Goal: Task Accomplishment & Management: Use online tool/utility

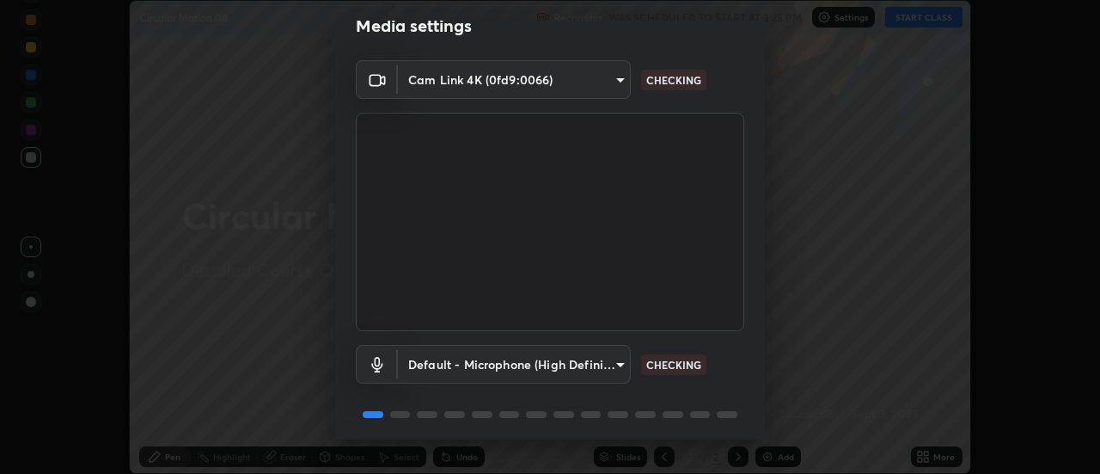
scroll to position [90, 0]
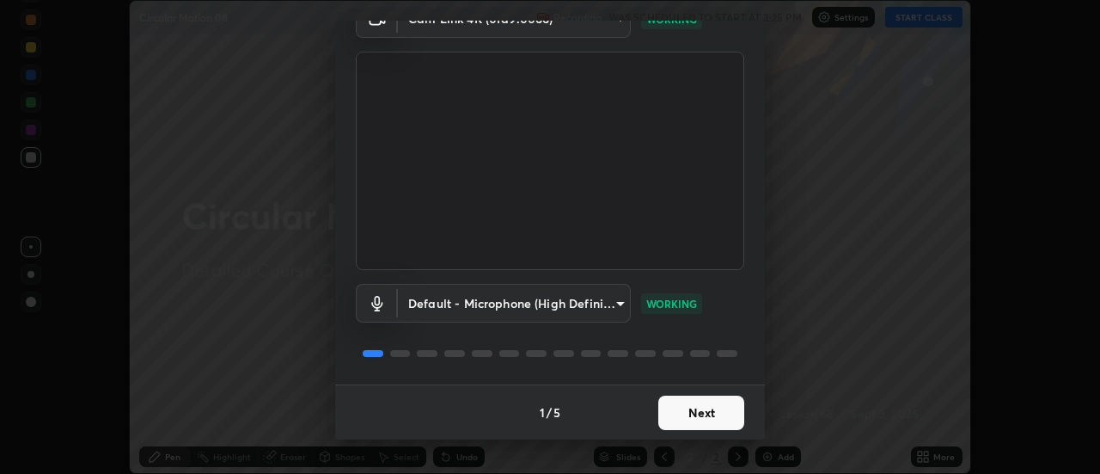
click at [689, 418] on button "Next" at bounding box center [701, 412] width 86 height 34
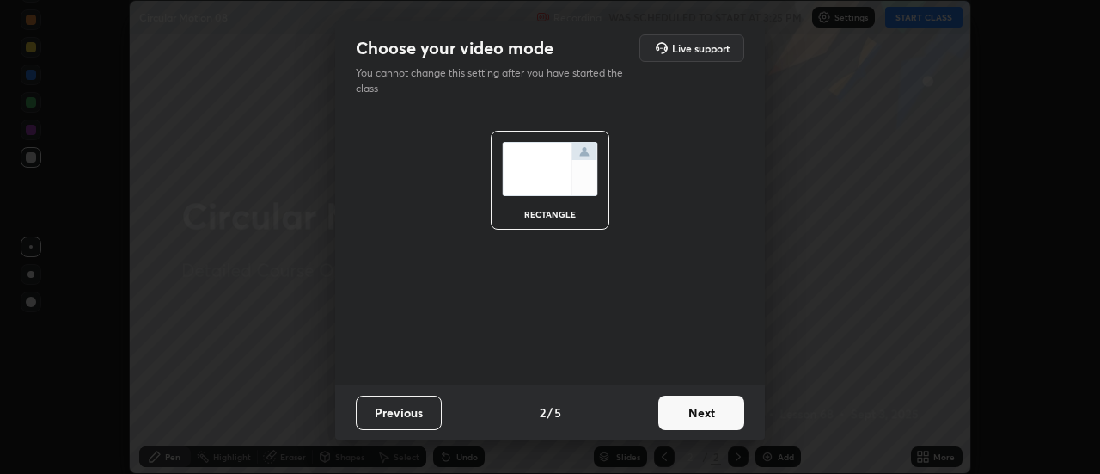
scroll to position [0, 0]
click at [694, 412] on button "Next" at bounding box center [701, 412] width 86 height 34
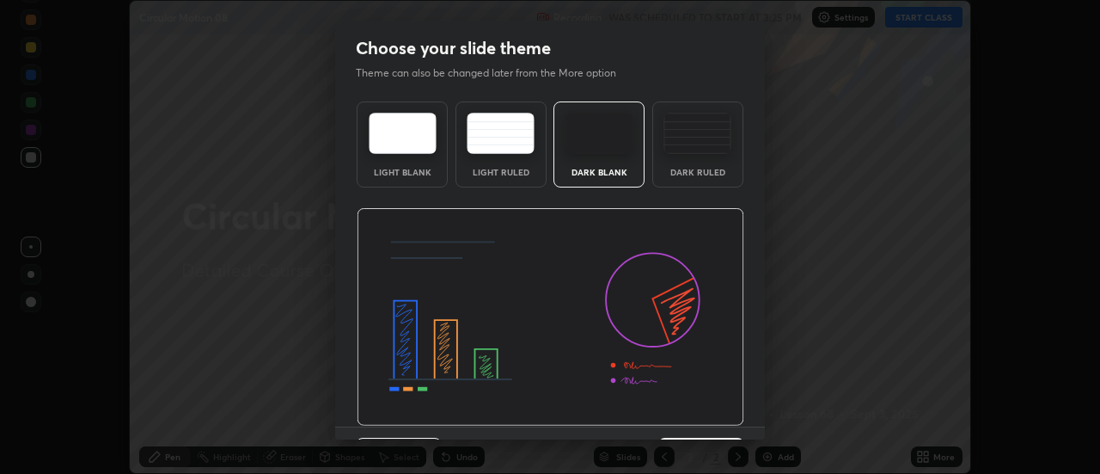
click at [694, 413] on img at bounding box center [551, 317] width 388 height 218
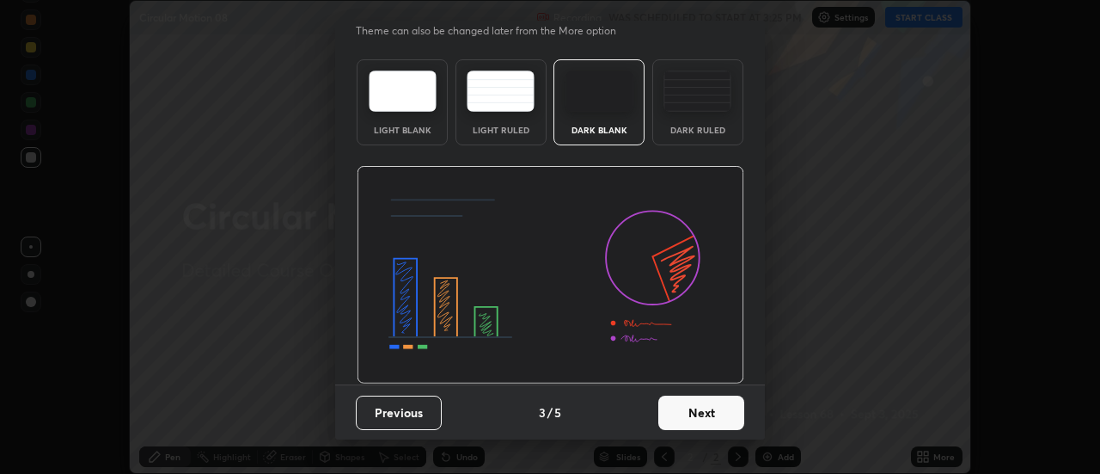
click at [700, 408] on button "Next" at bounding box center [701, 412] width 86 height 34
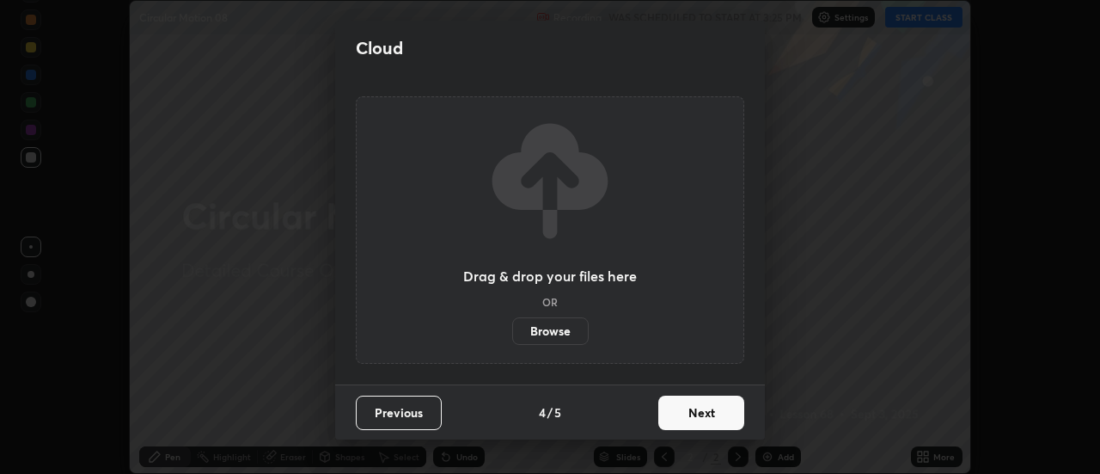
click at [699, 406] on button "Next" at bounding box center [701, 412] width 86 height 34
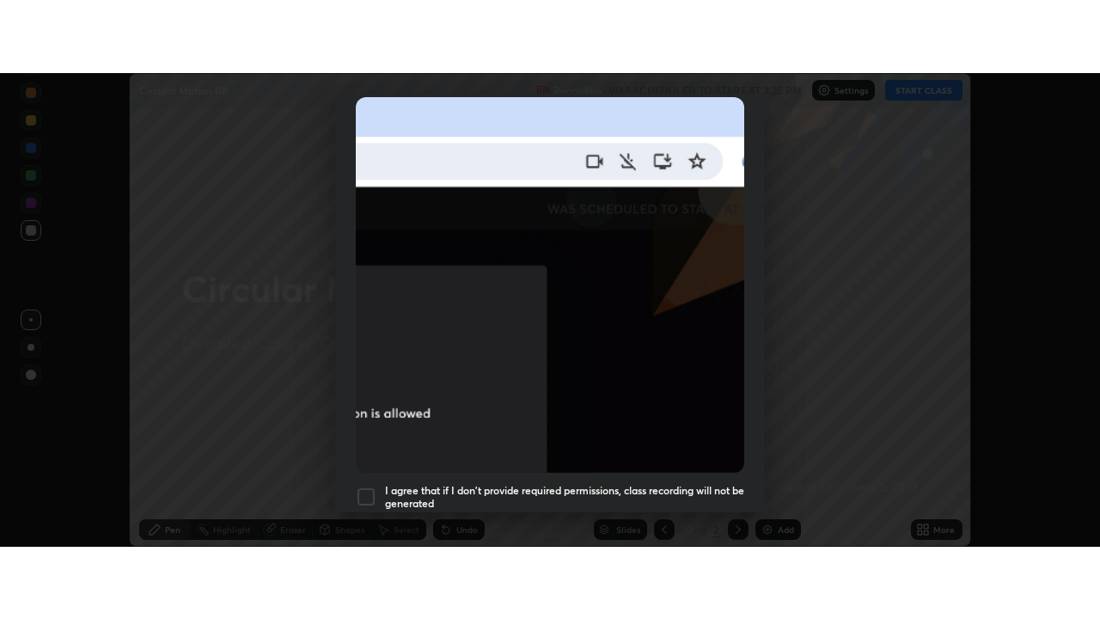
scroll to position [441, 0]
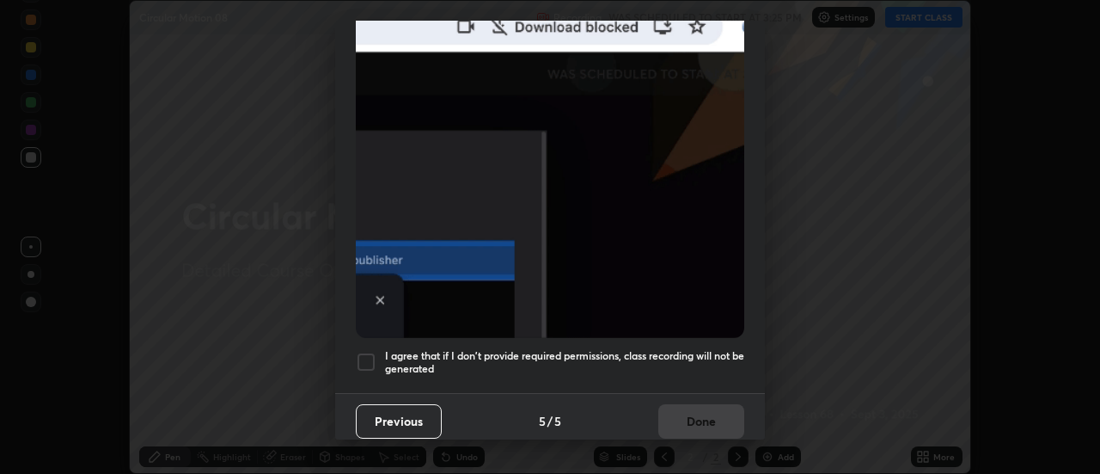
click at [361, 354] on div at bounding box center [366, 362] width 21 height 21
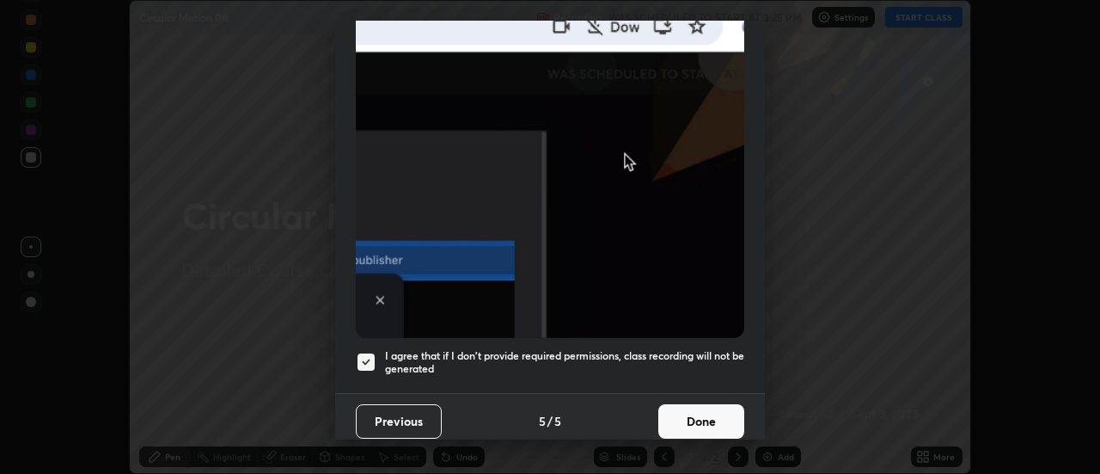
click at [688, 413] on button "Done" at bounding box center [701, 421] width 86 height 34
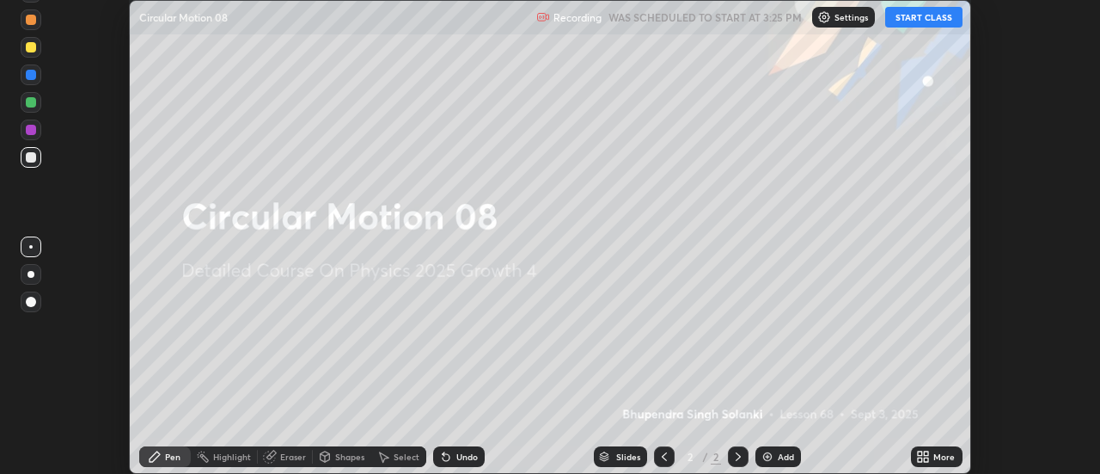
click at [917, 20] on button "START CLASS" at bounding box center [923, 17] width 77 height 21
click at [935, 457] on div "More" at bounding box center [943, 456] width 21 height 9
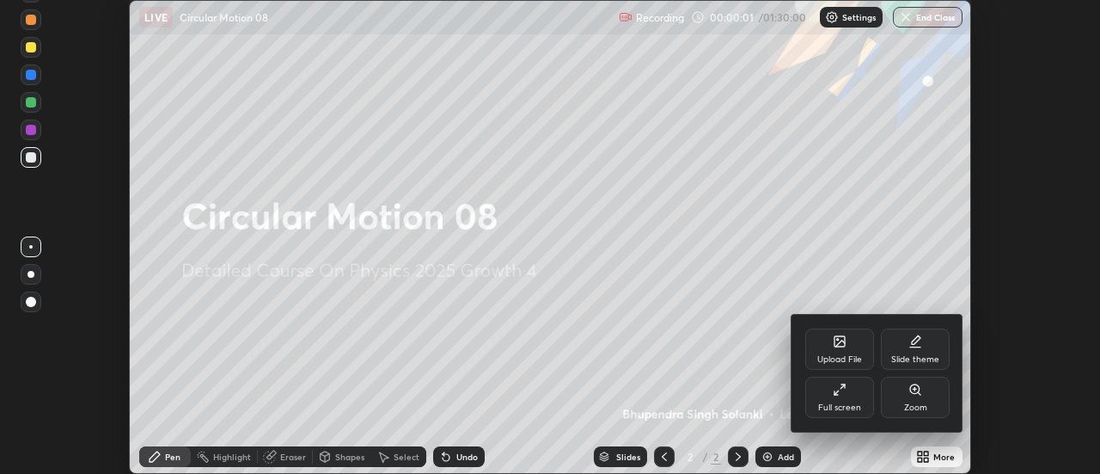
click at [848, 395] on div "Full screen" at bounding box center [839, 396] width 69 height 41
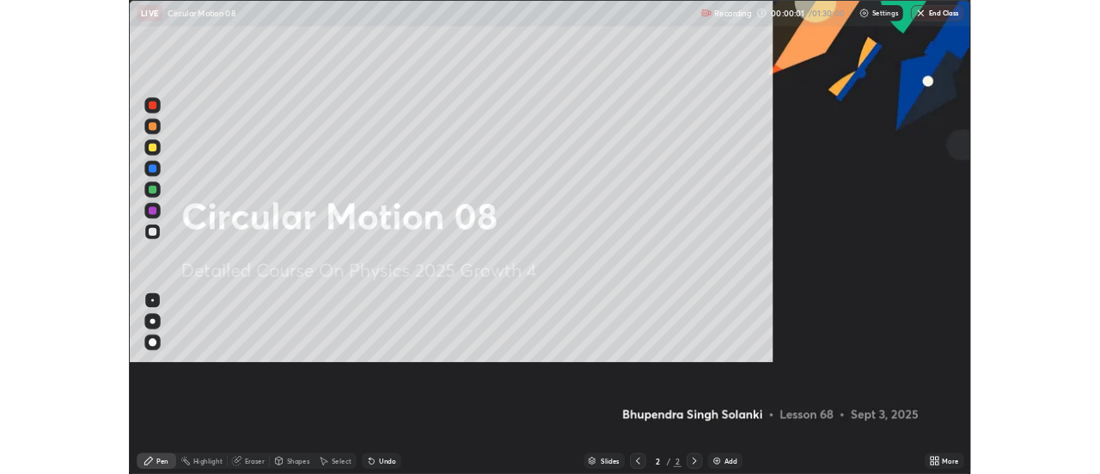
scroll to position [619, 1100]
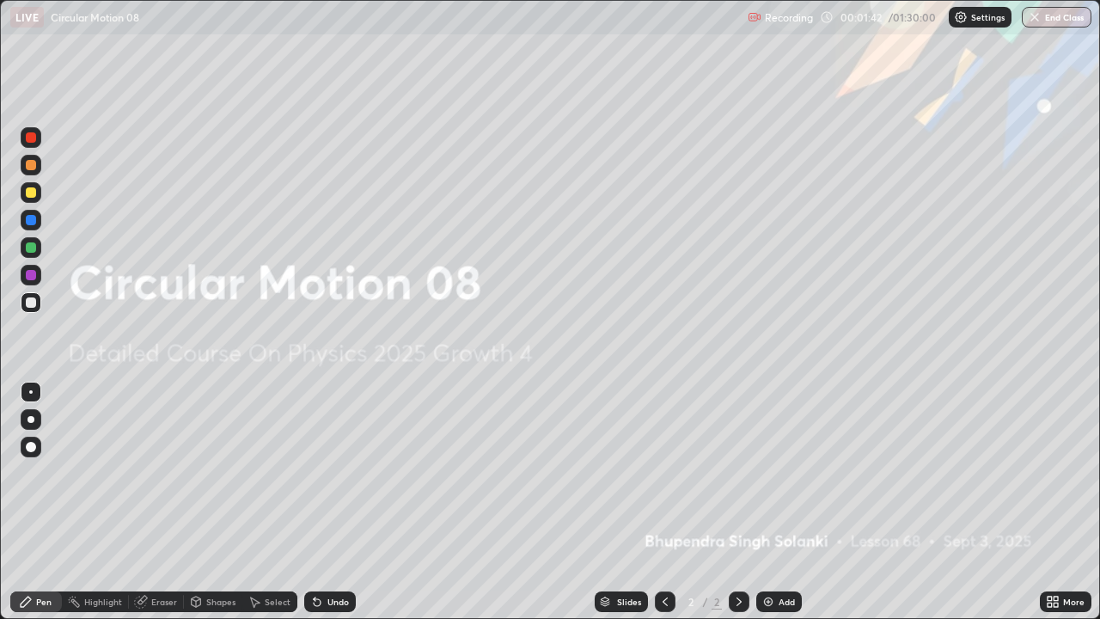
click at [779, 473] on div "Add" at bounding box center [787, 601] width 16 height 9
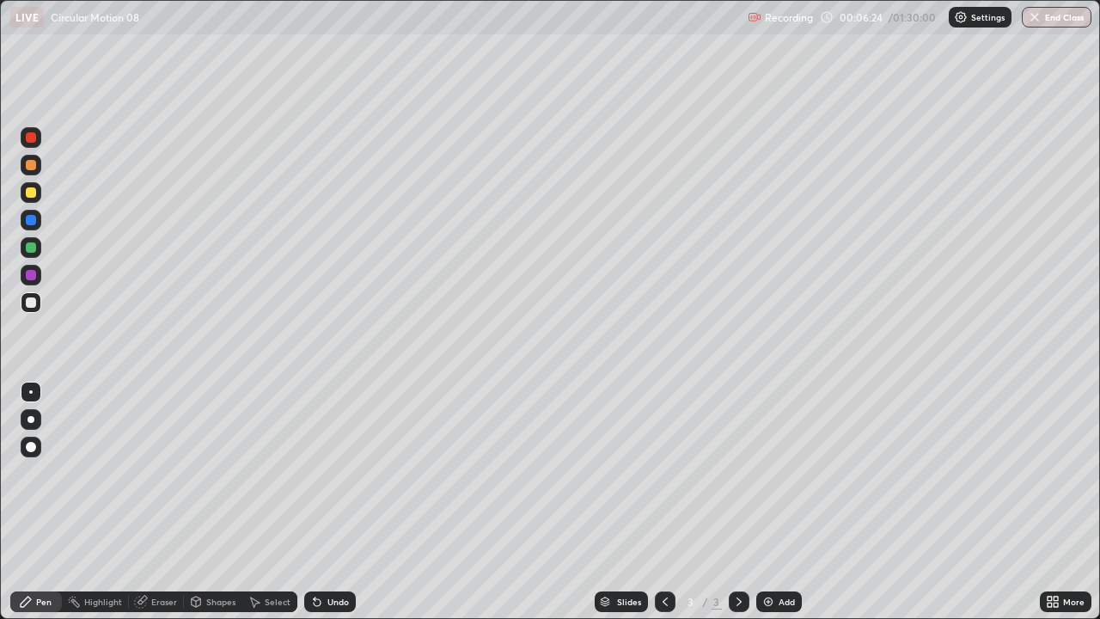
click at [156, 473] on div "Eraser" at bounding box center [164, 601] width 26 height 9
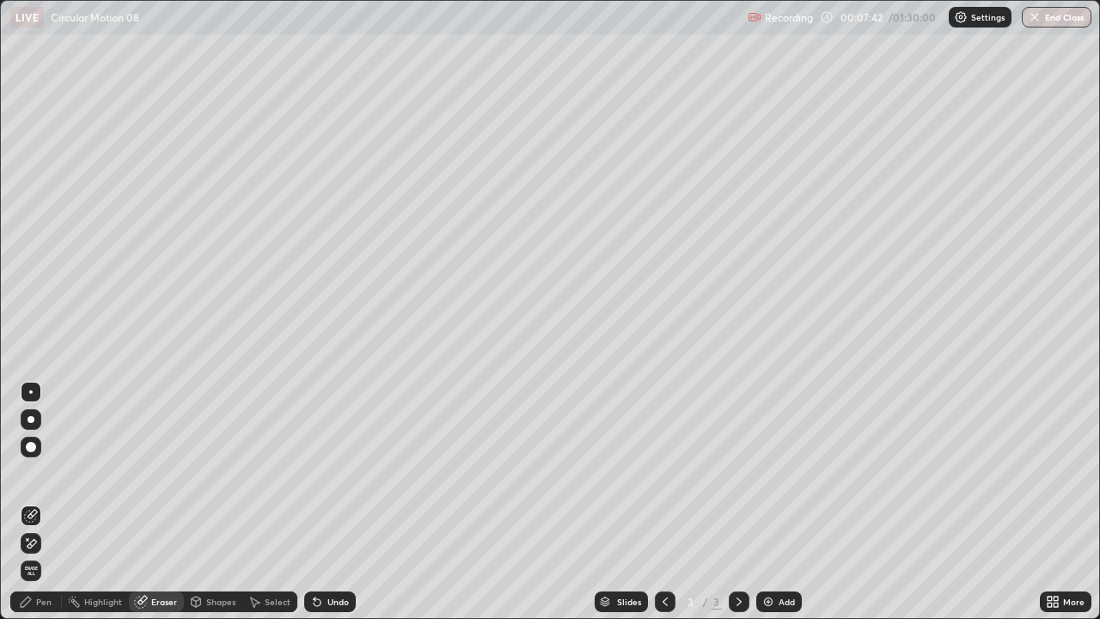
click at [214, 473] on div "Shapes" at bounding box center [220, 601] width 29 height 9
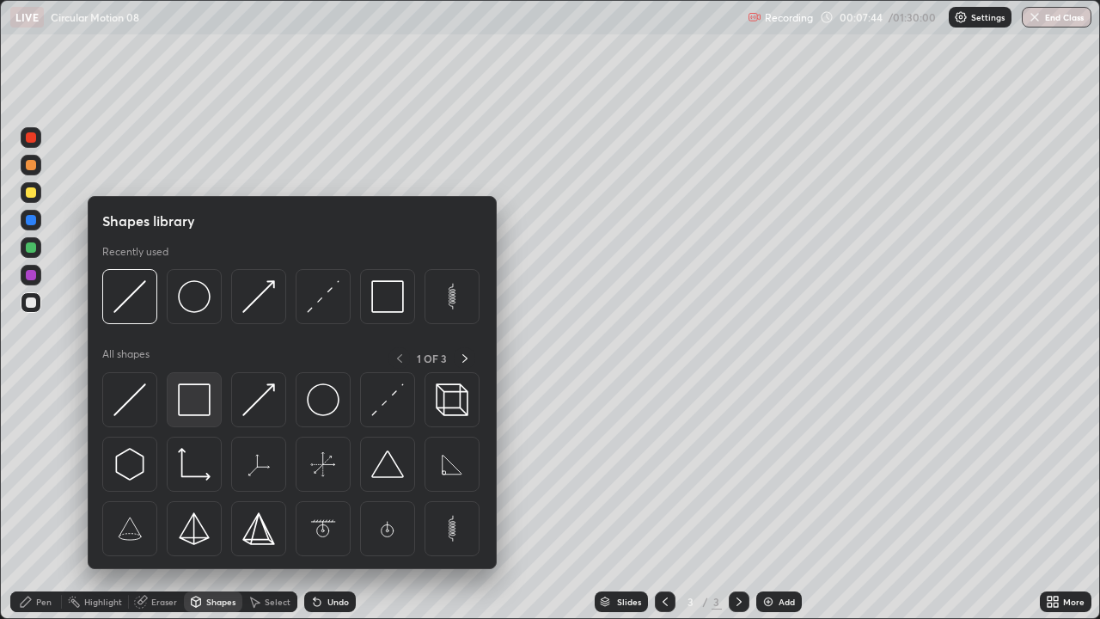
click at [193, 415] on img at bounding box center [194, 399] width 33 height 33
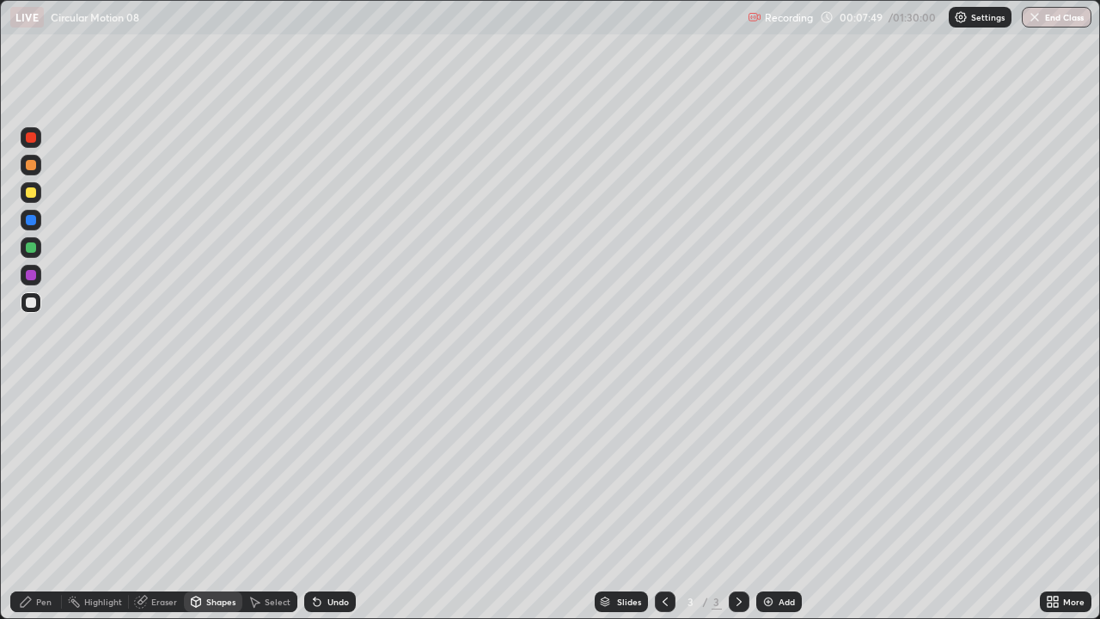
click at [331, 473] on div "Undo" at bounding box center [337, 601] width 21 height 9
click at [204, 473] on div "Shapes" at bounding box center [213, 601] width 58 height 21
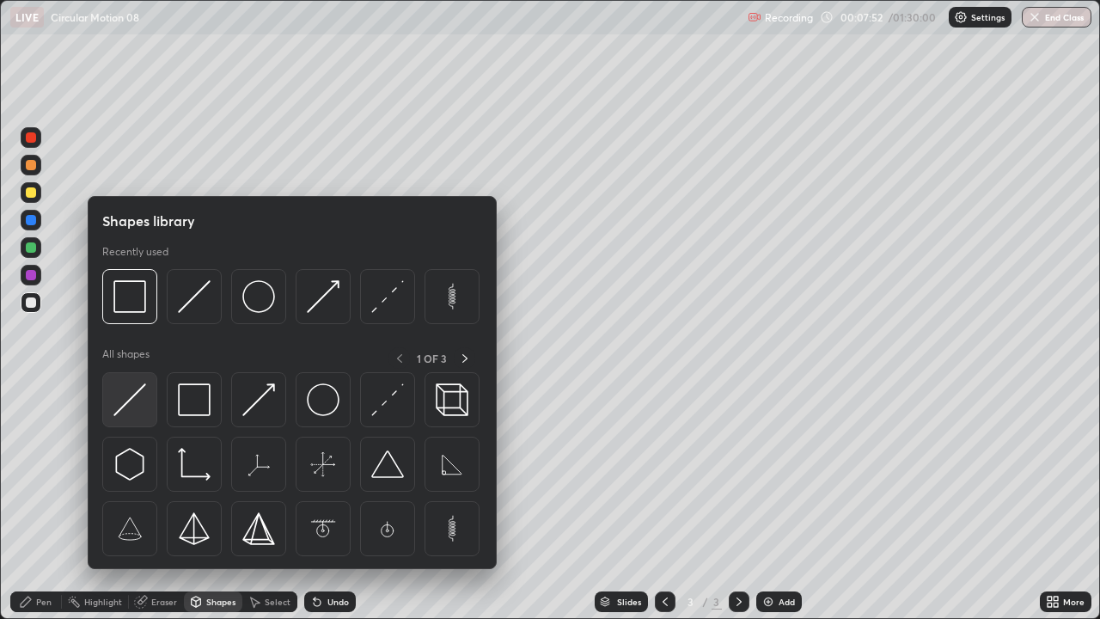
click at [143, 405] on img at bounding box center [129, 399] width 33 height 33
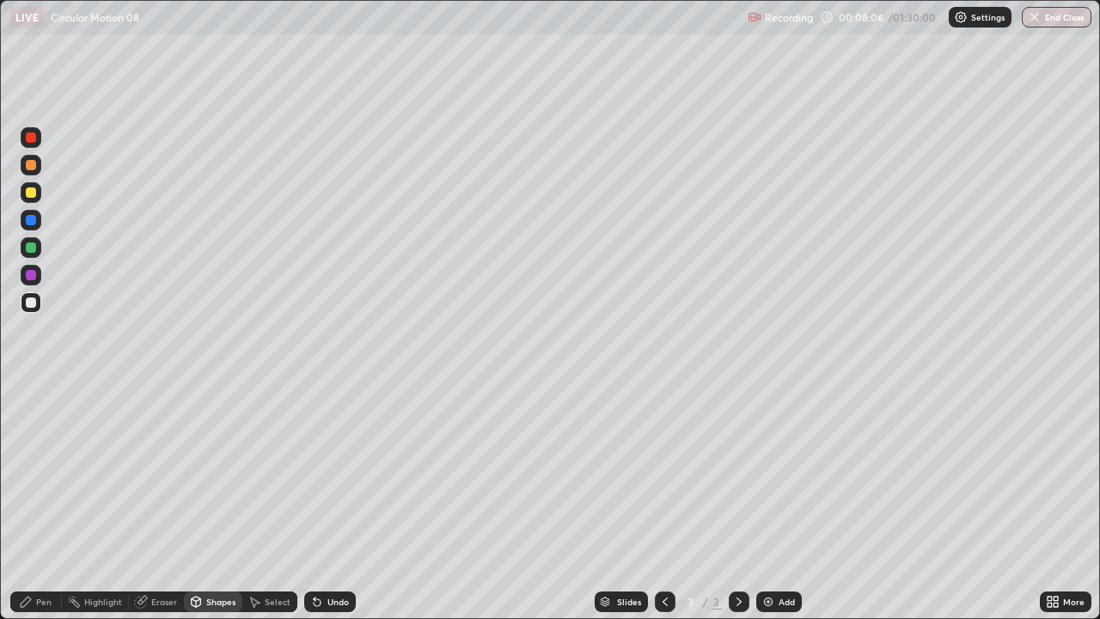
click at [55, 473] on div "Pen" at bounding box center [36, 601] width 52 height 21
click at [33, 284] on div at bounding box center [31, 275] width 21 height 21
click at [33, 250] on div at bounding box center [31, 247] width 10 height 10
click at [205, 473] on div "Shapes" at bounding box center [213, 601] width 58 height 21
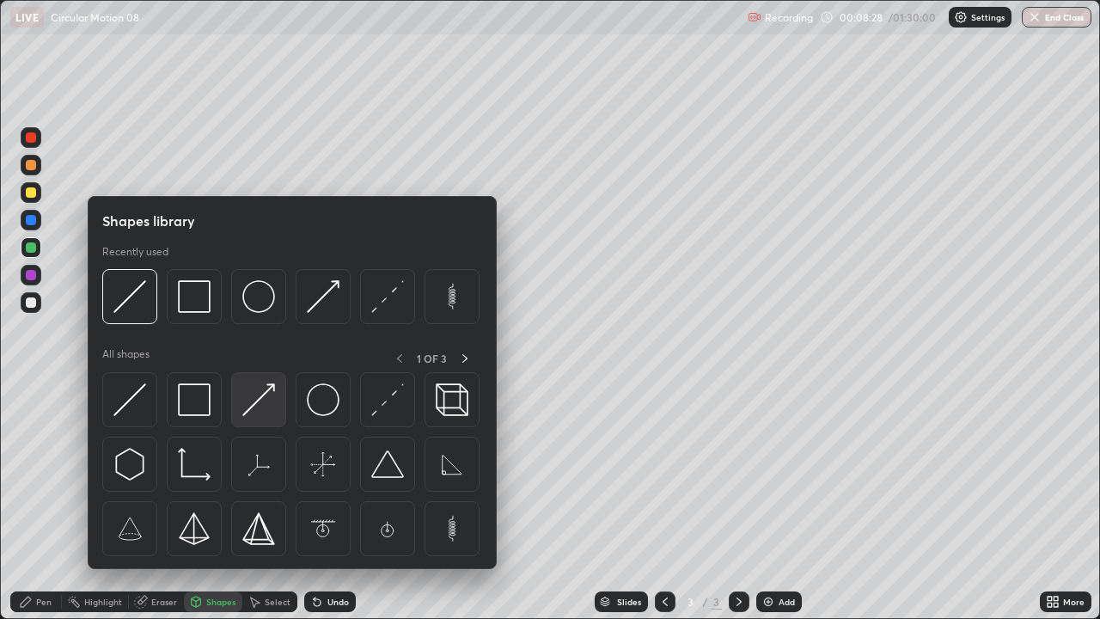
click at [266, 417] on div at bounding box center [258, 399] width 55 height 55
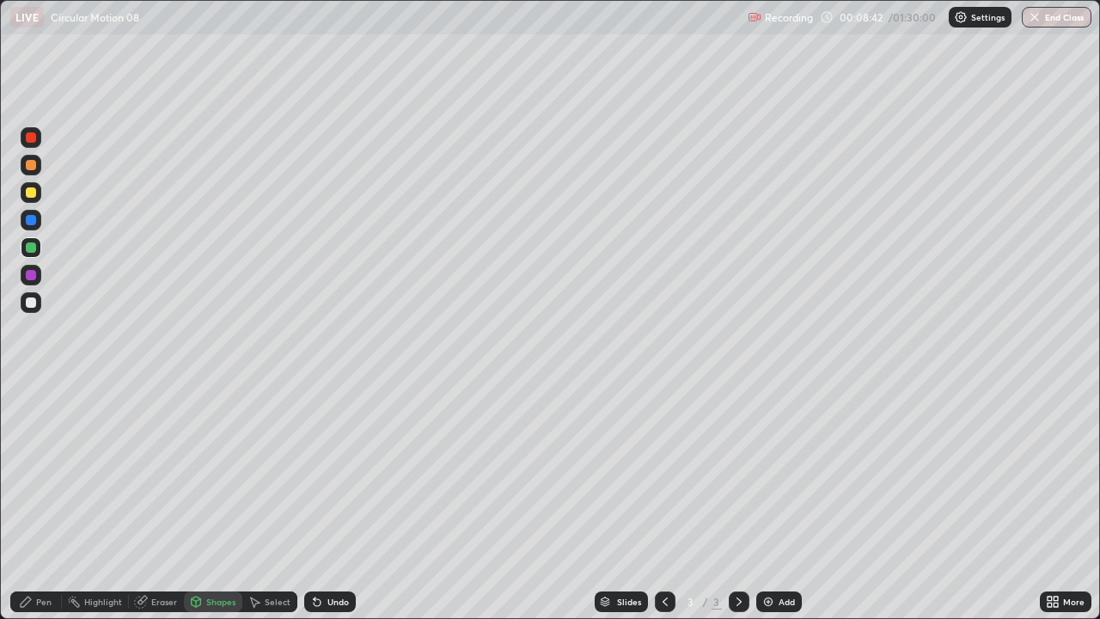
click at [34, 223] on div at bounding box center [31, 220] width 10 height 10
click at [327, 473] on div "Undo" at bounding box center [337, 601] width 21 height 9
click at [36, 473] on div "Pen" at bounding box center [43, 601] width 15 height 9
click at [220, 473] on div "Shapes" at bounding box center [220, 601] width 29 height 9
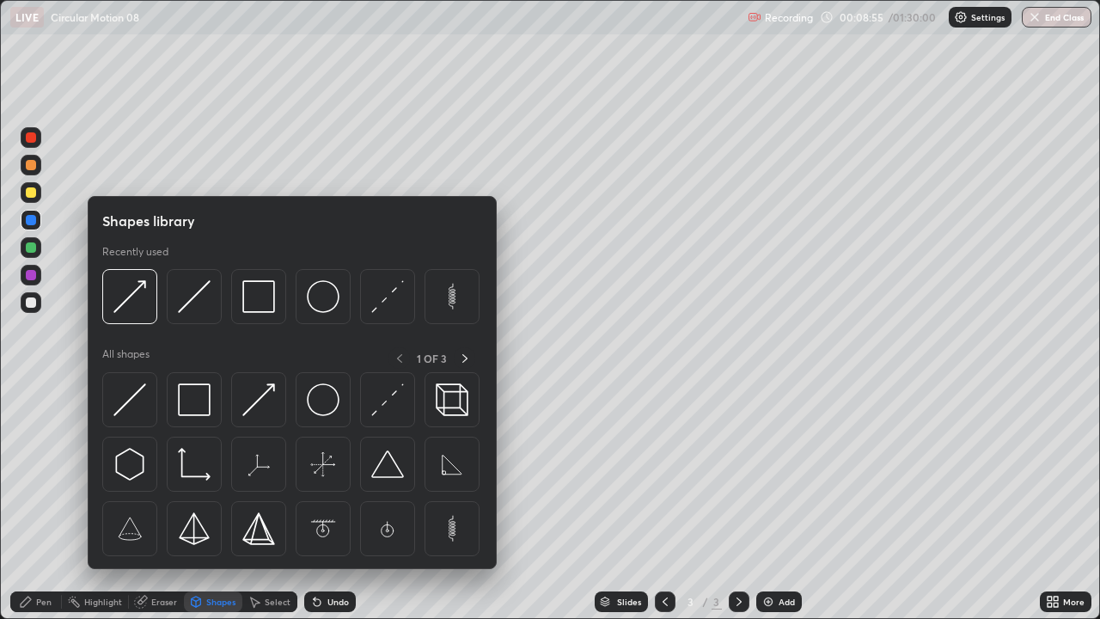
click at [41, 473] on div "Pen" at bounding box center [43, 601] width 15 height 9
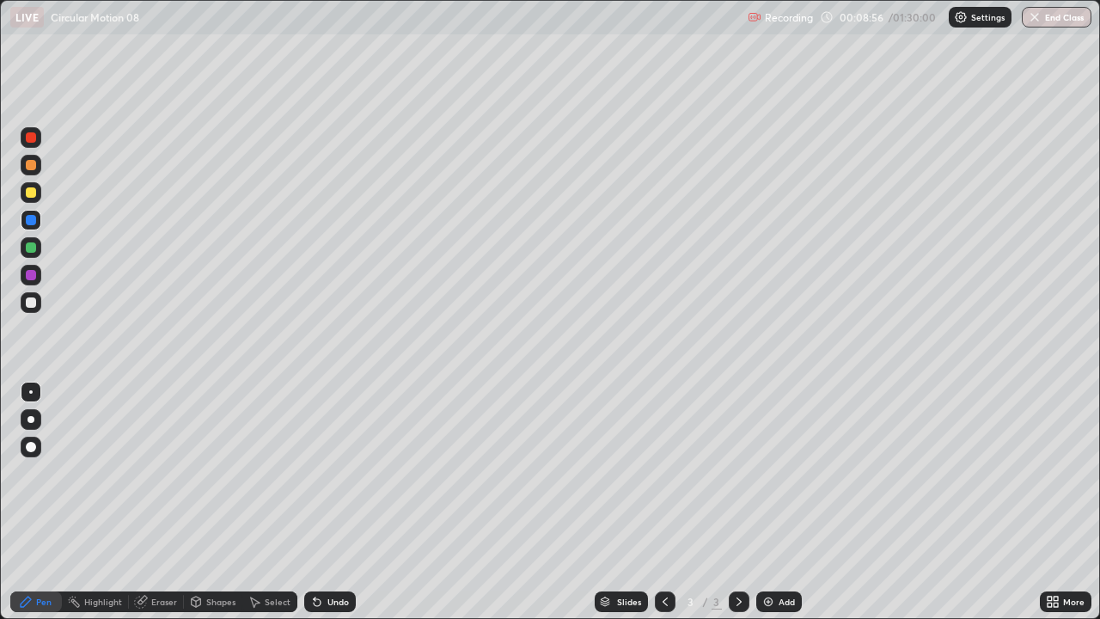
click at [31, 419] on div at bounding box center [31, 419] width 7 height 7
click at [228, 473] on div "Shapes" at bounding box center [213, 601] width 58 height 21
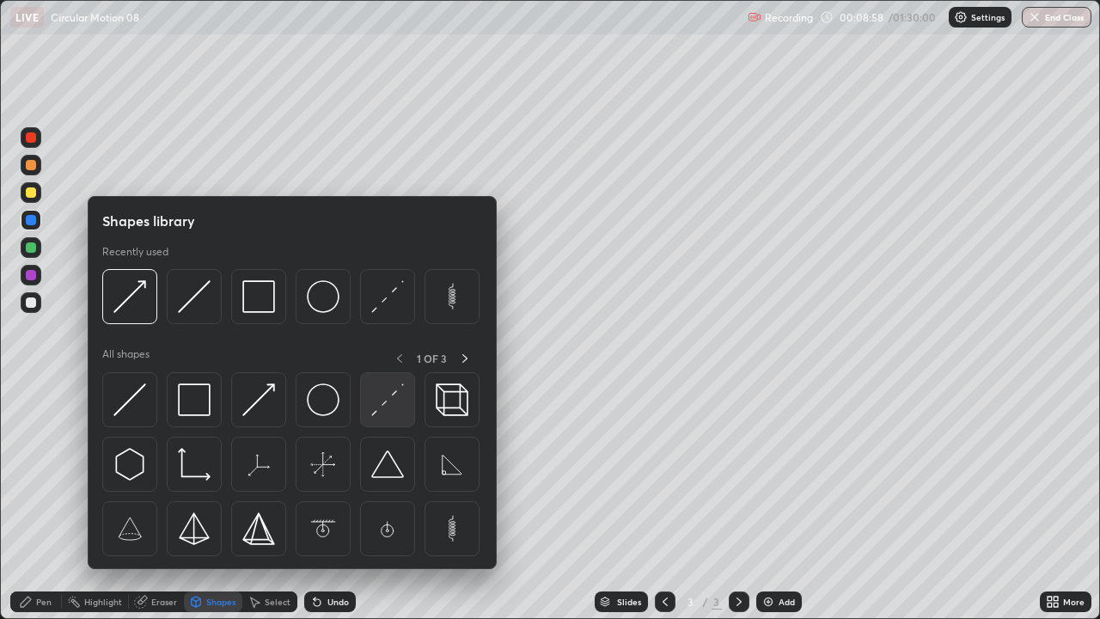
click at [389, 403] on img at bounding box center [387, 399] width 33 height 33
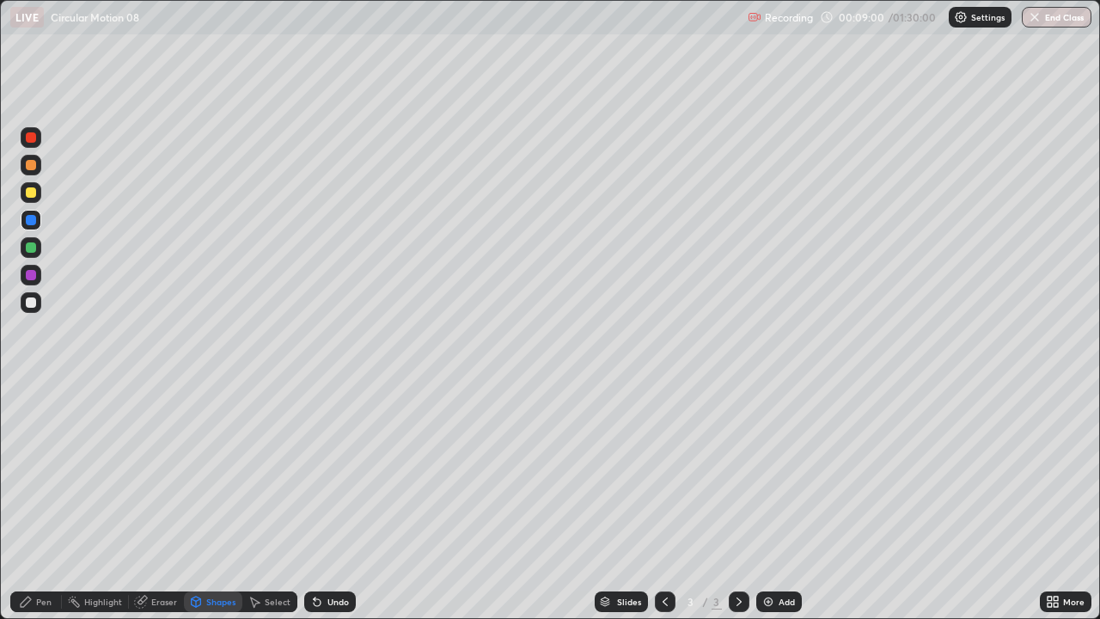
click at [28, 302] on div at bounding box center [31, 302] width 10 height 10
click at [44, 473] on div "Pen" at bounding box center [36, 601] width 52 height 21
click at [34, 223] on div at bounding box center [31, 220] width 10 height 10
click at [31, 248] on div at bounding box center [31, 247] width 10 height 10
click at [35, 277] on div at bounding box center [31, 275] width 10 height 10
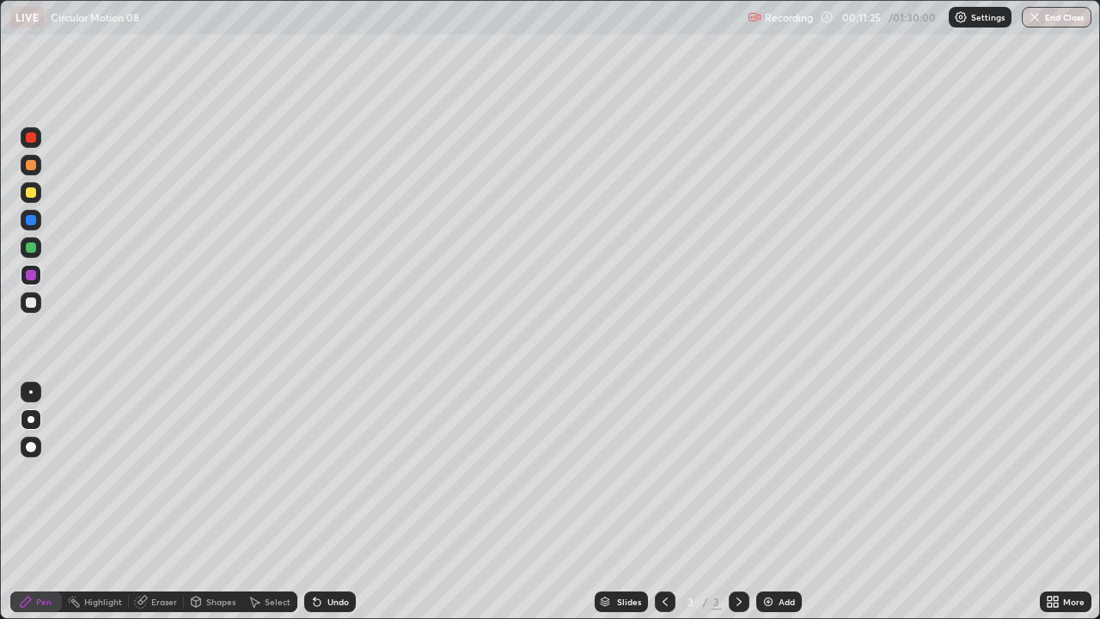
click at [32, 193] on div at bounding box center [31, 192] width 10 height 10
click at [217, 473] on div "Shapes" at bounding box center [220, 601] width 29 height 9
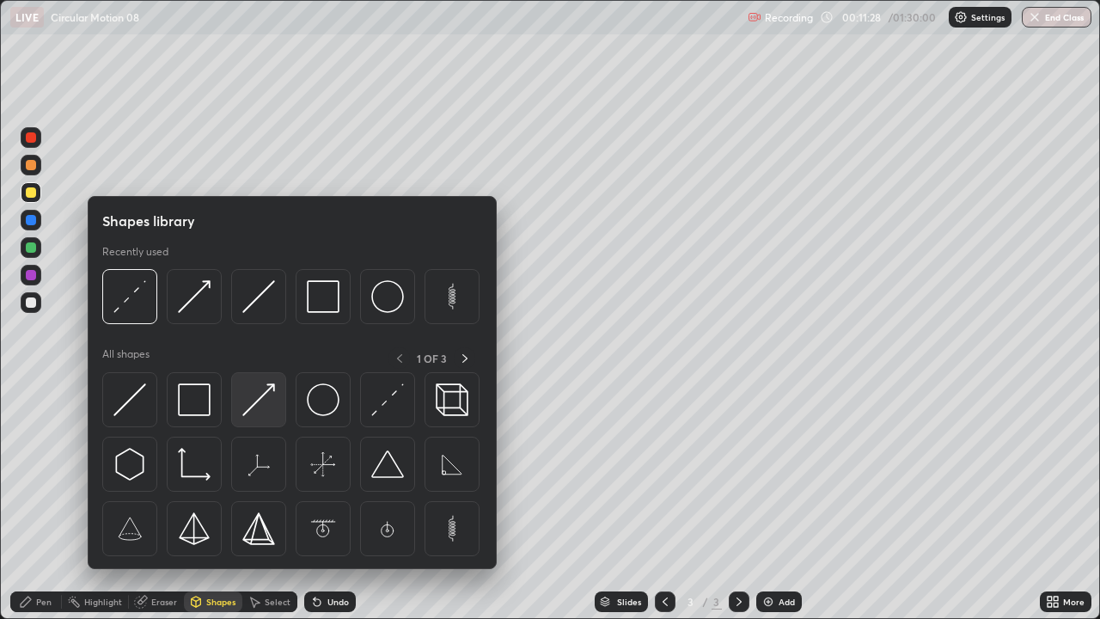
click at [260, 413] on img at bounding box center [258, 399] width 33 height 33
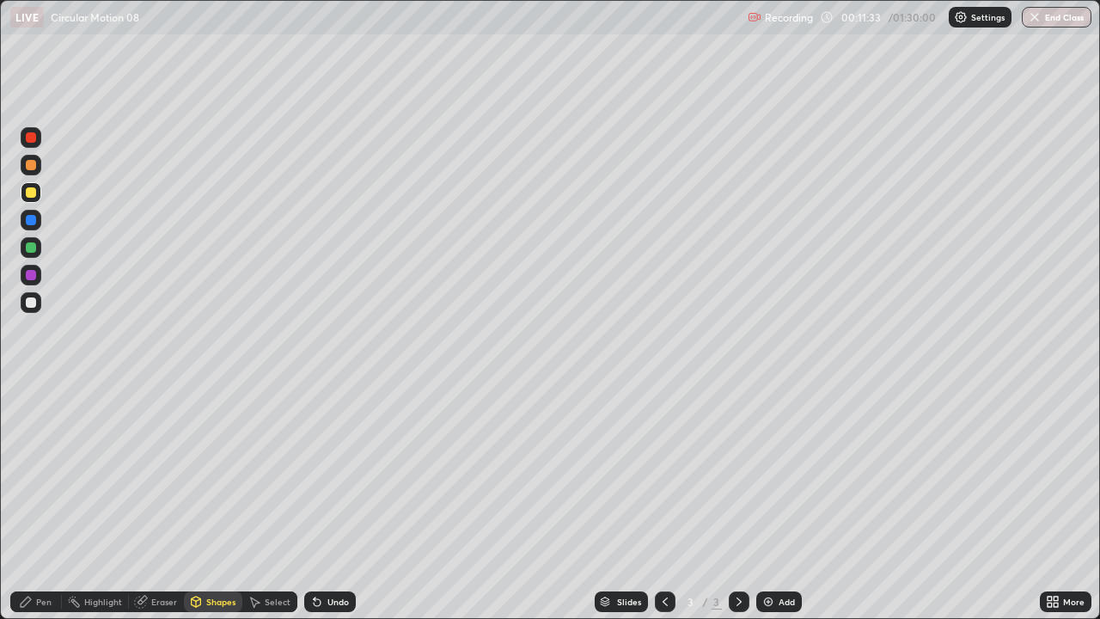
click at [333, 473] on div "Undo" at bounding box center [337, 601] width 21 height 9
click at [47, 473] on div "Pen" at bounding box center [43, 601] width 15 height 9
click at [335, 473] on div "Undo" at bounding box center [330, 601] width 52 height 21
click at [333, 473] on div "Undo" at bounding box center [330, 601] width 52 height 21
click at [202, 473] on div "Shapes" at bounding box center [213, 601] width 58 height 21
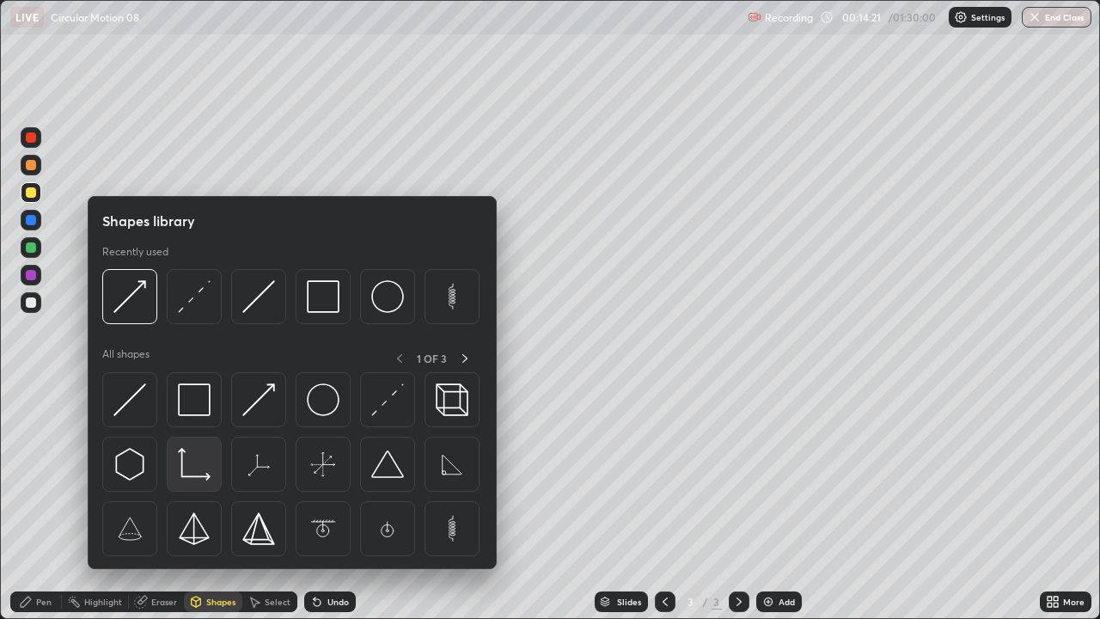
click at [192, 462] on img at bounding box center [194, 464] width 33 height 33
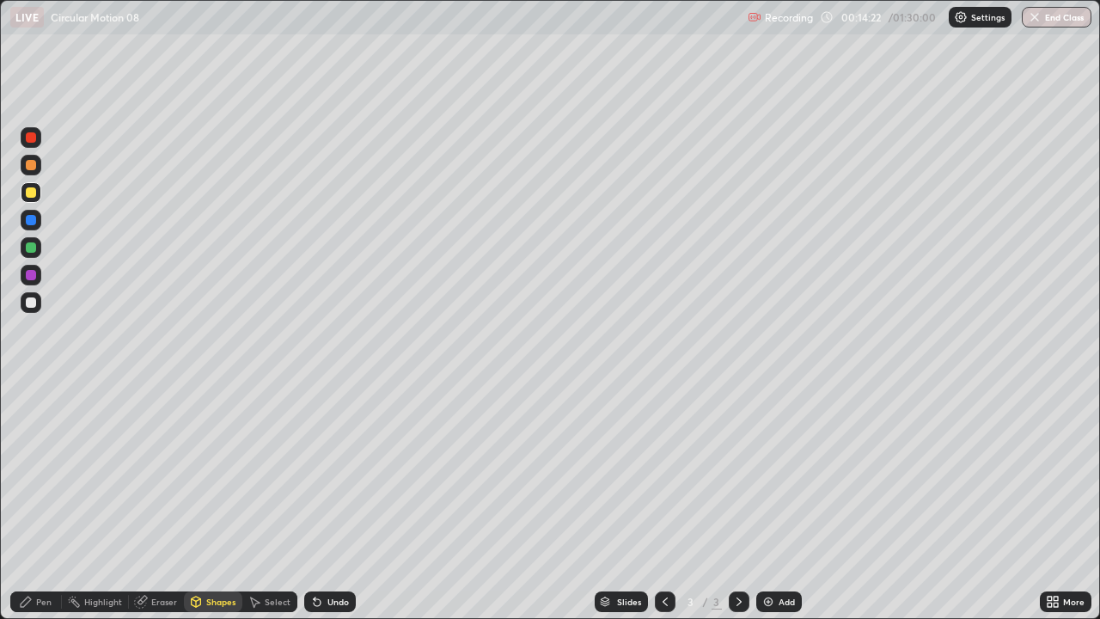
click at [28, 304] on div at bounding box center [31, 302] width 10 height 10
click at [168, 473] on div "Eraser" at bounding box center [156, 601] width 55 height 21
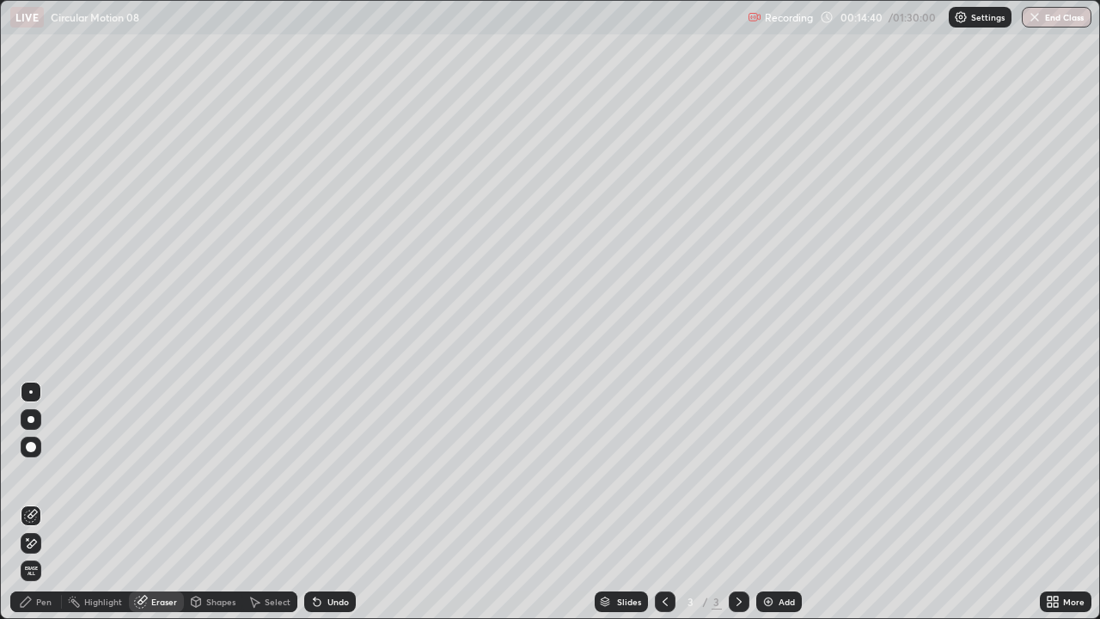
click at [48, 473] on div "Pen" at bounding box center [43, 601] width 15 height 9
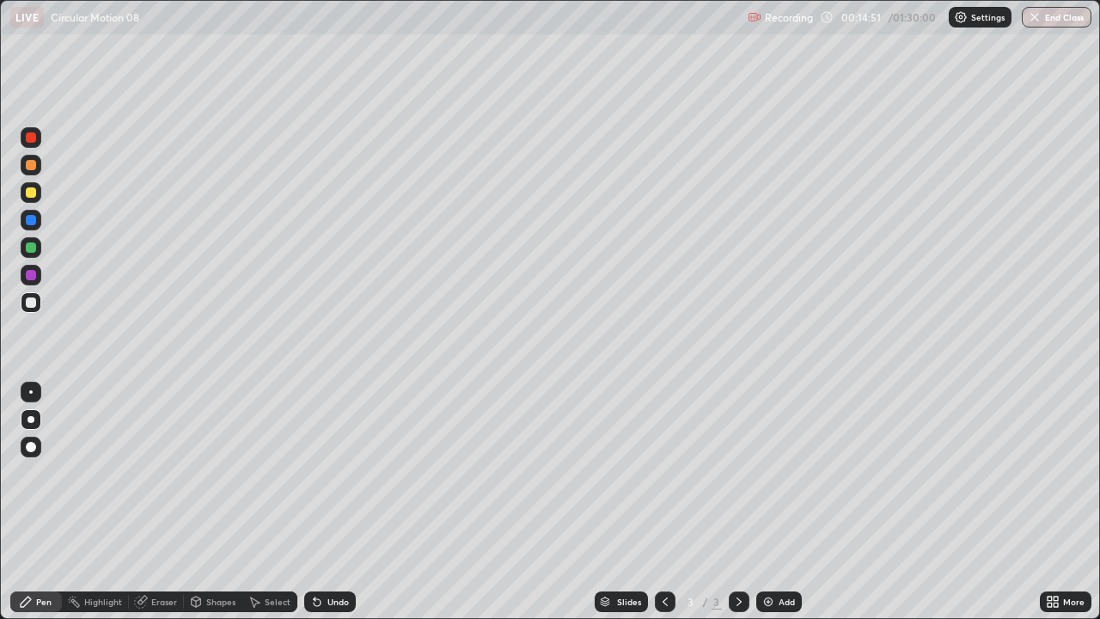
click at [208, 473] on div "Shapes" at bounding box center [220, 601] width 29 height 9
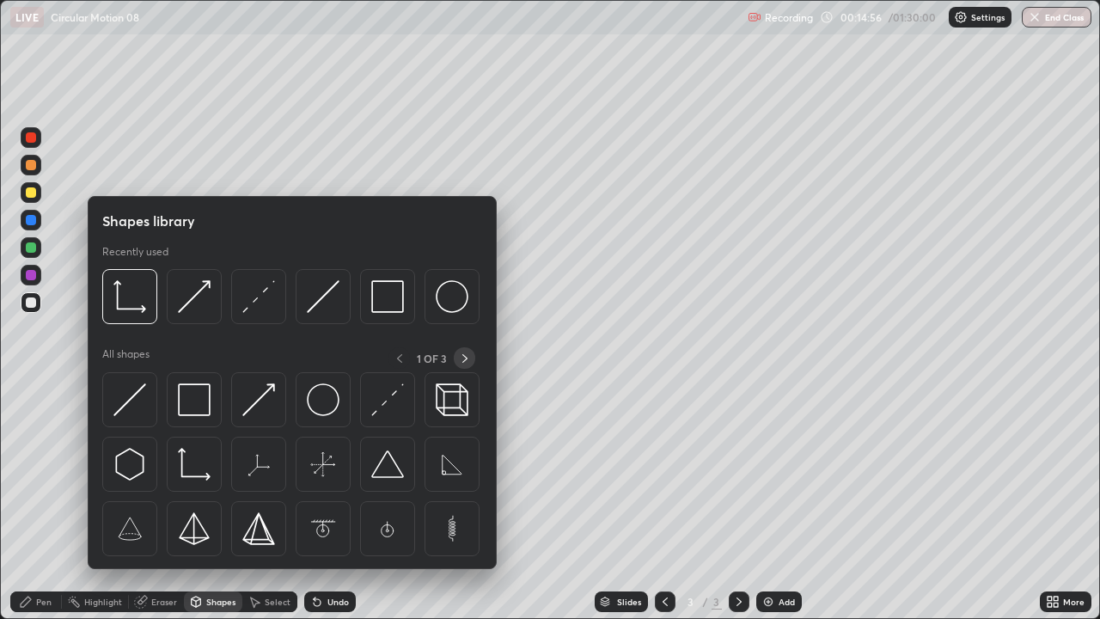
click at [462, 356] on icon at bounding box center [465, 359] width 14 height 14
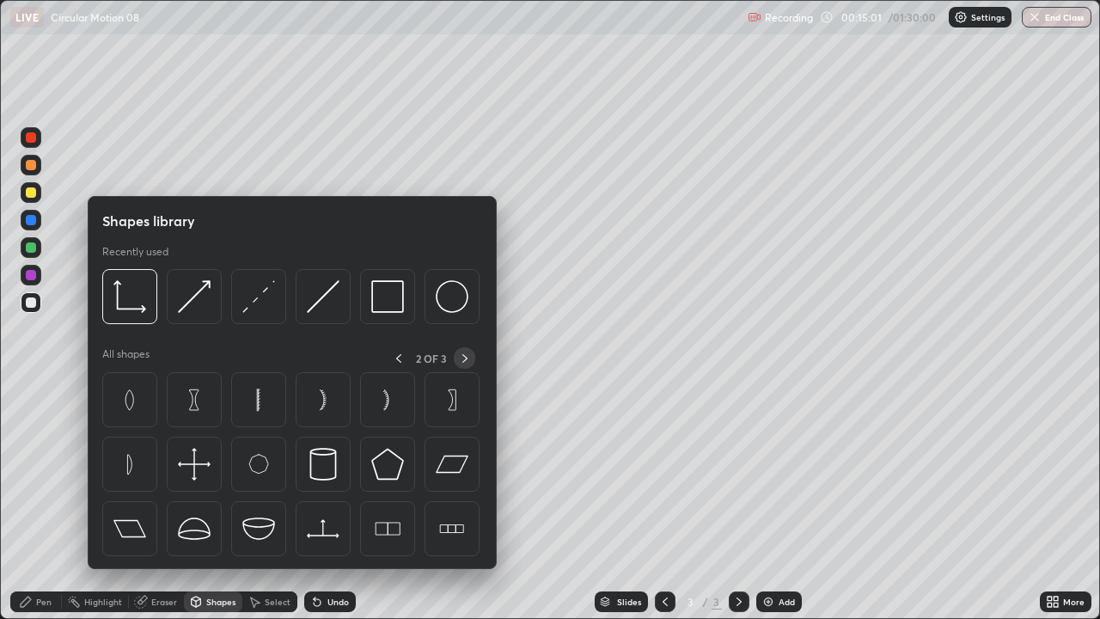
click at [463, 355] on icon at bounding box center [464, 358] width 5 height 9
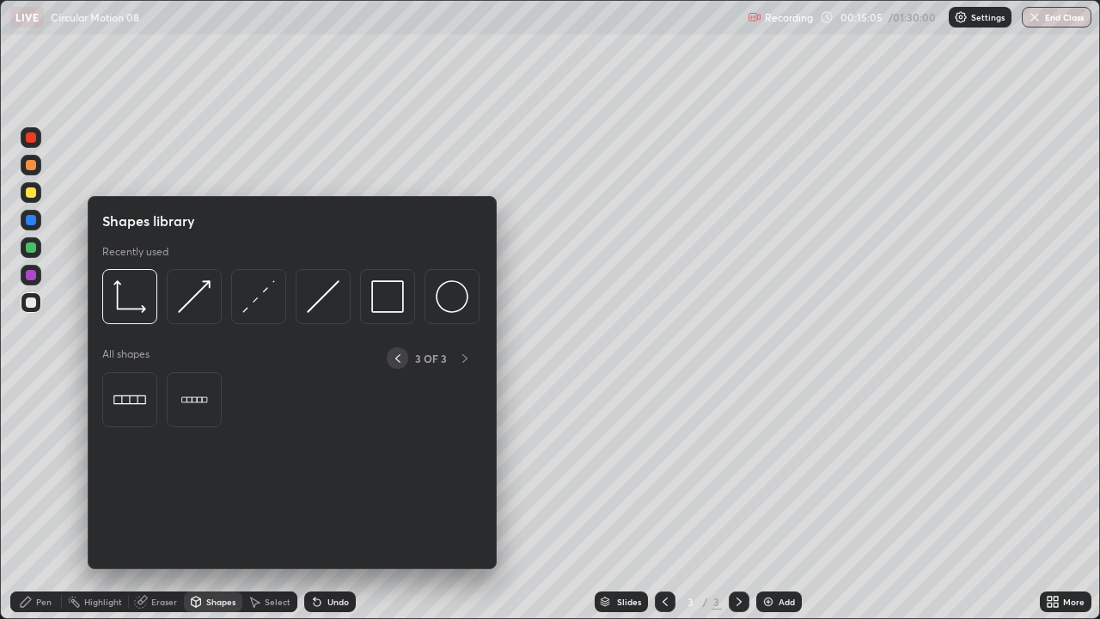
click at [398, 358] on icon at bounding box center [398, 359] width 14 height 14
click at [399, 358] on icon at bounding box center [398, 359] width 14 height 14
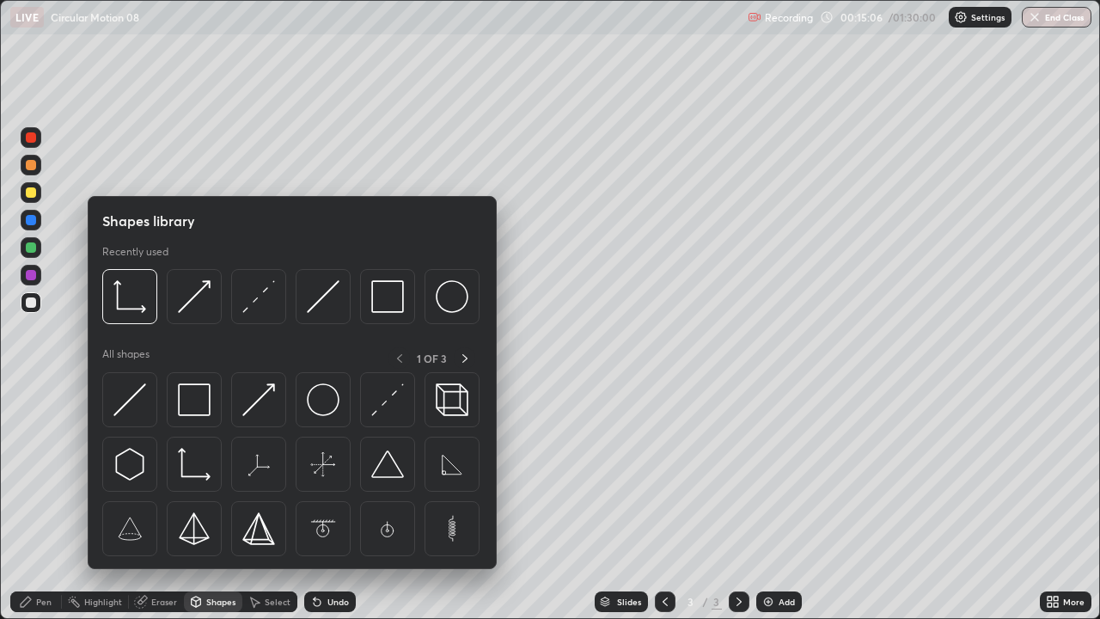
click at [398, 357] on div "1 OF 3" at bounding box center [431, 357] width 87 height 21
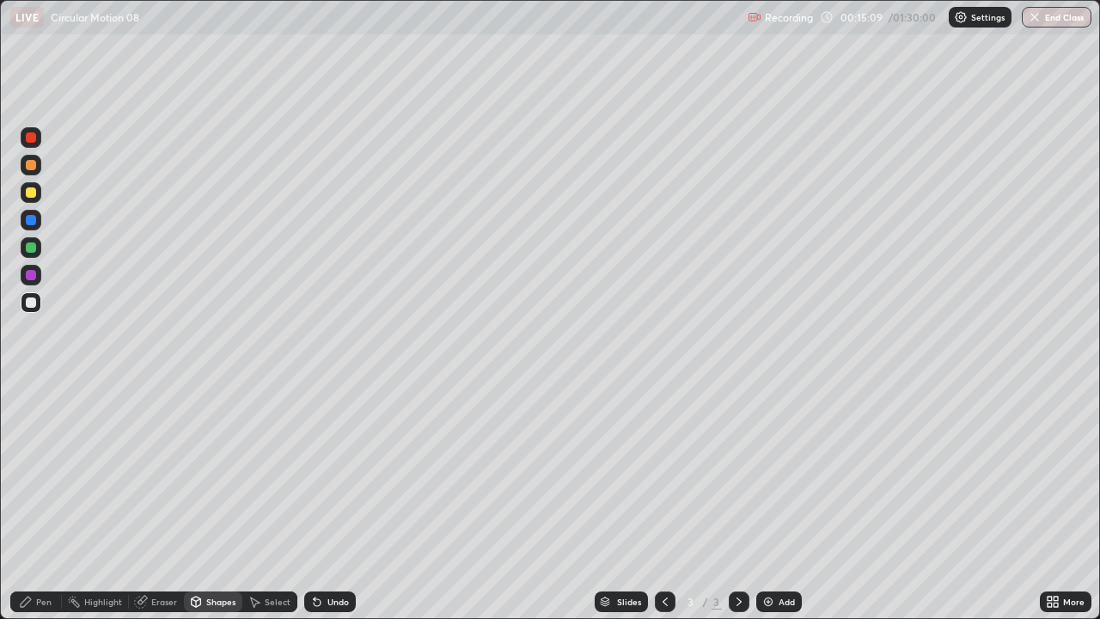
click at [199, 473] on icon at bounding box center [196, 601] width 9 height 10
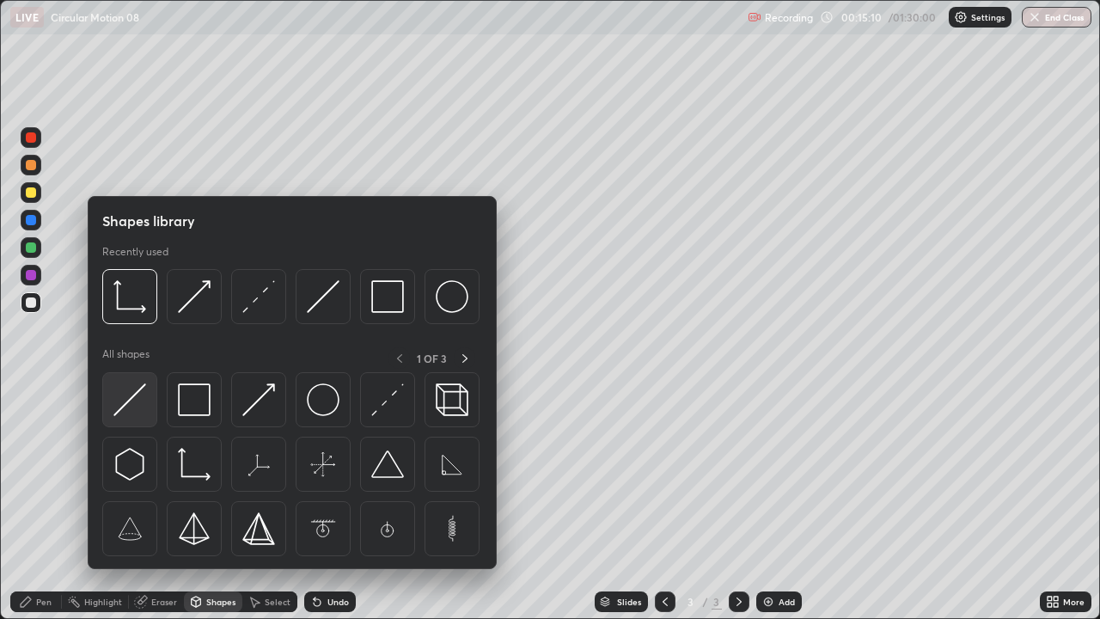
click at [138, 406] on img at bounding box center [129, 399] width 33 height 33
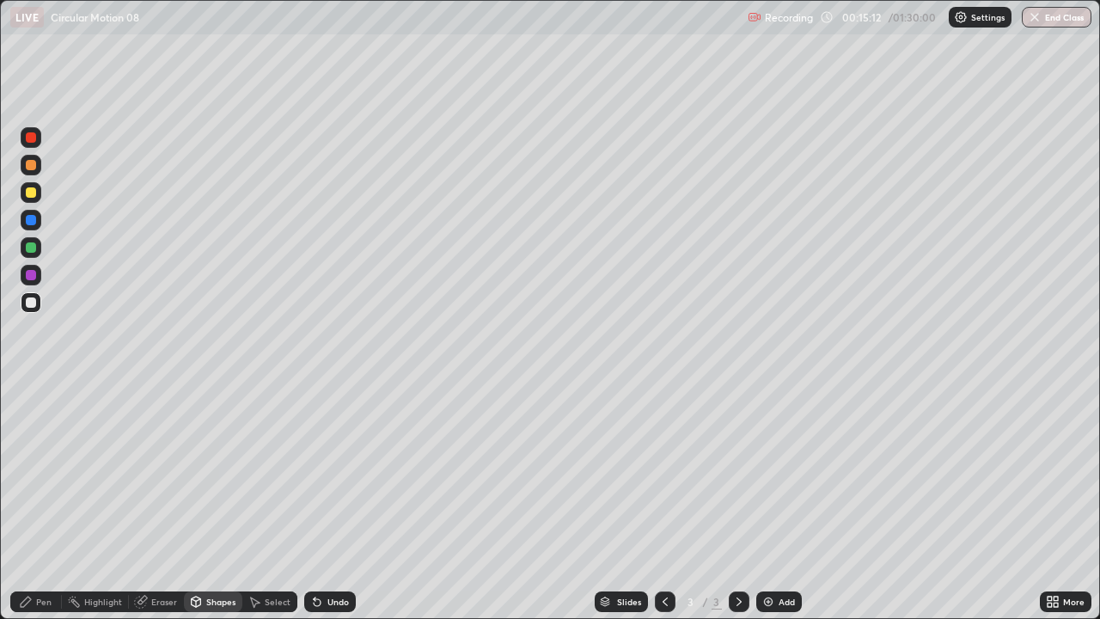
click at [31, 223] on div at bounding box center [31, 220] width 10 height 10
click at [339, 473] on div "Undo" at bounding box center [337, 601] width 21 height 9
click at [28, 303] on div at bounding box center [31, 302] width 10 height 10
click at [31, 221] on div at bounding box center [31, 220] width 10 height 10
click at [335, 473] on div "Undo" at bounding box center [337, 601] width 21 height 9
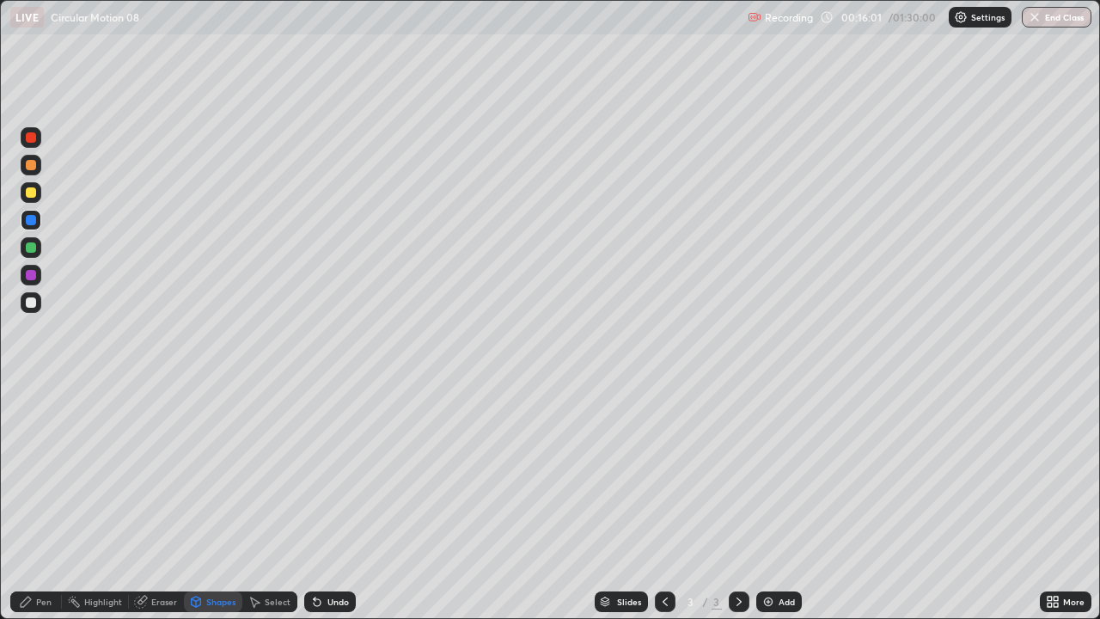
click at [54, 473] on div "Pen" at bounding box center [36, 601] width 52 height 21
click at [38, 218] on div at bounding box center [31, 220] width 21 height 21
click at [34, 304] on div at bounding box center [31, 302] width 10 height 10
click at [34, 196] on div at bounding box center [31, 192] width 10 height 10
click at [213, 473] on div "Shapes" at bounding box center [220, 601] width 29 height 9
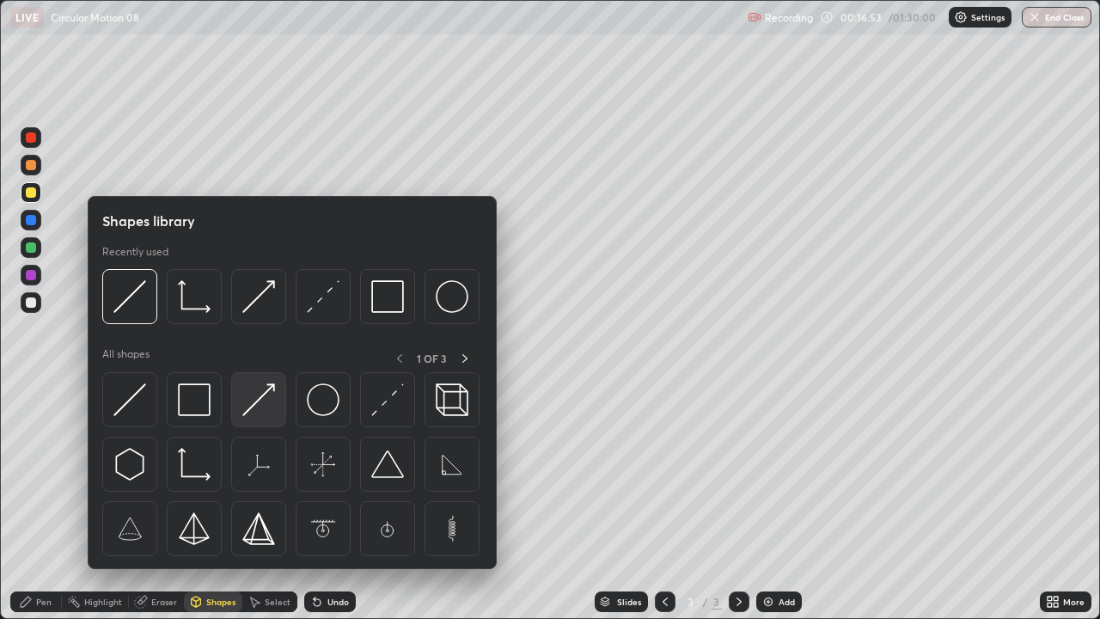
click at [248, 401] on img at bounding box center [258, 399] width 33 height 33
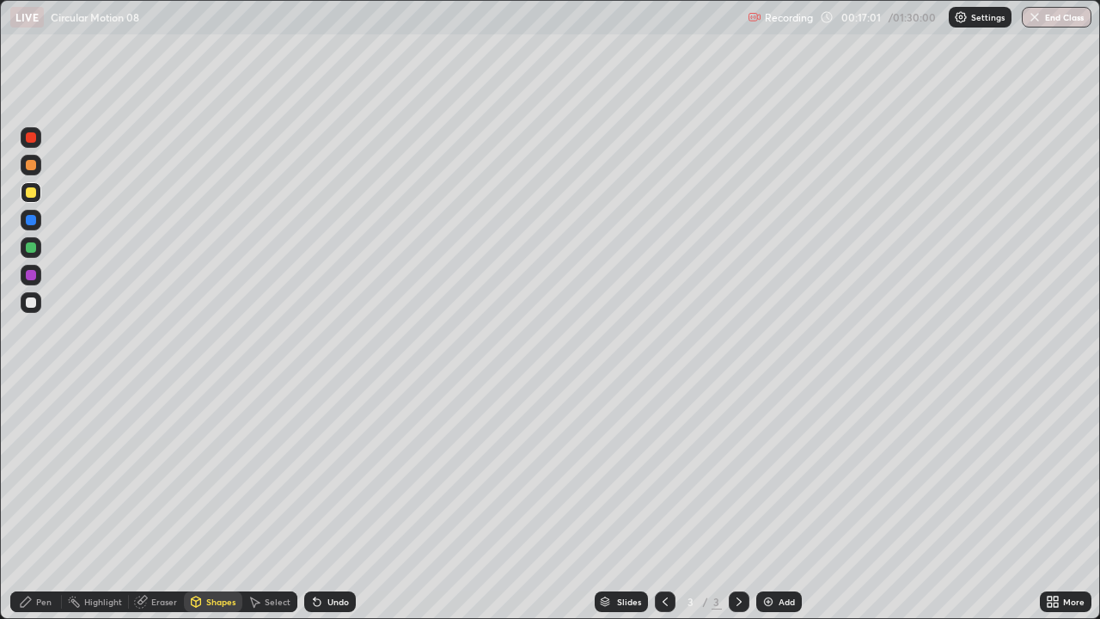
click at [42, 473] on div "Pen" at bounding box center [43, 601] width 15 height 9
click at [32, 247] on div at bounding box center [31, 247] width 10 height 10
click at [213, 473] on div "Shapes" at bounding box center [220, 601] width 29 height 9
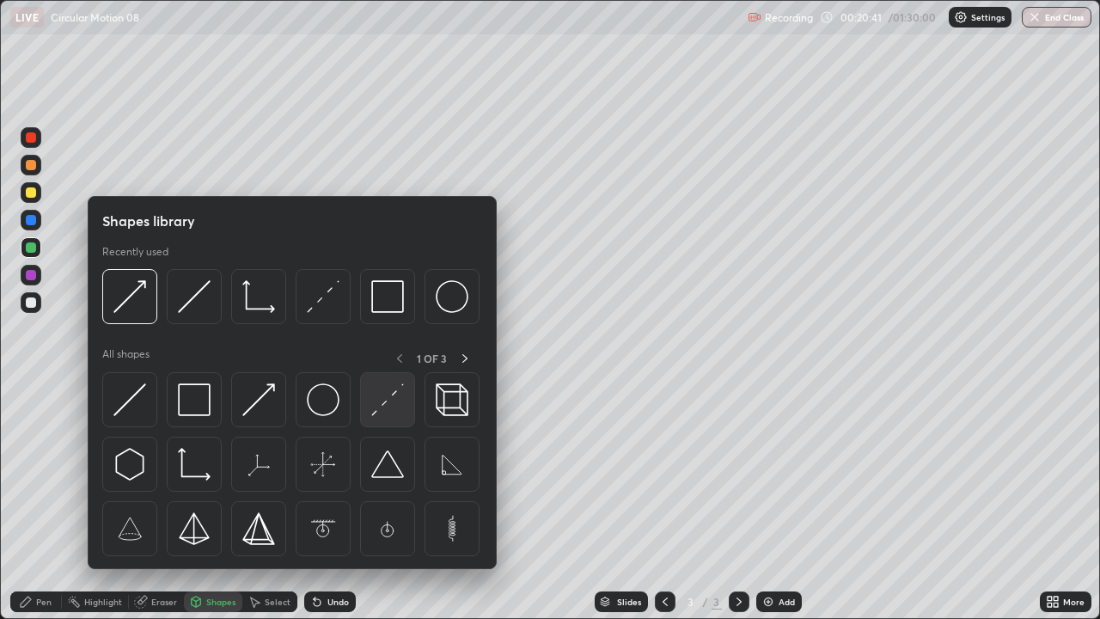
click at [382, 411] on img at bounding box center [387, 399] width 33 height 33
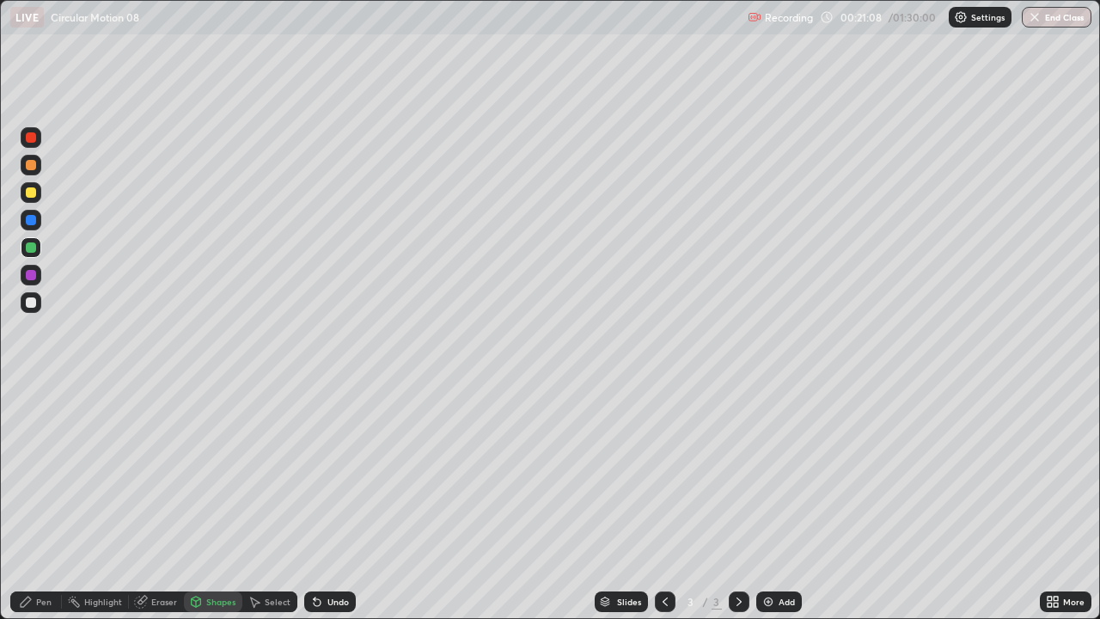
click at [33, 196] on div at bounding box center [31, 192] width 10 height 10
click at [231, 473] on div "Shapes" at bounding box center [220, 601] width 29 height 9
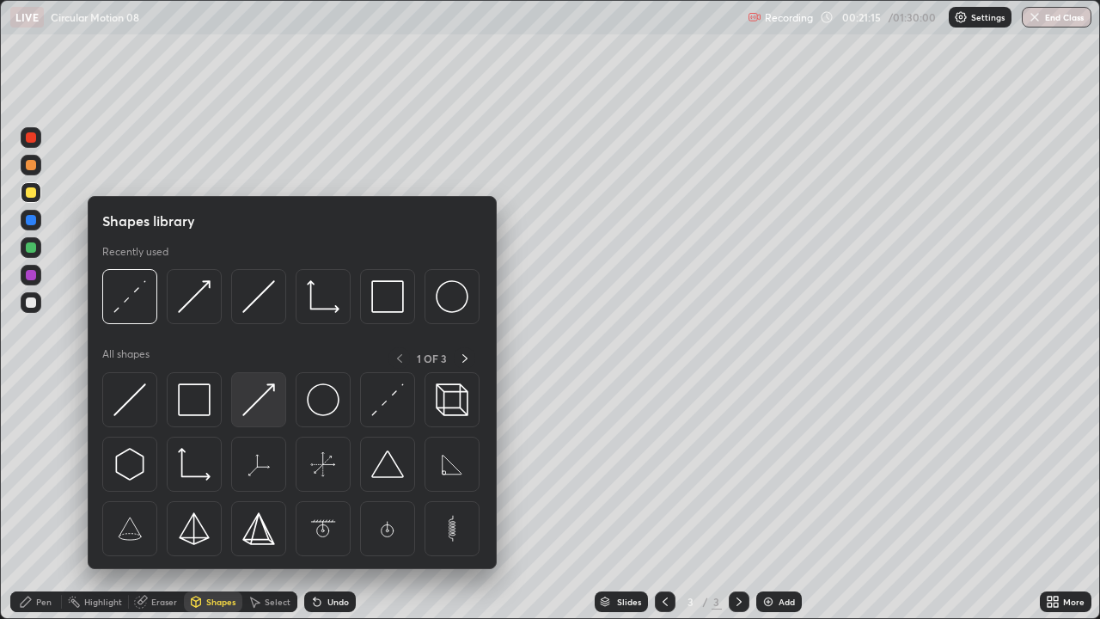
click at [268, 398] on img at bounding box center [258, 399] width 33 height 33
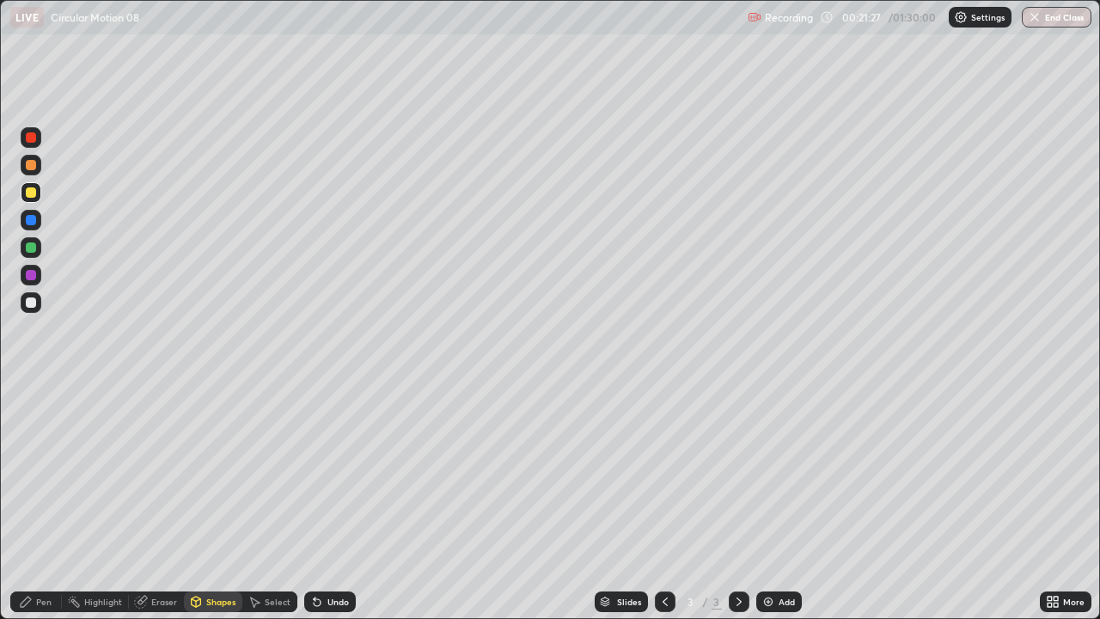
click at [53, 473] on div "Pen" at bounding box center [36, 601] width 52 height 21
click at [28, 140] on div at bounding box center [31, 137] width 10 height 10
click at [209, 473] on div "Shapes" at bounding box center [220, 601] width 29 height 9
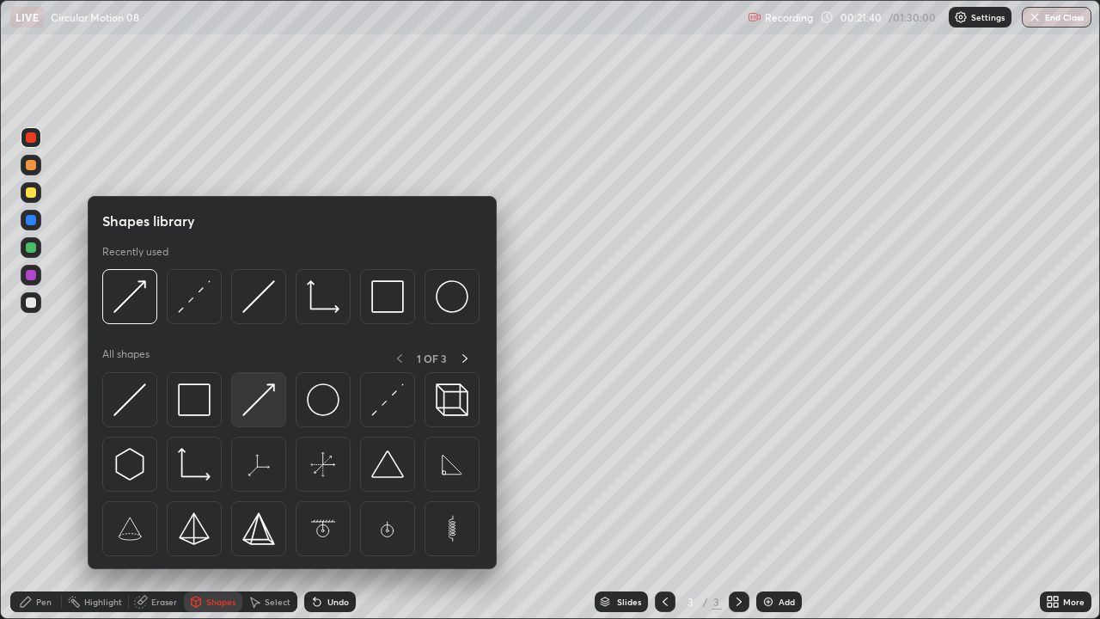
click at [270, 406] on img at bounding box center [258, 399] width 33 height 33
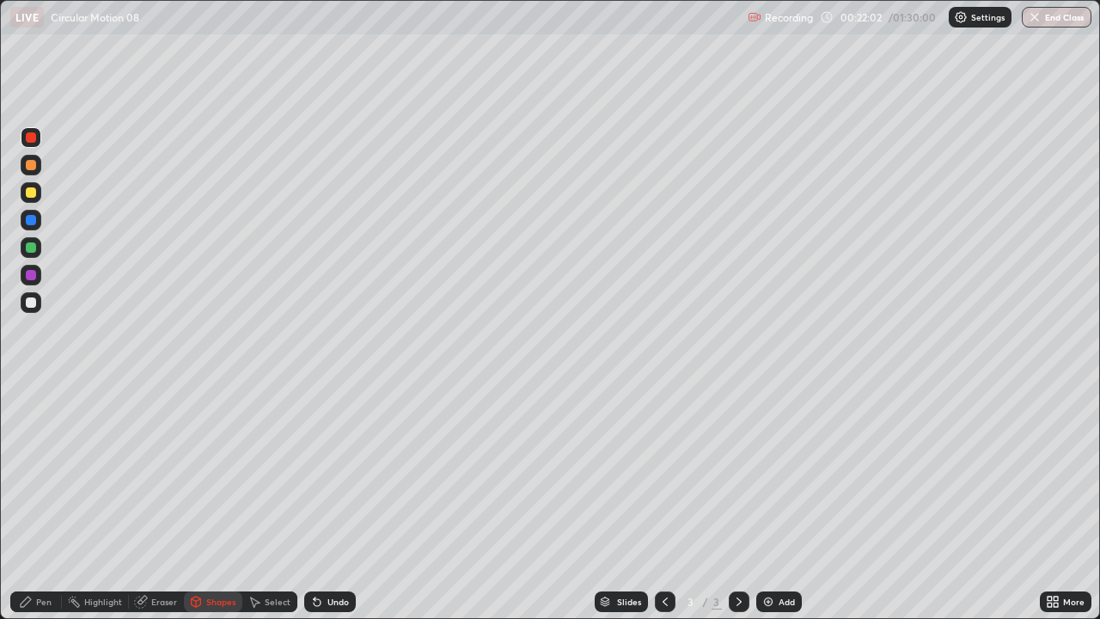
click at [40, 473] on div "Pen" at bounding box center [36, 601] width 52 height 21
click at [222, 473] on div "Shapes" at bounding box center [220, 601] width 29 height 9
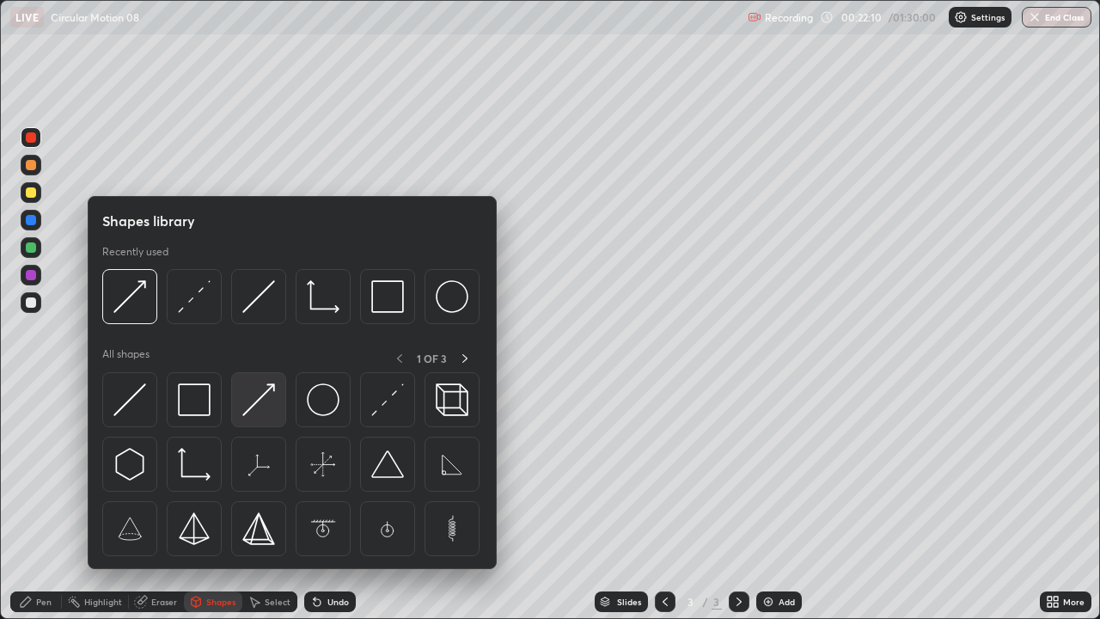
click at [266, 410] on img at bounding box center [258, 399] width 33 height 33
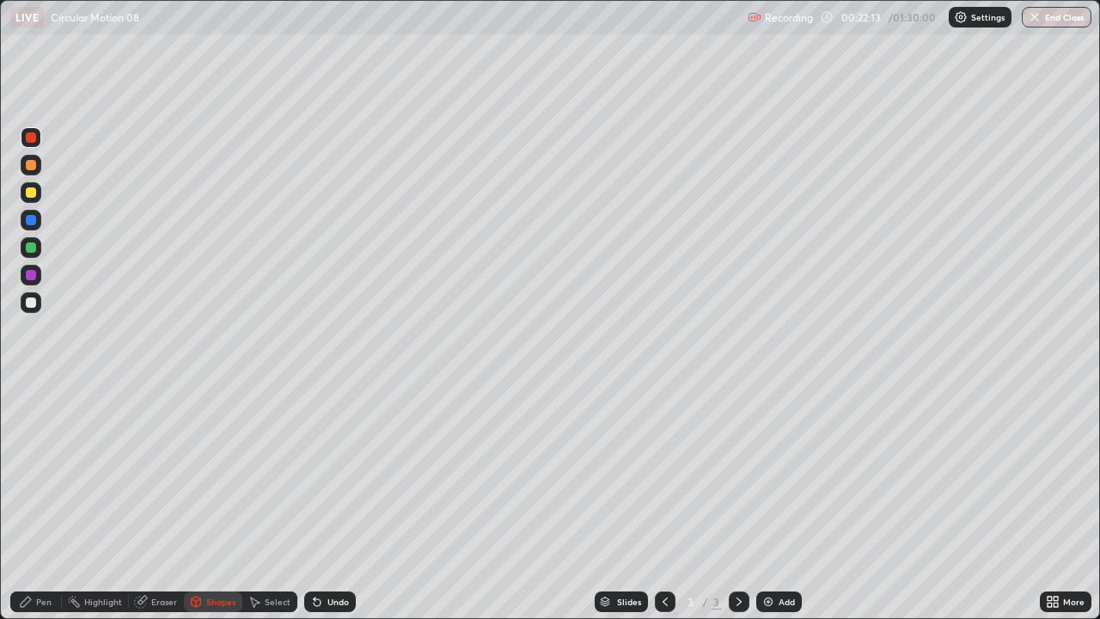
click at [34, 167] on div at bounding box center [31, 165] width 10 height 10
click at [44, 473] on div "Pen" at bounding box center [43, 601] width 15 height 9
click at [772, 473] on img at bounding box center [769, 602] width 14 height 14
click at [206, 473] on div "Shapes" at bounding box center [220, 601] width 29 height 9
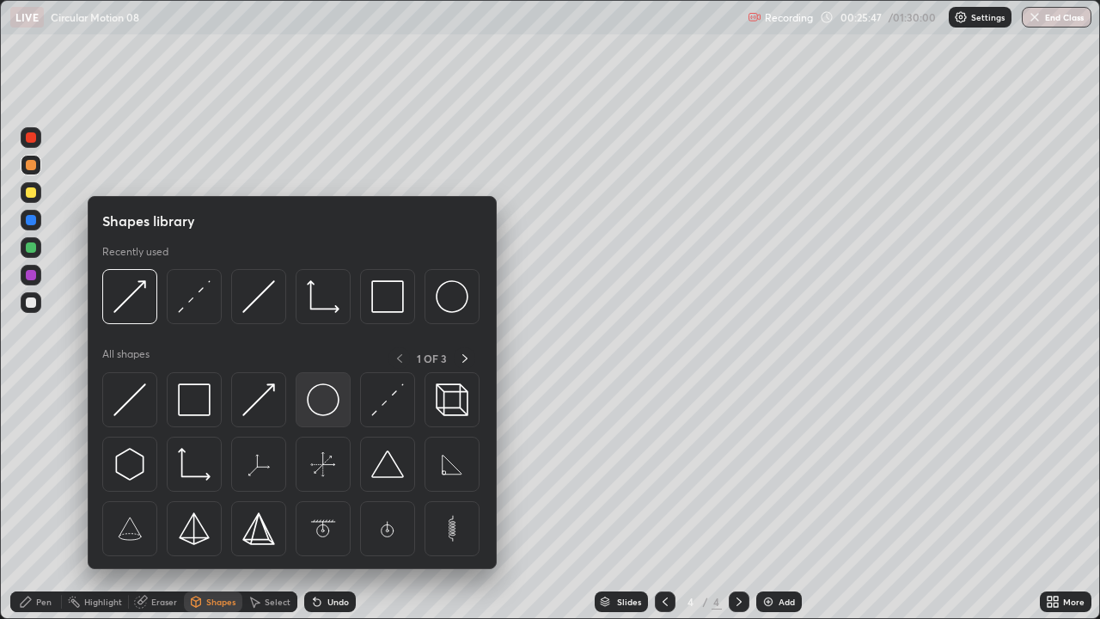
click at [311, 404] on img at bounding box center [323, 399] width 33 height 33
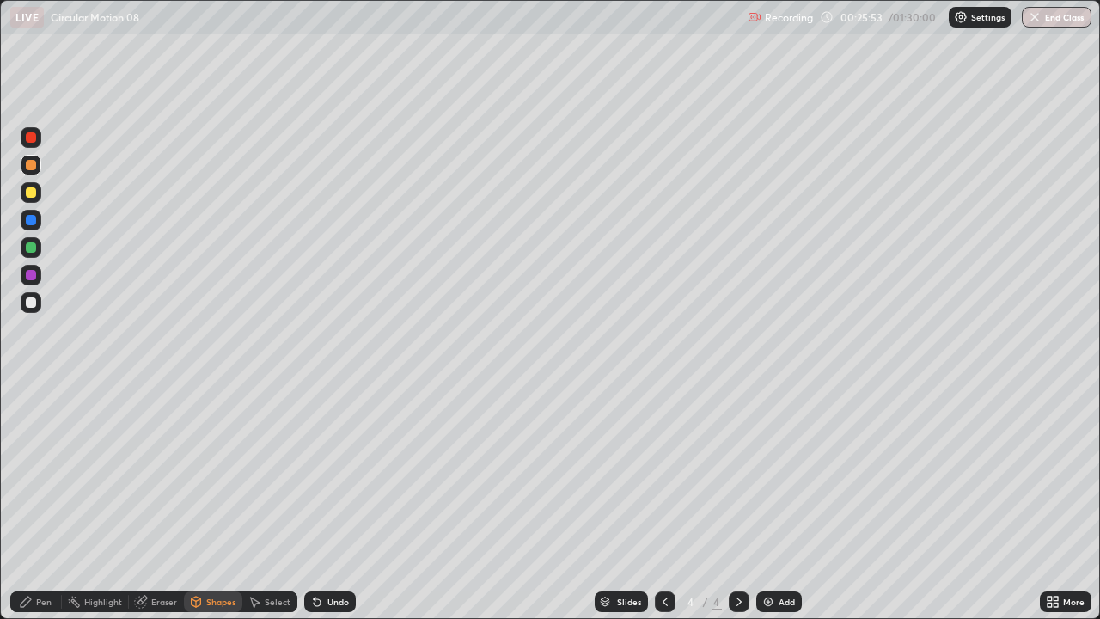
click at [31, 166] on div at bounding box center [31, 165] width 10 height 10
click at [226, 473] on div "Shapes" at bounding box center [213, 601] width 58 height 21
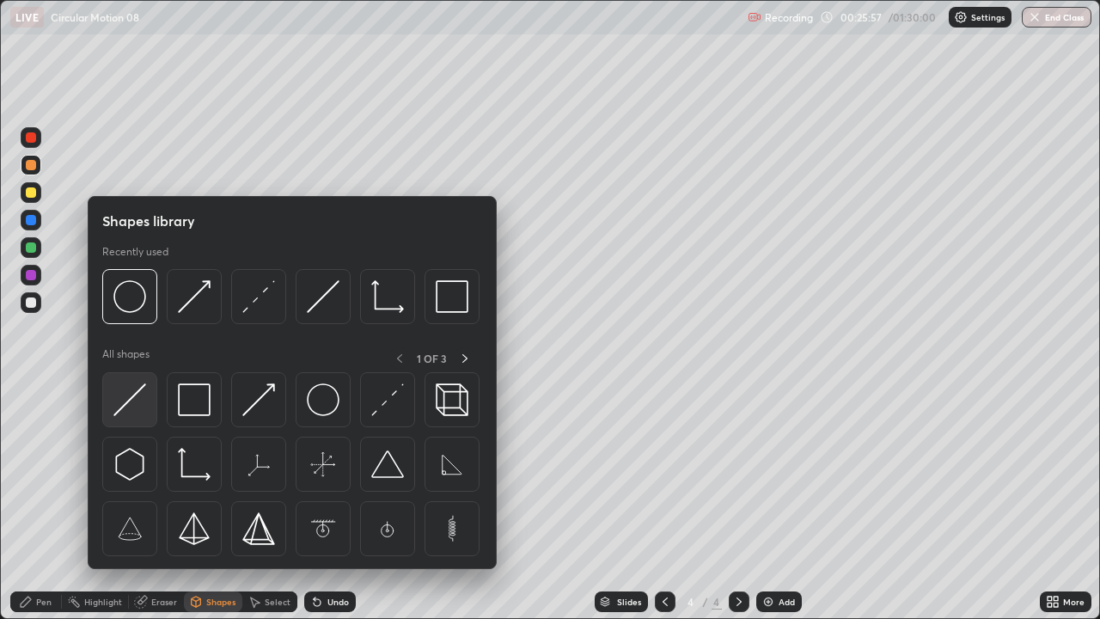
click at [144, 409] on img at bounding box center [129, 399] width 33 height 33
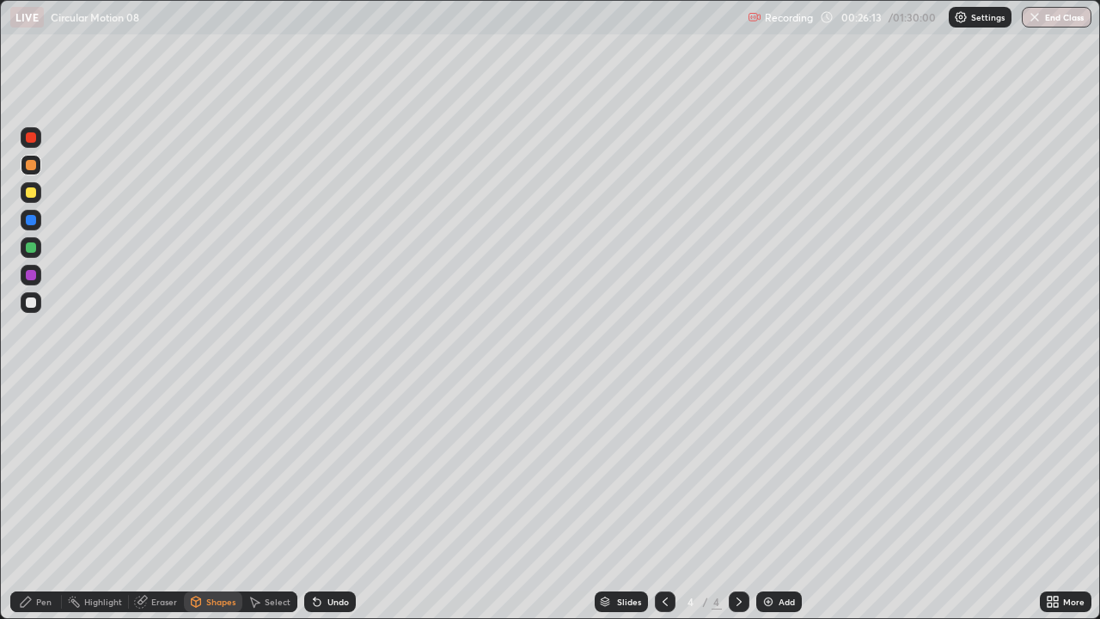
click at [31, 309] on div at bounding box center [31, 302] width 21 height 21
click at [340, 473] on div "Undo" at bounding box center [337, 601] width 21 height 9
click at [44, 473] on div "Pen" at bounding box center [36, 601] width 52 height 21
click at [31, 188] on div at bounding box center [31, 192] width 10 height 10
click at [332, 473] on div "Undo" at bounding box center [337, 601] width 21 height 9
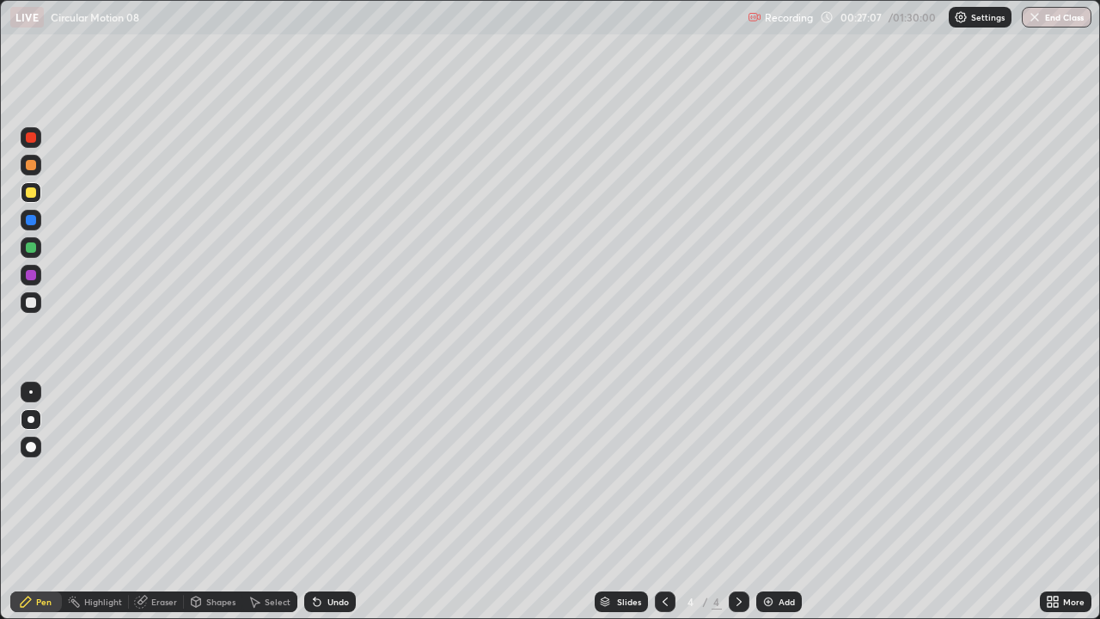
click at [156, 473] on div "Eraser" at bounding box center [164, 601] width 26 height 9
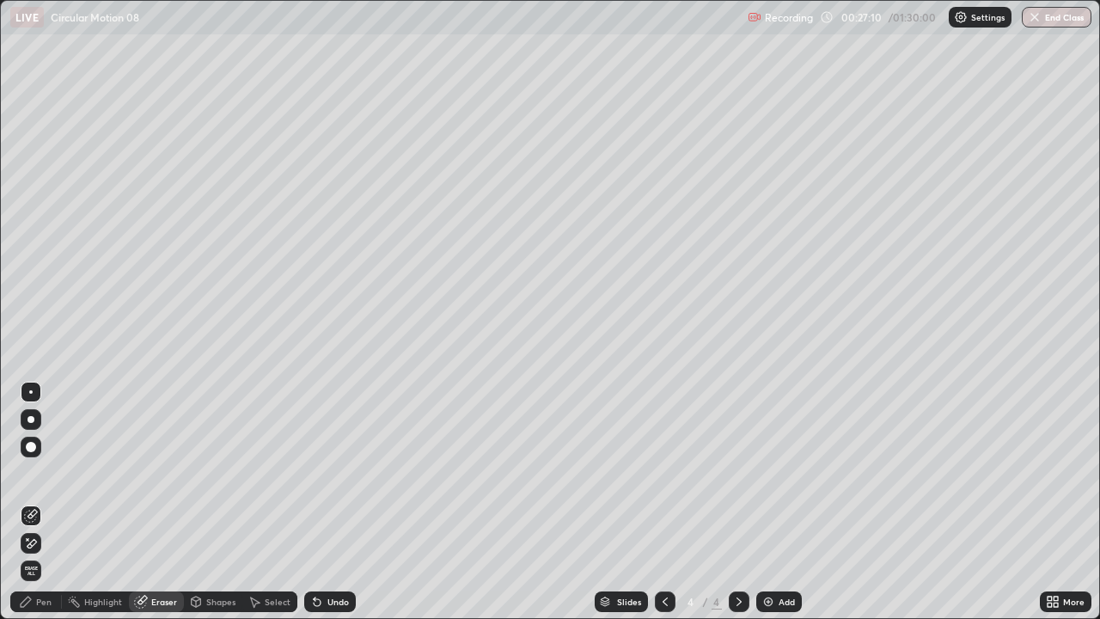
click at [326, 473] on div "Undo" at bounding box center [330, 601] width 52 height 21
click at [333, 473] on div "Undo" at bounding box center [337, 601] width 21 height 9
click at [332, 473] on div "Undo" at bounding box center [337, 601] width 21 height 9
click at [331, 473] on div "Undo" at bounding box center [337, 601] width 21 height 9
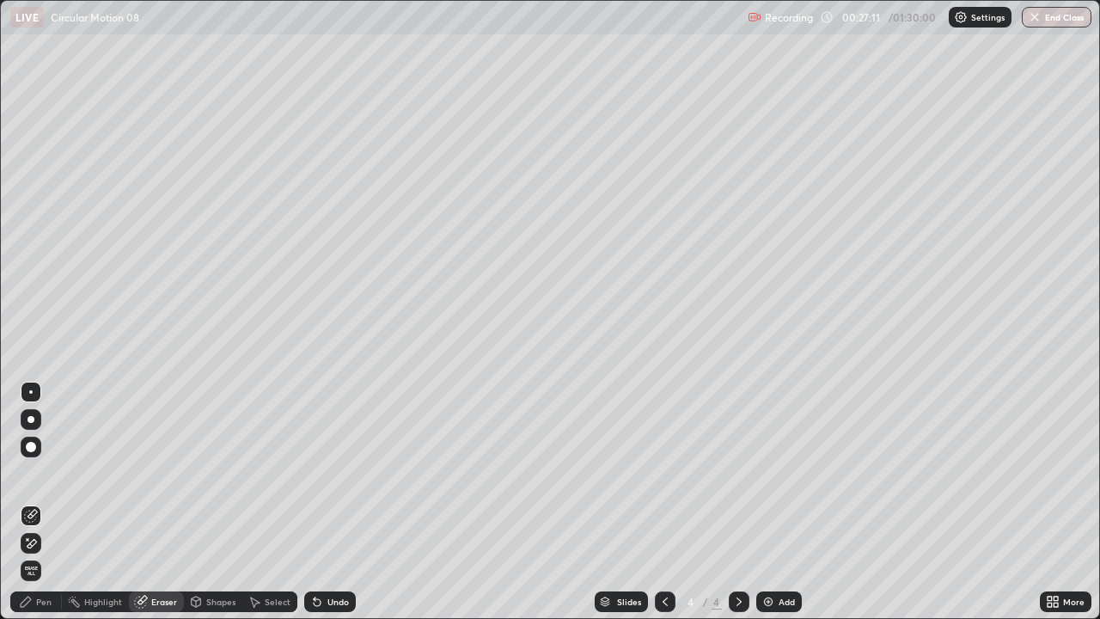
click at [333, 473] on div "Undo" at bounding box center [337, 601] width 21 height 9
click at [330, 473] on div "Undo" at bounding box center [337, 601] width 21 height 9
click at [327, 473] on div "Undo" at bounding box center [337, 601] width 21 height 9
click at [34, 473] on div "Pen" at bounding box center [36, 601] width 52 height 21
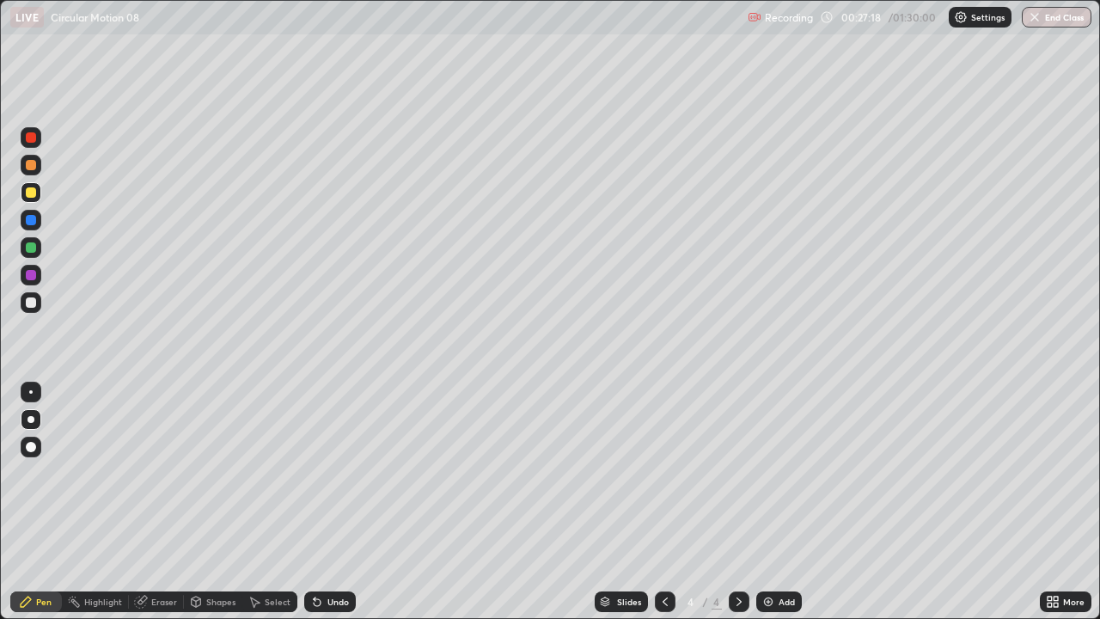
click at [34, 193] on div at bounding box center [31, 192] width 10 height 10
click at [210, 473] on div "Shapes" at bounding box center [220, 601] width 29 height 9
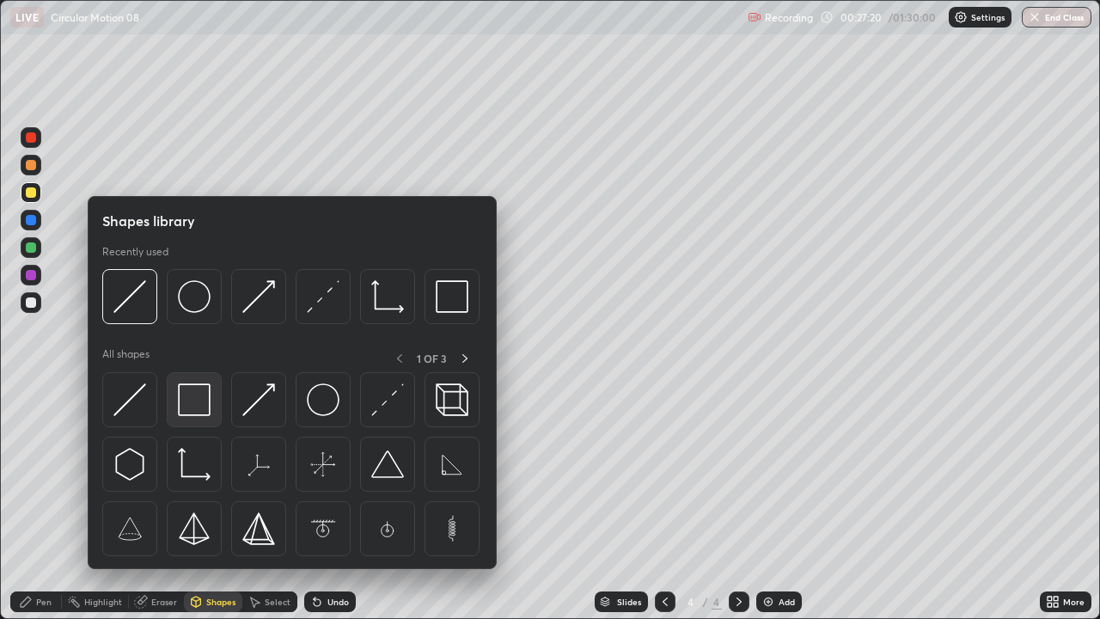
click at [204, 412] on img at bounding box center [194, 399] width 33 height 33
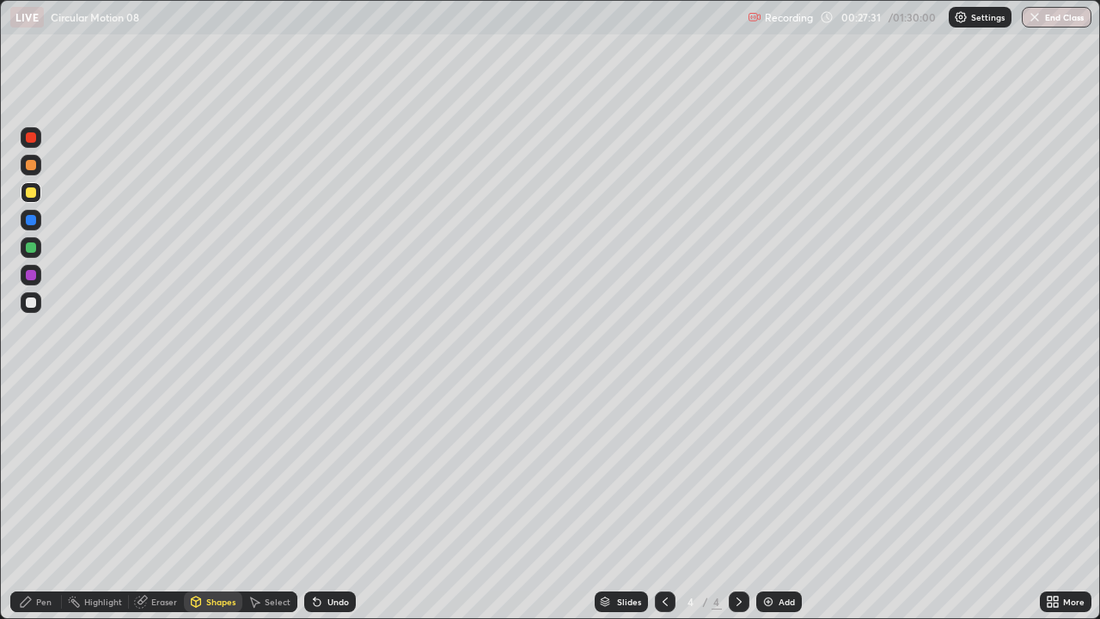
click at [34, 473] on div "Pen" at bounding box center [36, 601] width 52 height 21
click at [30, 303] on div at bounding box center [31, 302] width 10 height 10
click at [206, 473] on div "Shapes" at bounding box center [220, 601] width 29 height 9
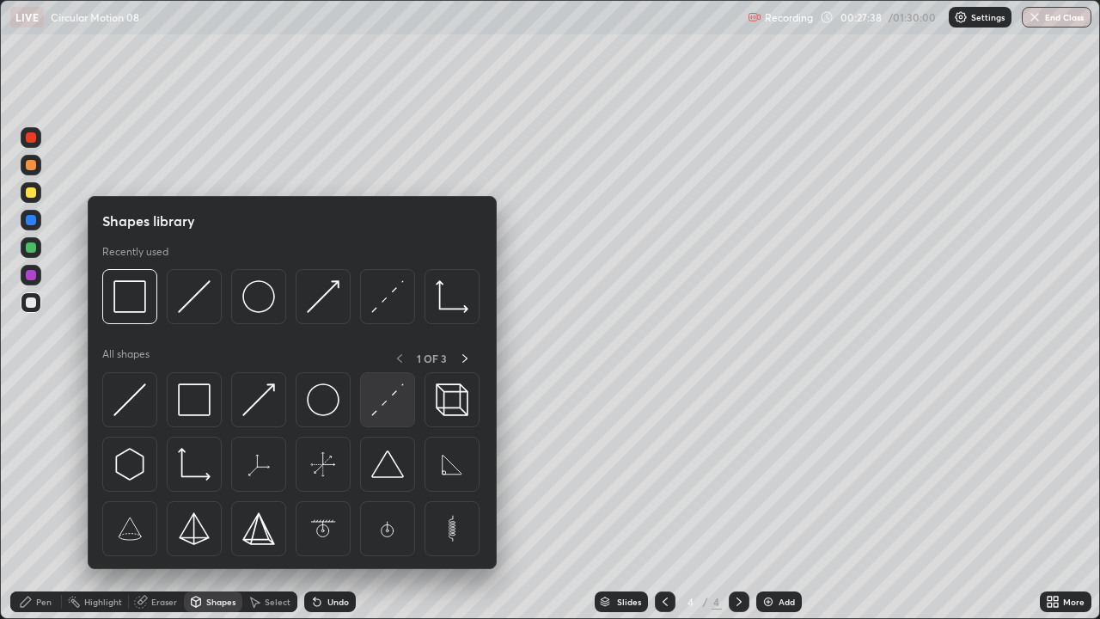
click at [384, 405] on img at bounding box center [387, 399] width 33 height 33
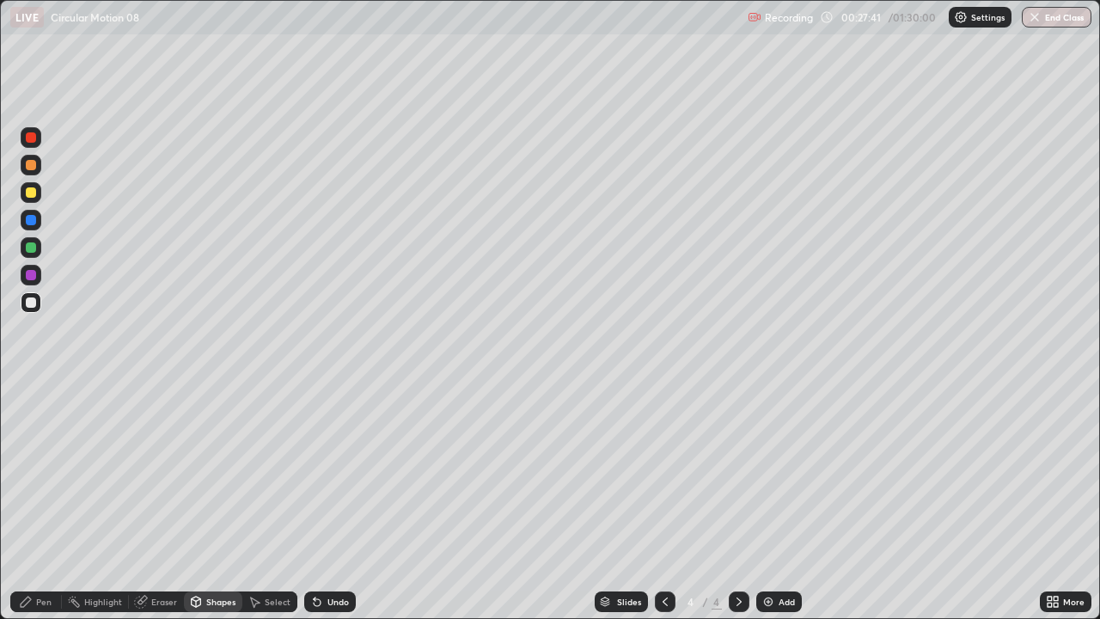
click at [34, 303] on div at bounding box center [31, 302] width 10 height 10
click at [29, 275] on div at bounding box center [31, 275] width 10 height 10
click at [30, 473] on icon at bounding box center [26, 602] width 14 height 14
click at [215, 473] on div "Shapes" at bounding box center [220, 601] width 29 height 9
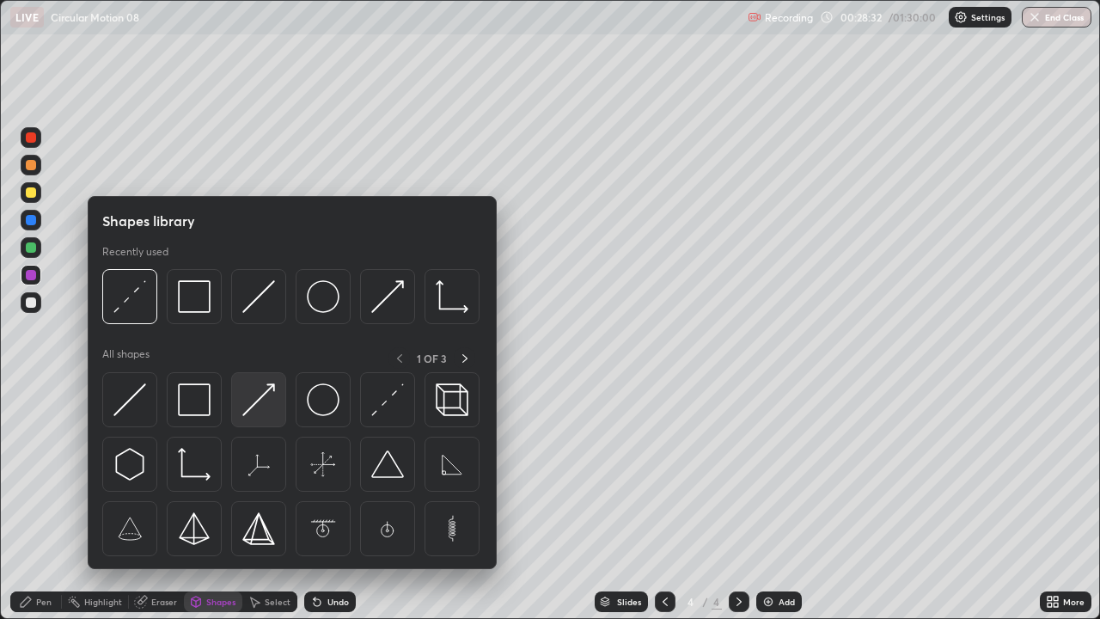
click at [259, 406] on img at bounding box center [258, 399] width 33 height 33
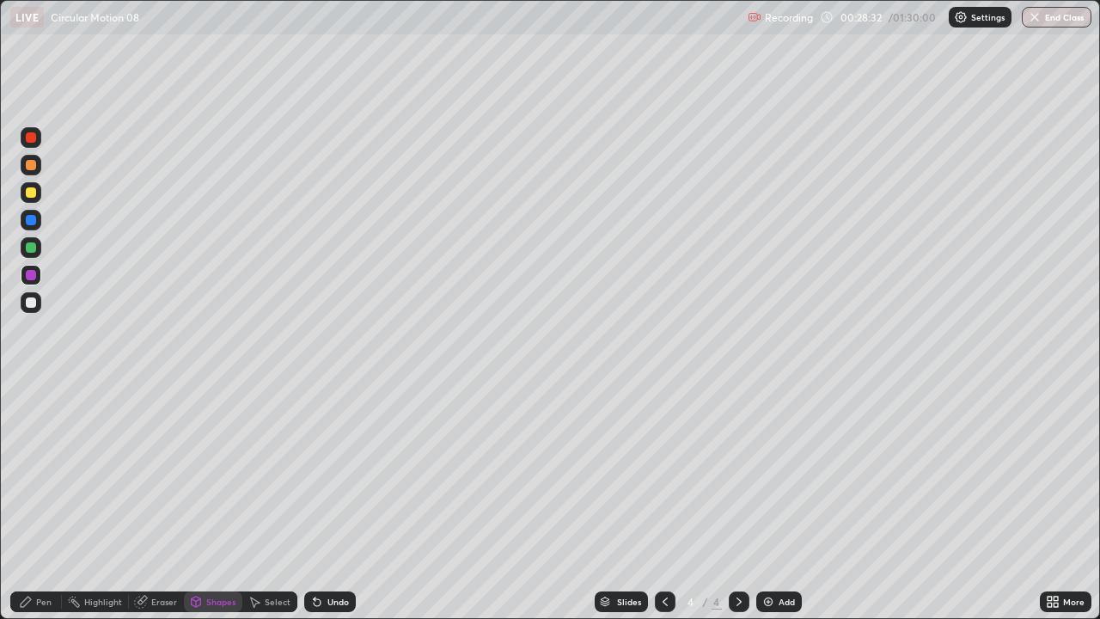
click at [33, 254] on div at bounding box center [31, 247] width 21 height 21
click at [34, 473] on div "Pen" at bounding box center [36, 601] width 52 height 21
click at [211, 473] on div "Shapes" at bounding box center [220, 601] width 29 height 9
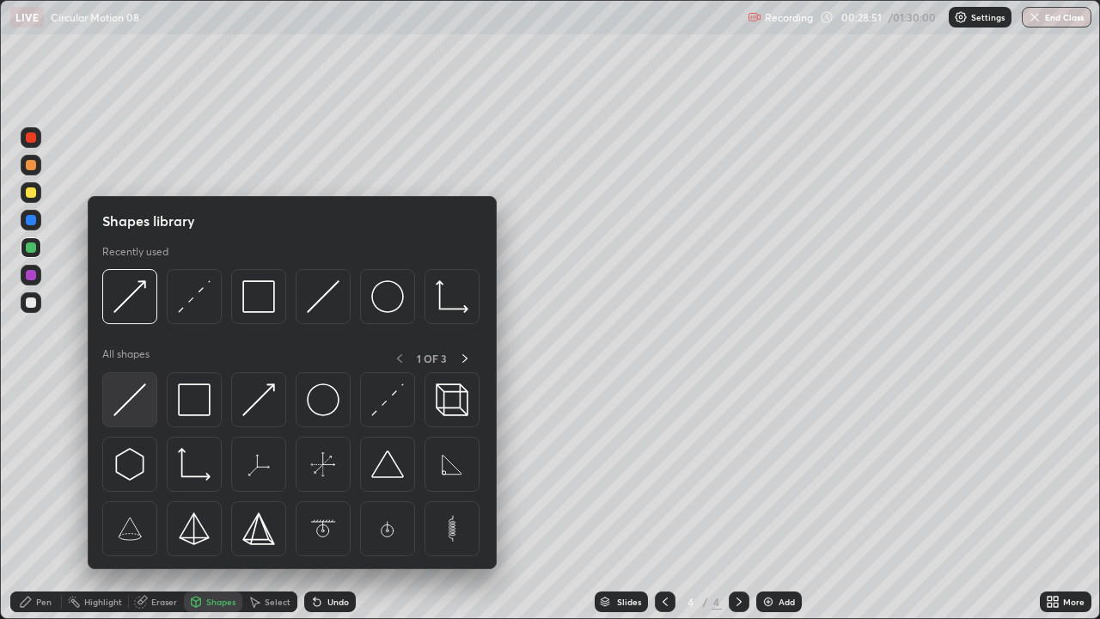
click at [140, 402] on img at bounding box center [129, 399] width 33 height 33
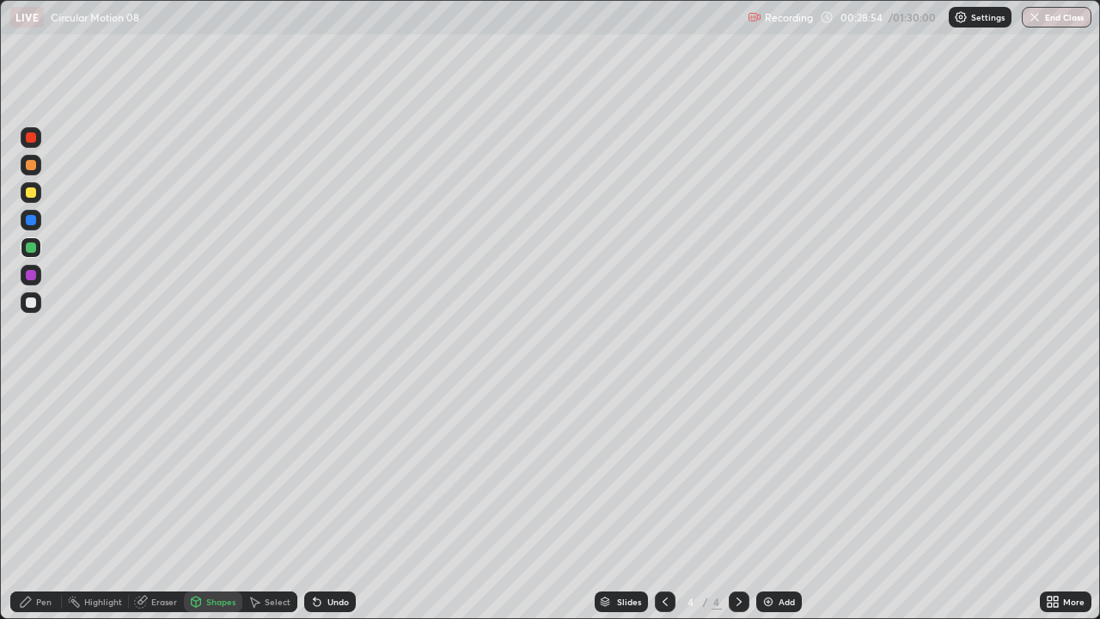
click at [30, 273] on div at bounding box center [31, 275] width 10 height 10
click at [43, 473] on div "Pen" at bounding box center [43, 601] width 15 height 9
click at [215, 473] on div "Shapes" at bounding box center [220, 601] width 29 height 9
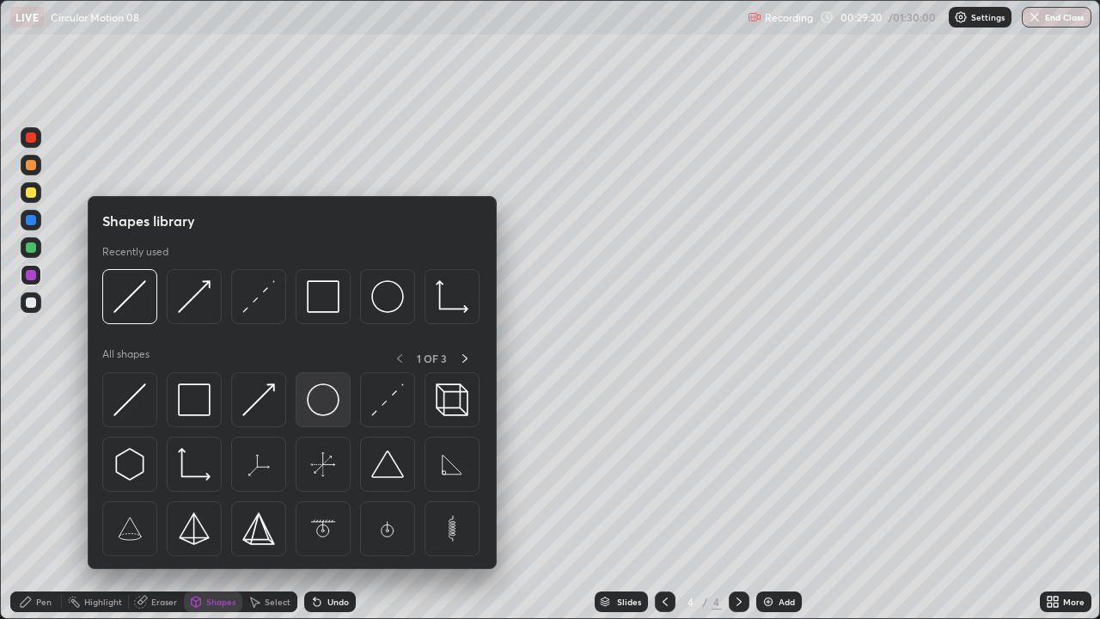
click at [311, 407] on img at bounding box center [323, 399] width 33 height 33
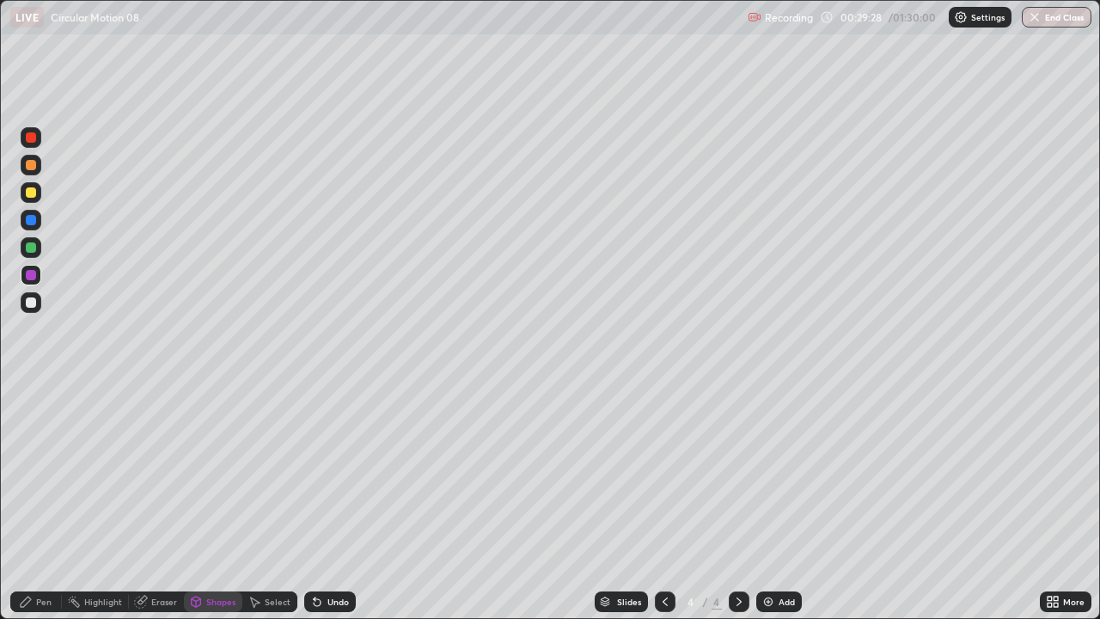
click at [207, 473] on div "Shapes" at bounding box center [213, 601] width 58 height 21
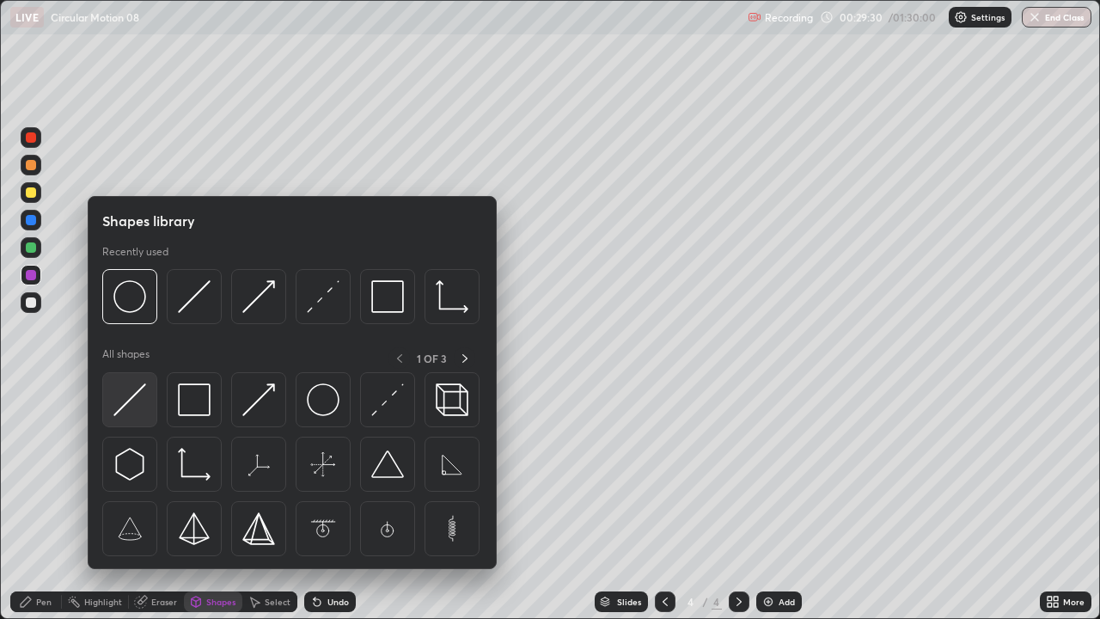
click at [144, 409] on img at bounding box center [129, 399] width 33 height 33
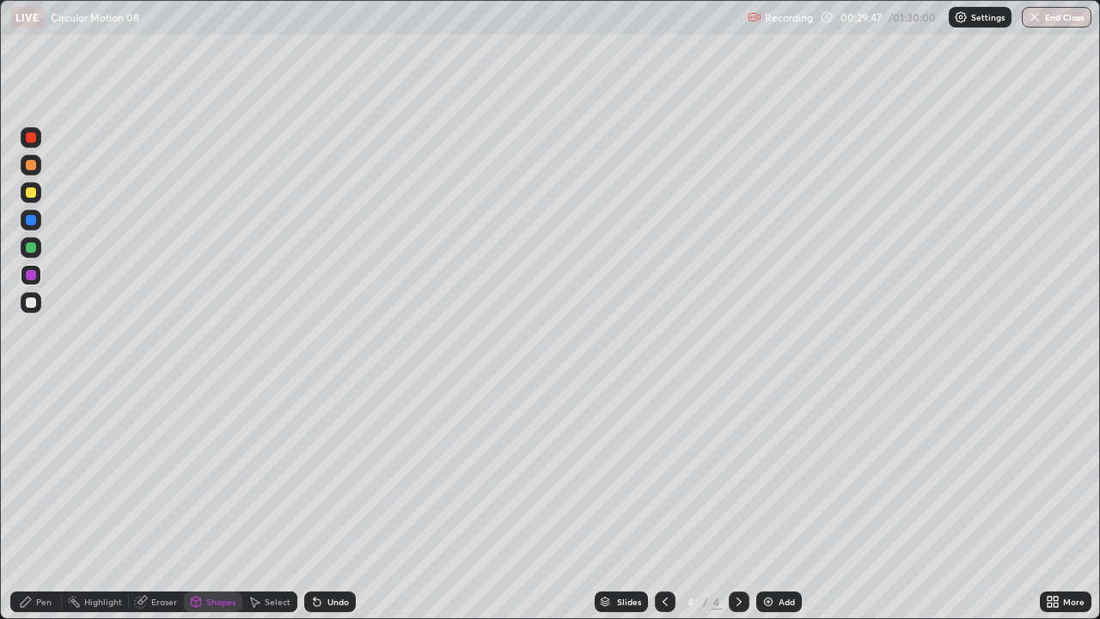
click at [344, 473] on div "Undo" at bounding box center [337, 601] width 21 height 9
click at [340, 473] on div "Undo" at bounding box center [337, 601] width 21 height 9
click at [335, 473] on div "Undo" at bounding box center [337, 601] width 21 height 9
click at [338, 473] on div "Undo" at bounding box center [337, 601] width 21 height 9
click at [217, 473] on div "Shapes" at bounding box center [220, 601] width 29 height 9
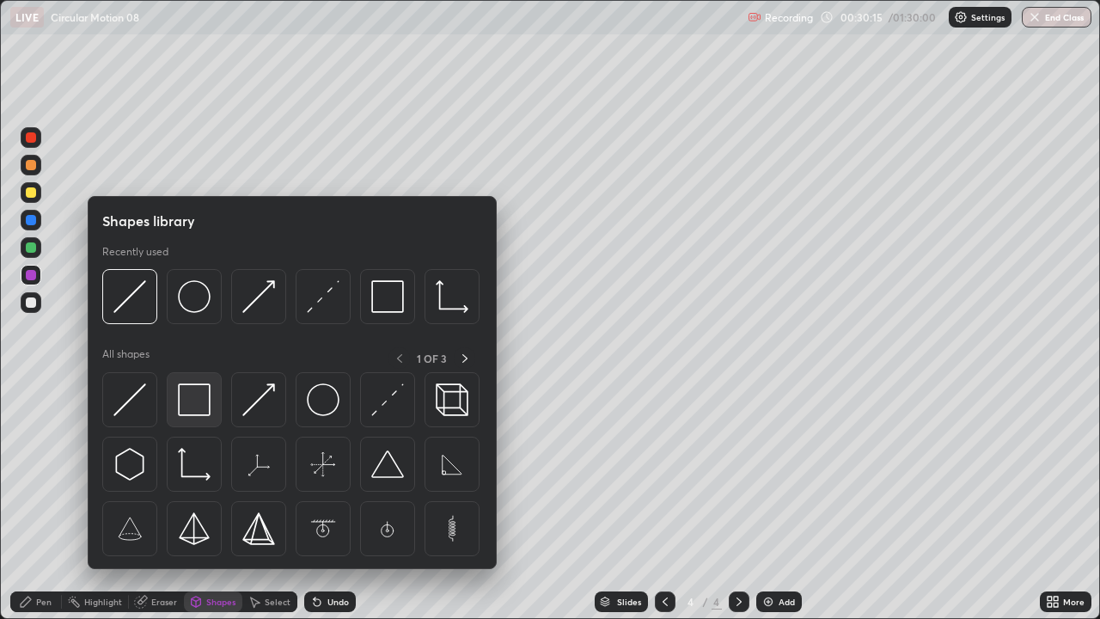
click at [199, 402] on img at bounding box center [194, 399] width 33 height 33
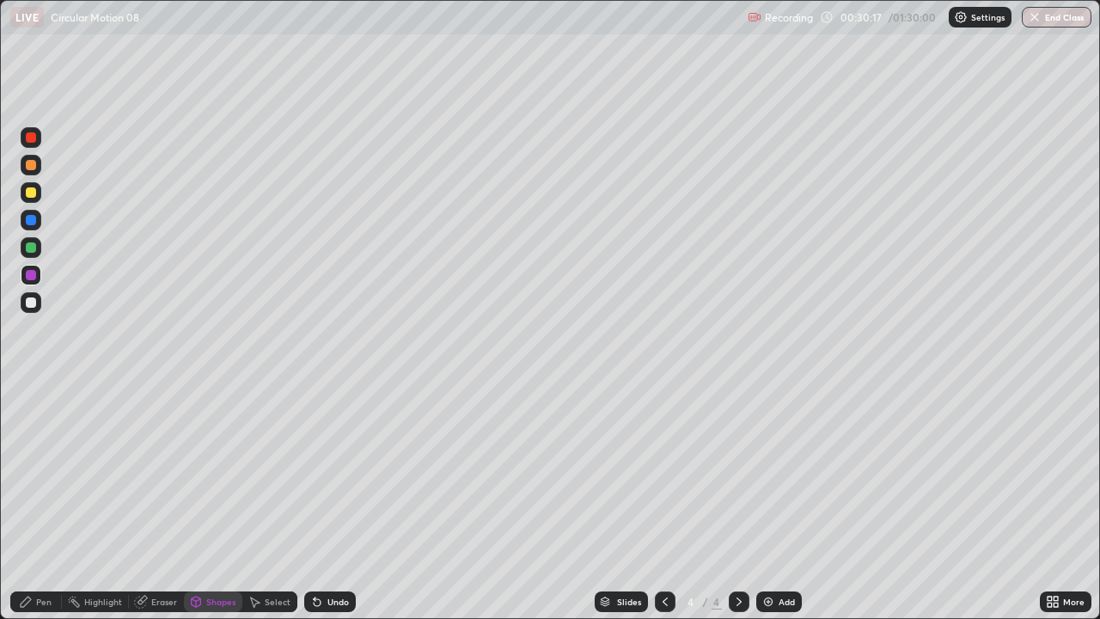
click at [33, 222] on div at bounding box center [31, 220] width 10 height 10
click at [24, 303] on div at bounding box center [31, 302] width 21 height 21
click at [48, 473] on div "Pen" at bounding box center [36, 601] width 52 height 21
click at [31, 223] on div at bounding box center [31, 220] width 10 height 10
click at [220, 473] on div "Shapes" at bounding box center [213, 601] width 58 height 21
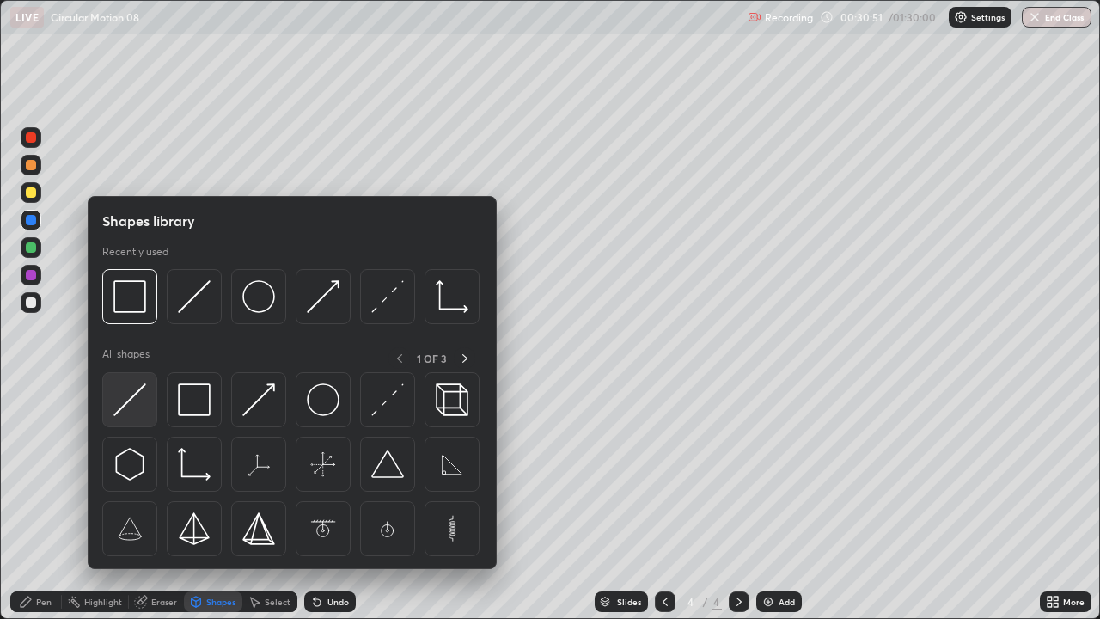
click at [138, 403] on img at bounding box center [129, 399] width 33 height 33
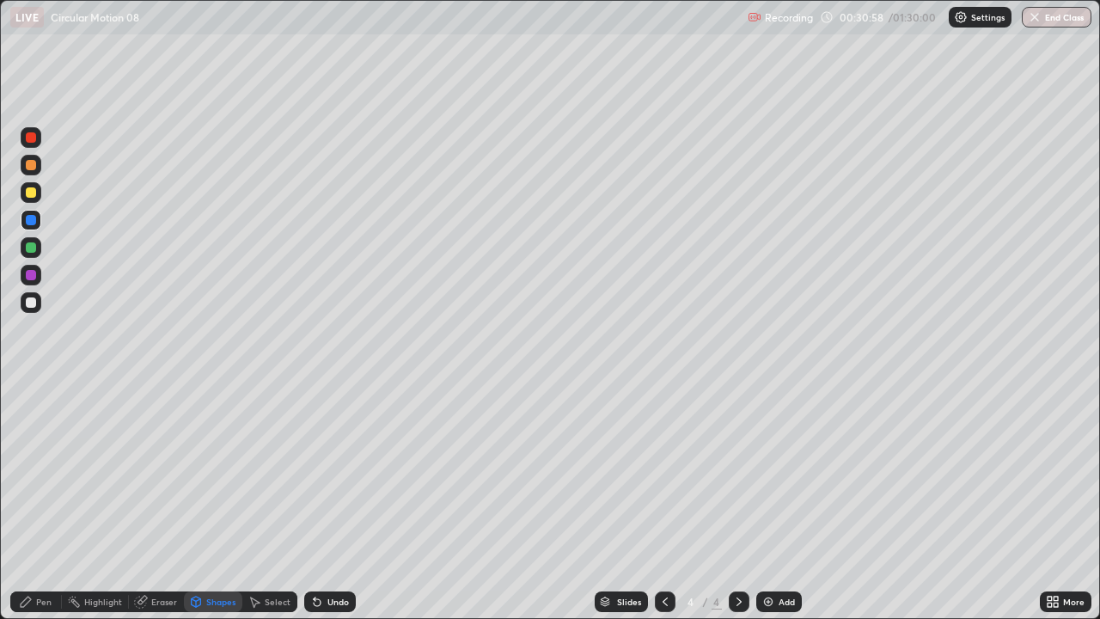
click at [41, 473] on div "Pen" at bounding box center [36, 601] width 52 height 21
click at [327, 473] on div "Undo" at bounding box center [337, 601] width 21 height 9
click at [329, 473] on div "Undo" at bounding box center [330, 601] width 52 height 21
click at [331, 473] on div "Undo" at bounding box center [330, 601] width 52 height 21
click at [334, 473] on div "Undo" at bounding box center [337, 601] width 21 height 9
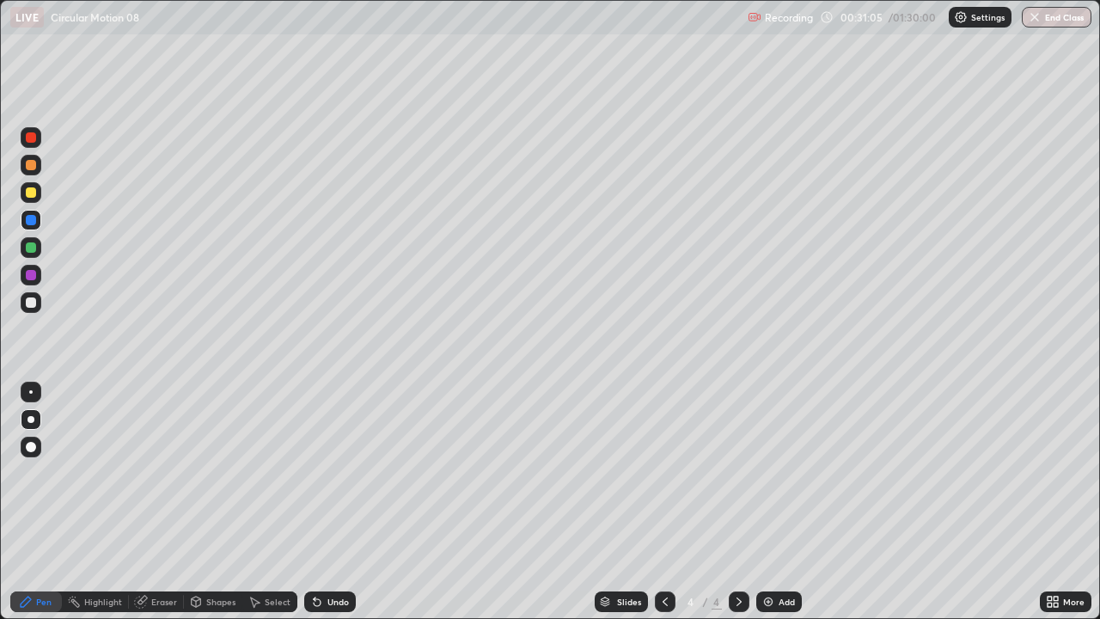
click at [32, 305] on div at bounding box center [31, 302] width 10 height 10
click at [32, 275] on div at bounding box center [31, 275] width 10 height 10
click at [217, 473] on div "Shapes" at bounding box center [213, 601] width 58 height 21
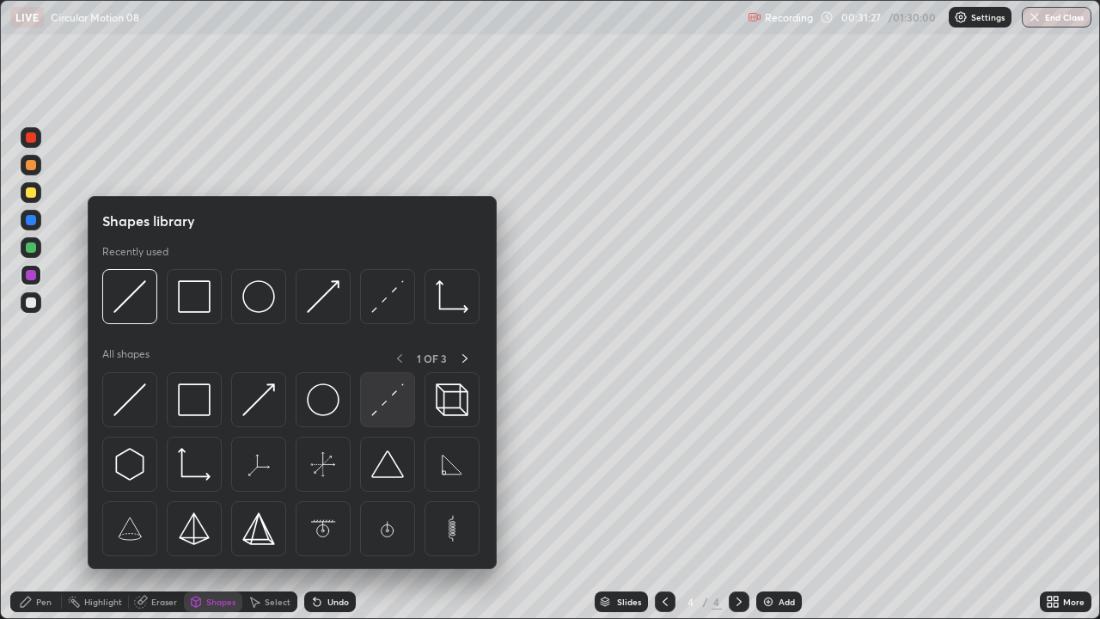
click at [389, 404] on img at bounding box center [387, 399] width 33 height 33
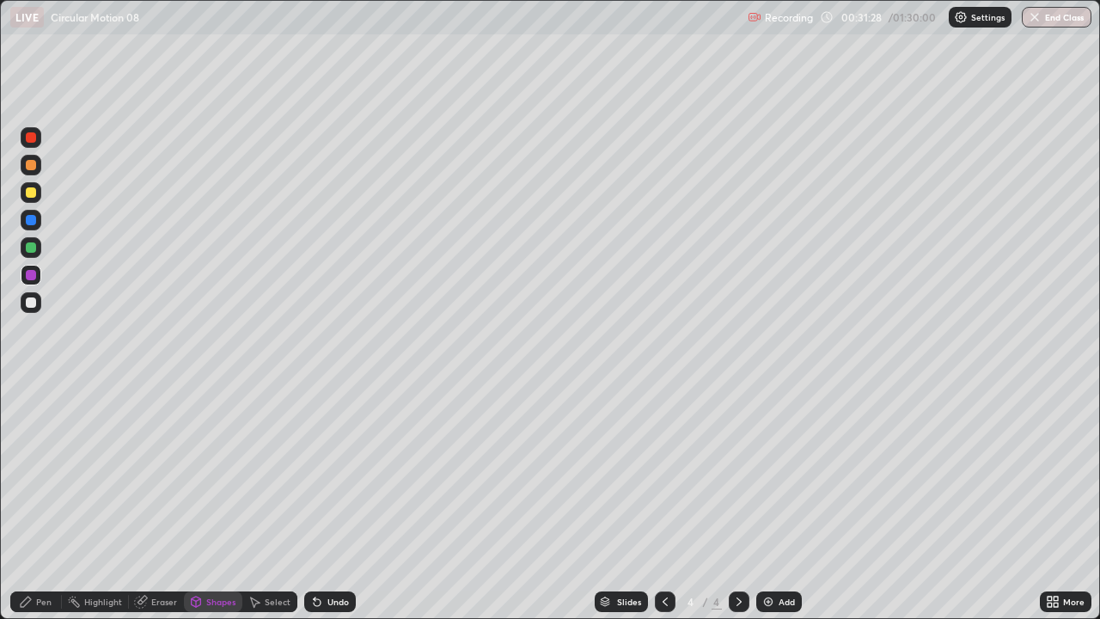
click at [27, 278] on div at bounding box center [31, 275] width 10 height 10
click at [324, 473] on div "Undo" at bounding box center [330, 601] width 52 height 21
click at [28, 228] on div at bounding box center [31, 220] width 21 height 21
click at [32, 164] on div at bounding box center [31, 165] width 10 height 10
click at [50, 473] on div "Pen" at bounding box center [43, 601] width 15 height 9
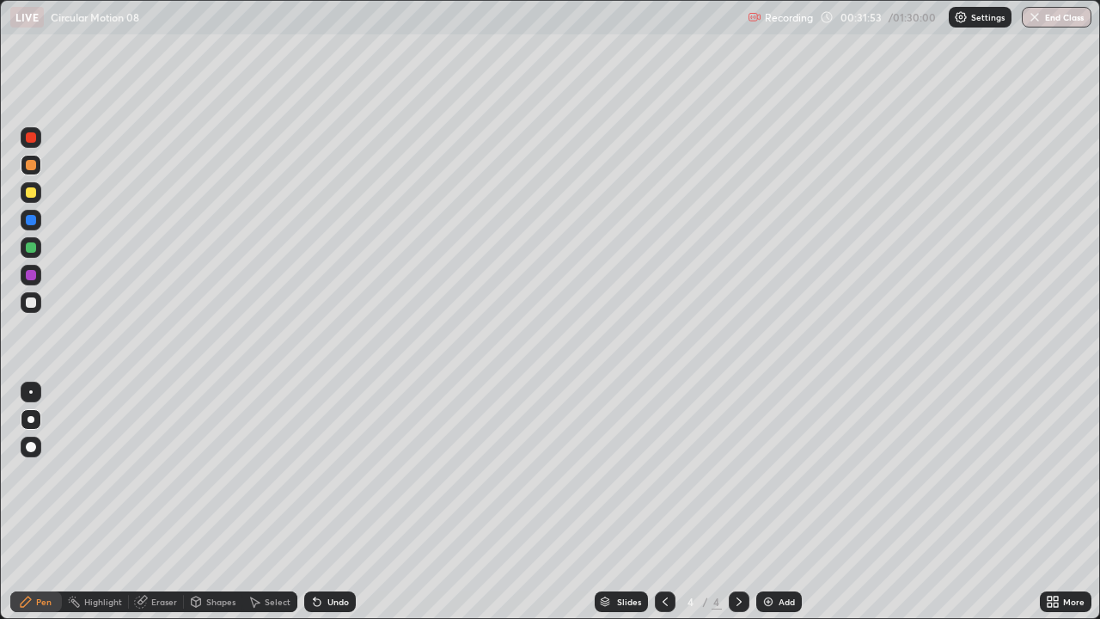
click at [33, 304] on div at bounding box center [31, 302] width 10 height 10
click at [216, 473] on div "Shapes" at bounding box center [220, 601] width 29 height 9
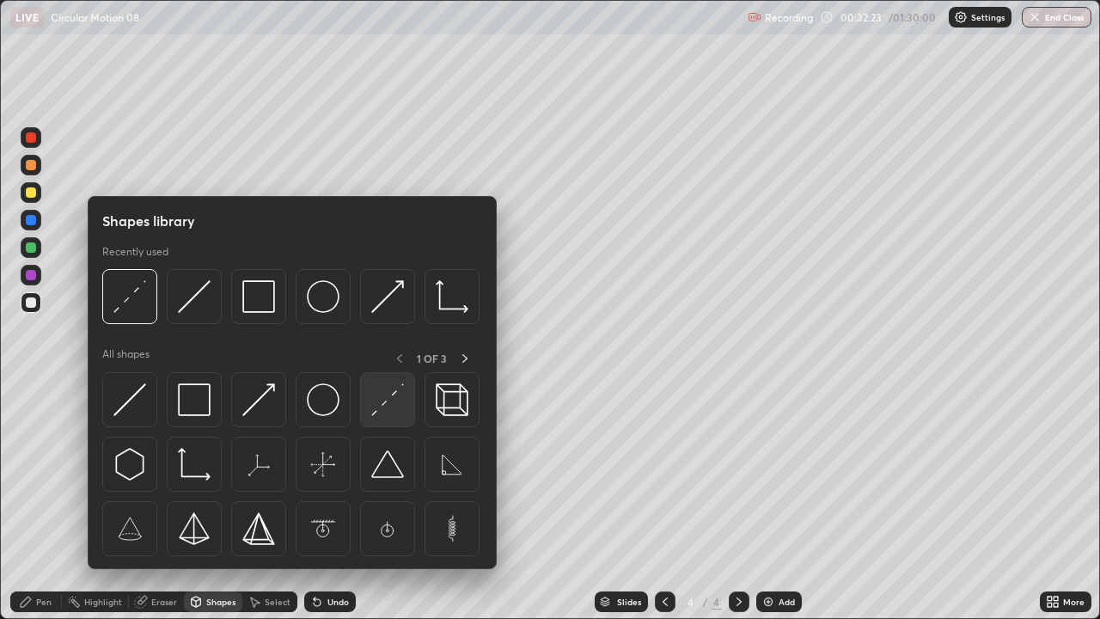
click at [379, 423] on div at bounding box center [387, 399] width 55 height 55
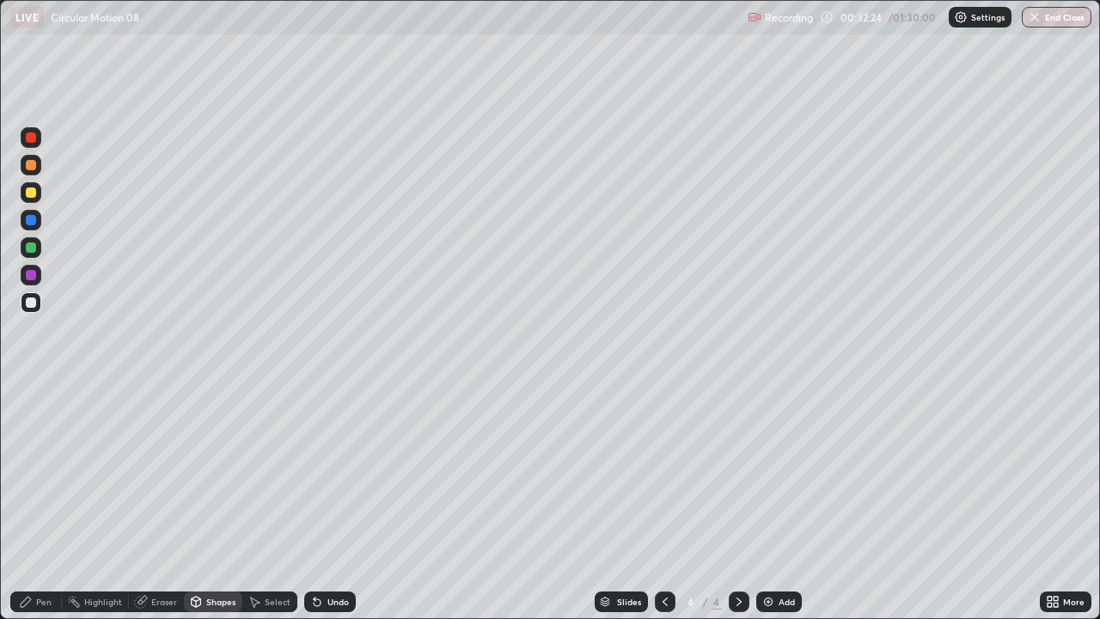
click at [31, 138] on div at bounding box center [31, 137] width 10 height 10
click at [327, 473] on div "Undo" at bounding box center [337, 601] width 21 height 9
click at [33, 302] on div at bounding box center [31, 302] width 10 height 10
click at [316, 473] on icon at bounding box center [317, 602] width 7 height 7
click at [28, 195] on div at bounding box center [31, 192] width 10 height 10
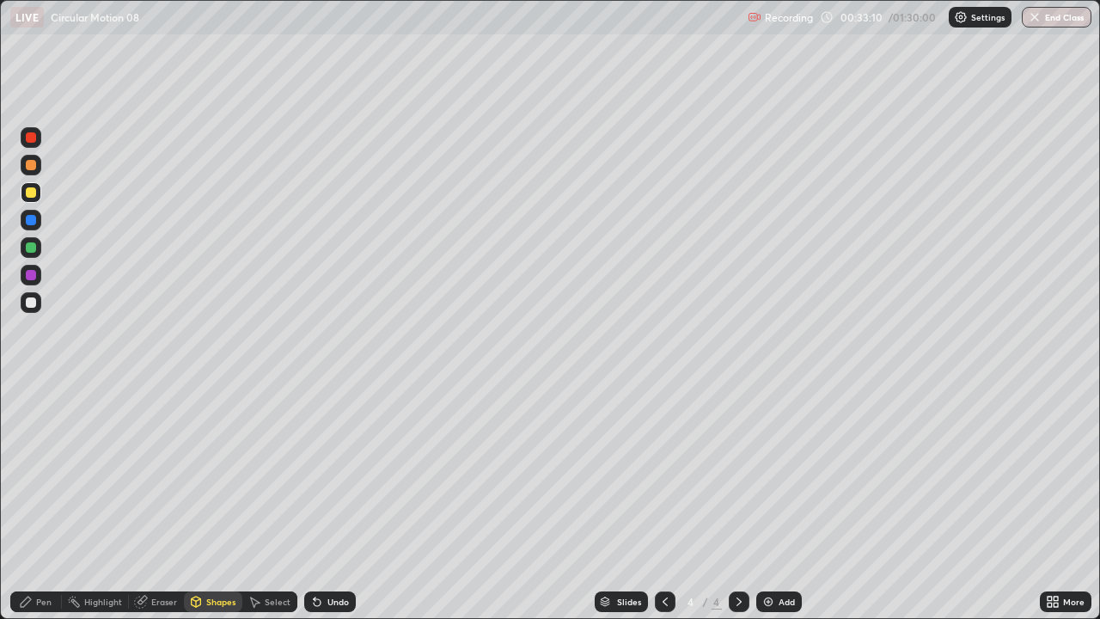
click at [330, 473] on div "Undo" at bounding box center [337, 601] width 21 height 9
click at [44, 473] on div "Pen" at bounding box center [43, 601] width 15 height 9
click at [205, 473] on div "Shapes" at bounding box center [213, 601] width 58 height 21
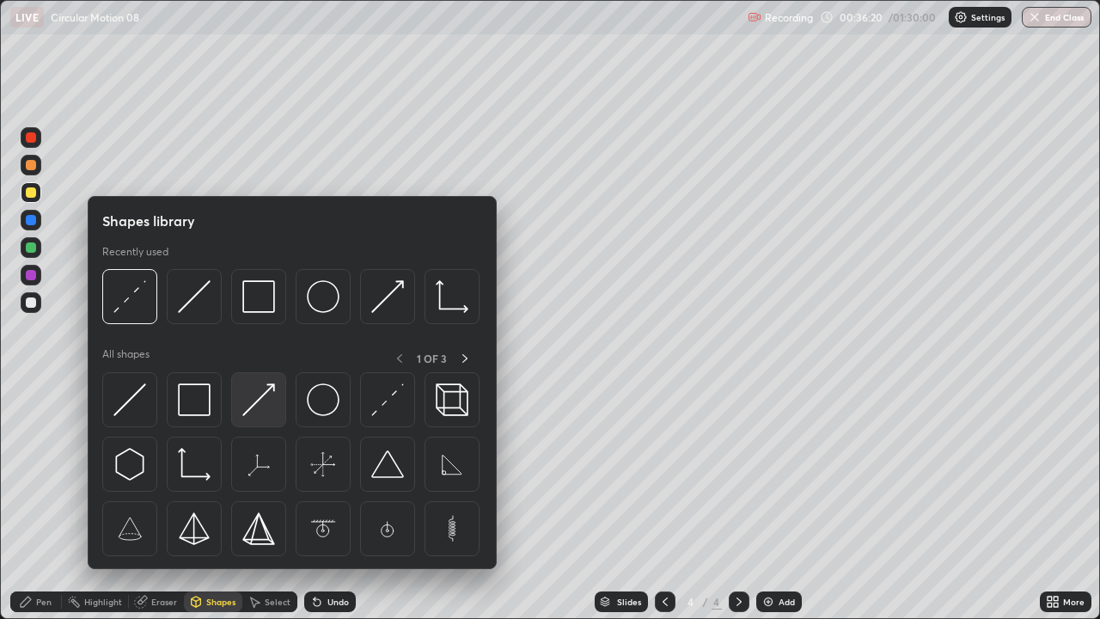
click at [263, 394] on img at bounding box center [258, 399] width 33 height 33
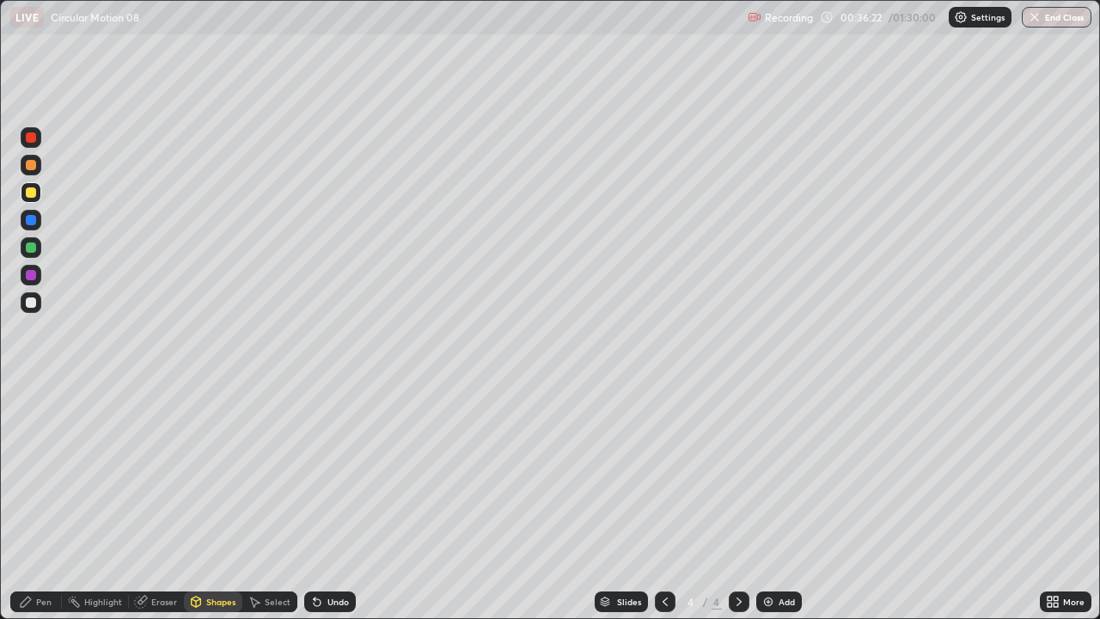
click at [34, 250] on div at bounding box center [31, 247] width 10 height 10
click at [339, 473] on div "Undo" at bounding box center [337, 601] width 21 height 9
click at [38, 473] on div "Pen" at bounding box center [36, 601] width 52 height 21
click at [224, 473] on div "Shapes" at bounding box center [213, 601] width 58 height 21
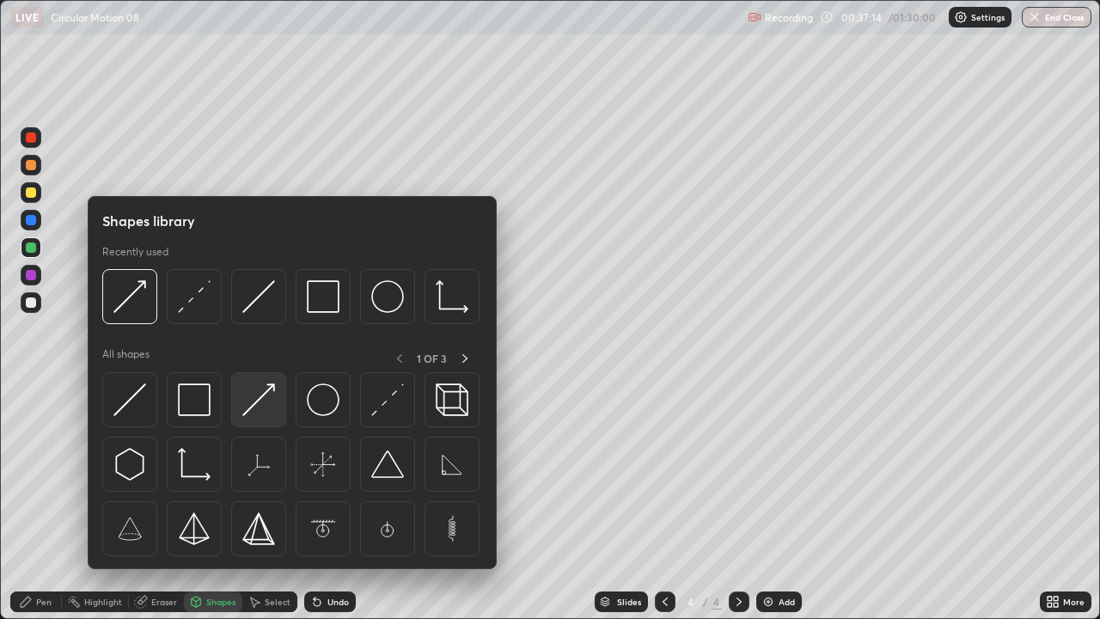
click at [275, 410] on div at bounding box center [258, 399] width 55 height 55
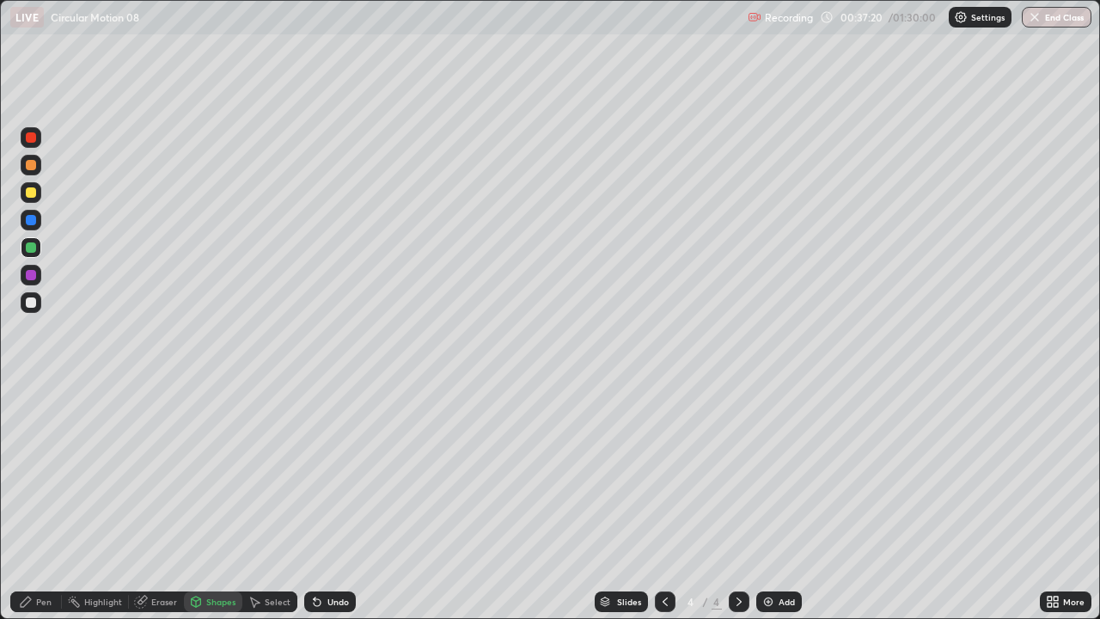
click at [327, 473] on div "Undo" at bounding box center [337, 601] width 21 height 9
click at [48, 473] on div "Pen" at bounding box center [43, 601] width 15 height 9
click at [31, 193] on div at bounding box center [31, 192] width 10 height 10
click at [215, 473] on div "Shapes" at bounding box center [220, 601] width 29 height 9
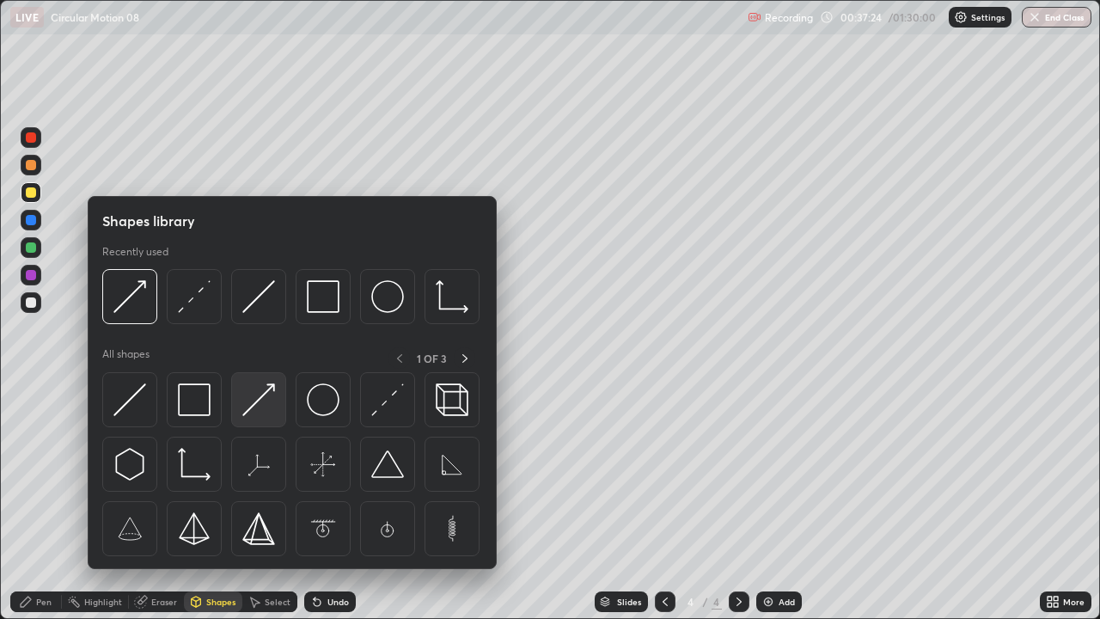
click at [280, 416] on div at bounding box center [258, 399] width 55 height 55
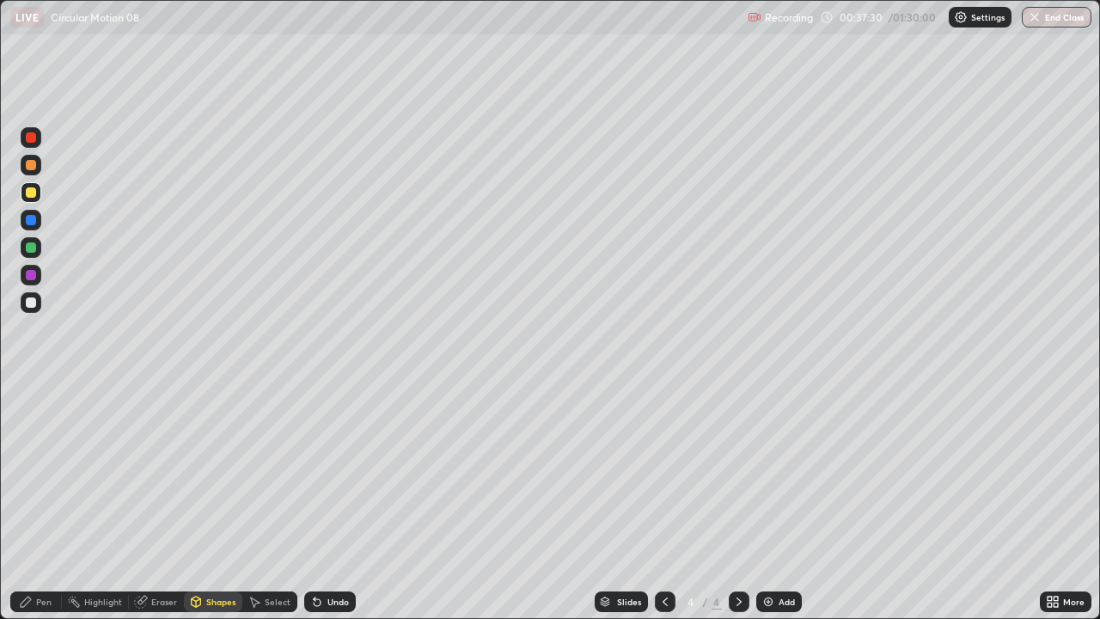
click at [44, 473] on div "Pen" at bounding box center [43, 601] width 15 height 9
click at [774, 473] on div "Add" at bounding box center [779, 601] width 46 height 21
click at [201, 473] on icon at bounding box center [196, 602] width 14 height 14
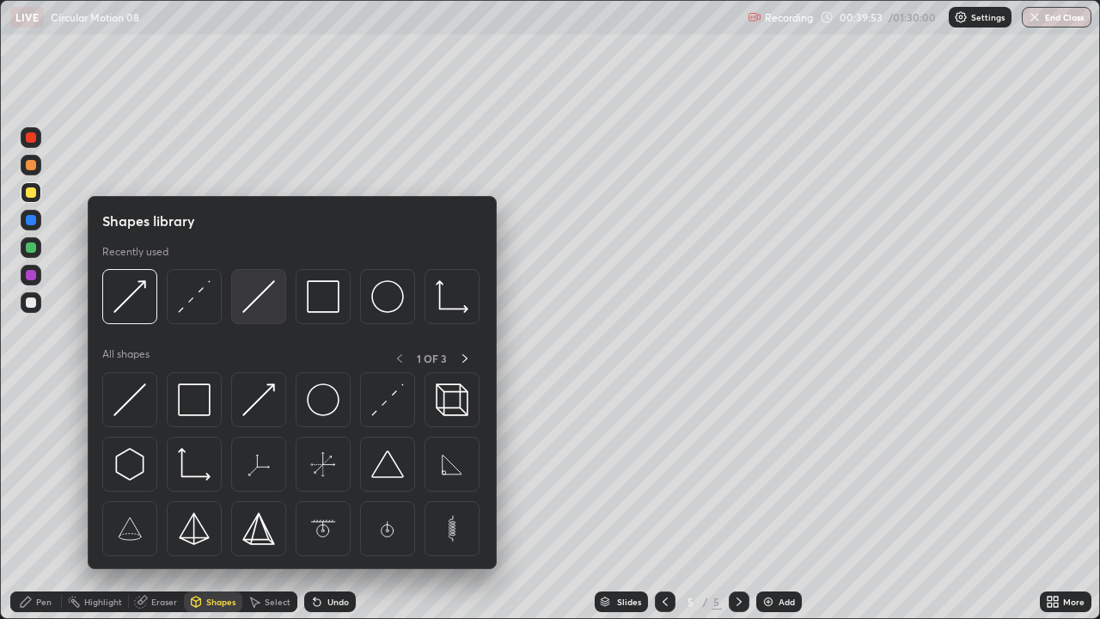
click at [255, 307] on img at bounding box center [258, 296] width 33 height 33
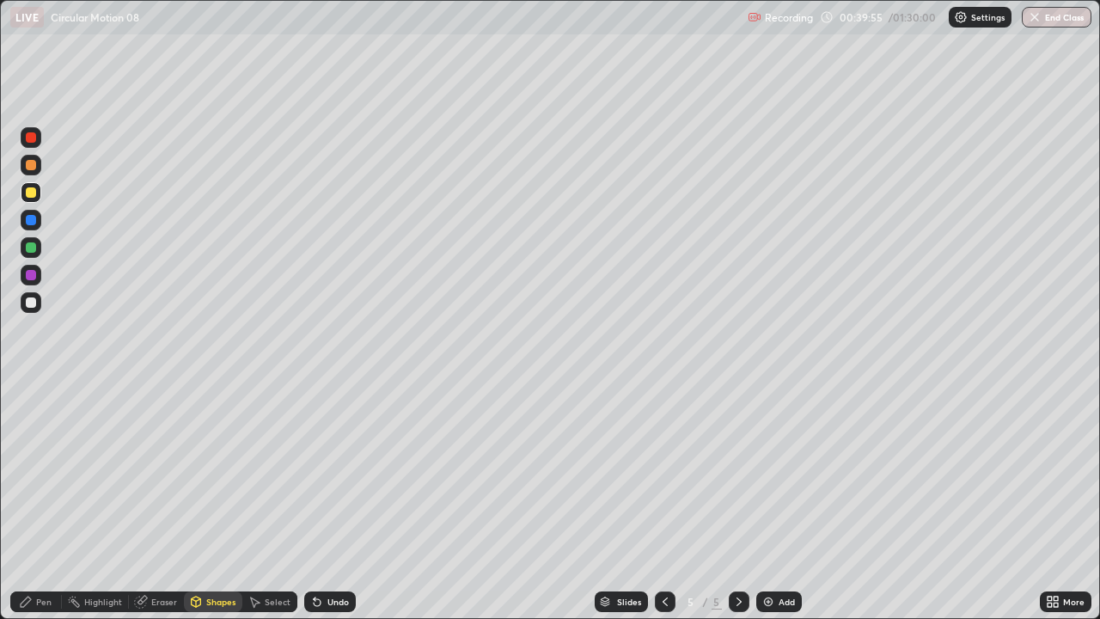
click at [36, 473] on div "Pen" at bounding box center [36, 601] width 52 height 21
click at [31, 445] on div at bounding box center [31, 447] width 10 height 10
click at [227, 473] on div "Shapes" at bounding box center [220, 601] width 29 height 9
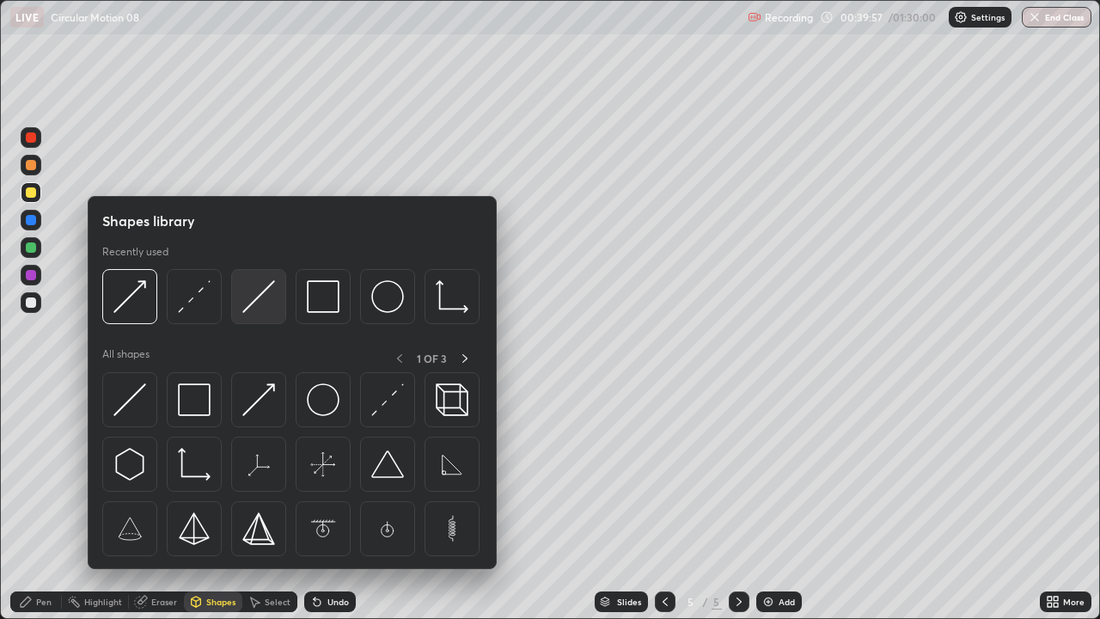
click at [259, 314] on div at bounding box center [258, 296] width 55 height 55
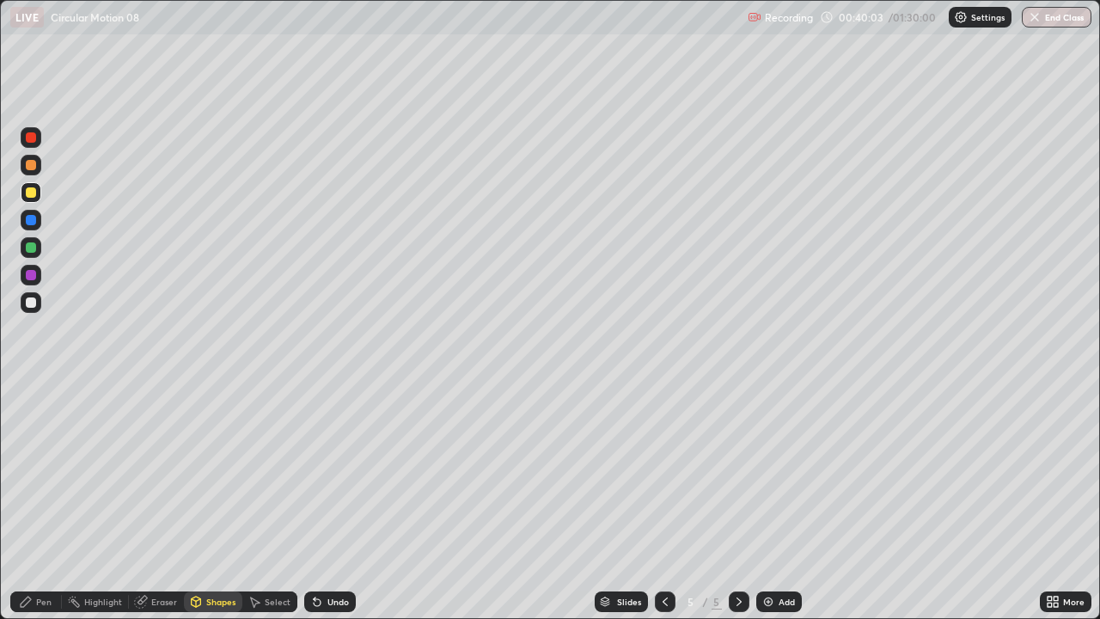
click at [197, 473] on icon at bounding box center [196, 600] width 9 height 3
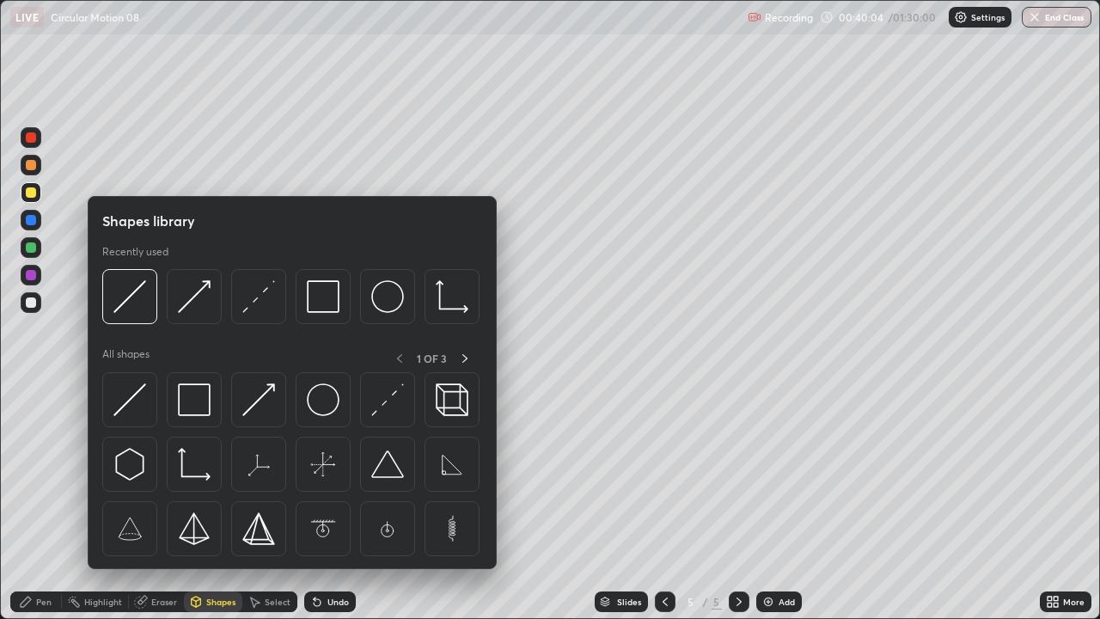
click at [43, 473] on div "Pen" at bounding box center [36, 601] width 52 height 21
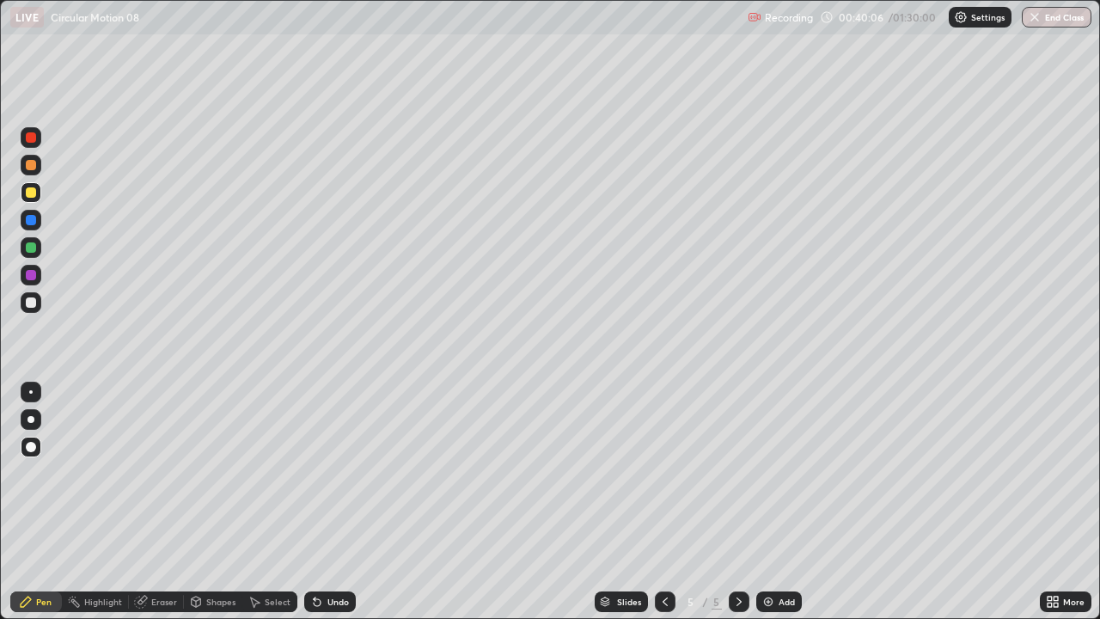
click at [31, 392] on div at bounding box center [30, 391] width 3 height 3
click at [209, 473] on div "Shapes" at bounding box center [213, 601] width 58 height 21
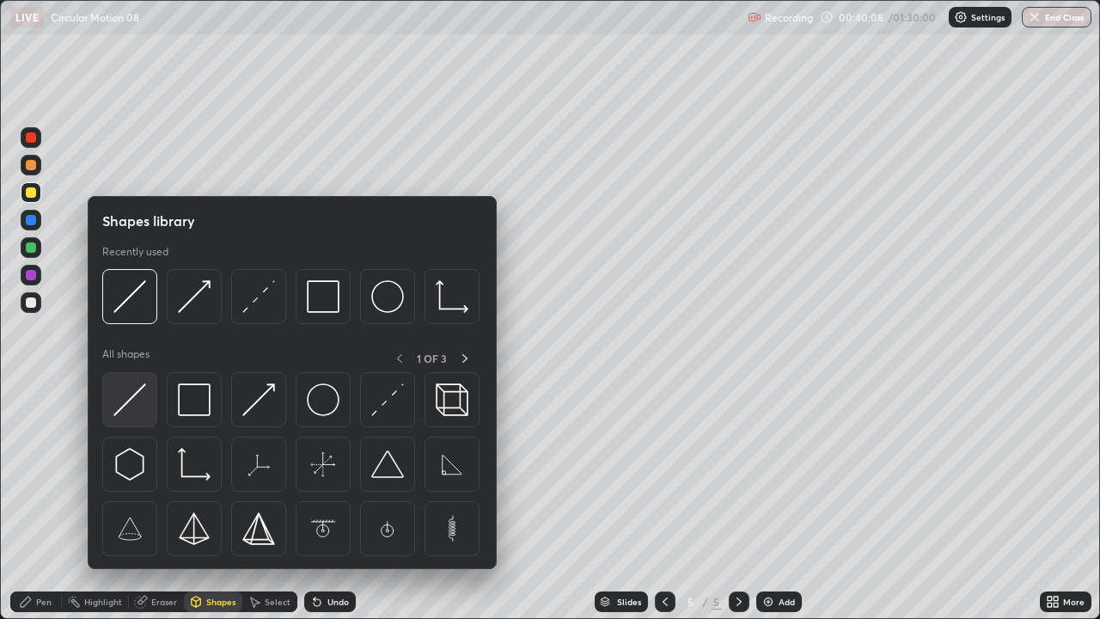
click at [140, 413] on img at bounding box center [129, 399] width 33 height 33
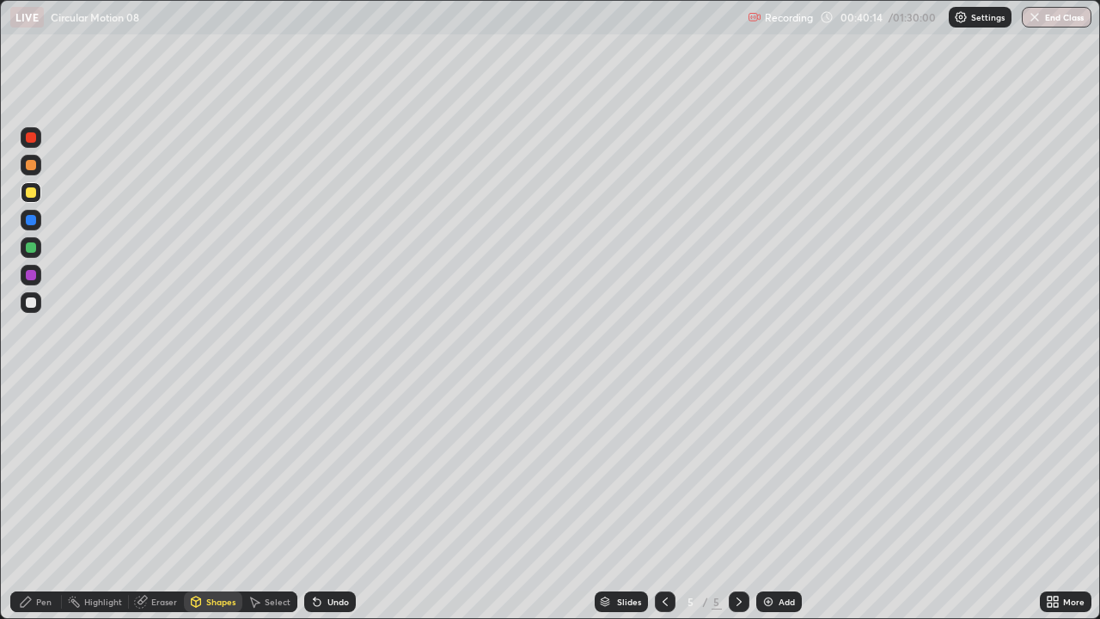
click at [336, 473] on div "Undo" at bounding box center [337, 601] width 21 height 9
click at [34, 301] on div at bounding box center [31, 302] width 10 height 10
click at [45, 473] on div "Pen" at bounding box center [43, 601] width 15 height 9
click at [34, 249] on div at bounding box center [31, 247] width 10 height 10
click at [29, 305] on div at bounding box center [31, 302] width 10 height 10
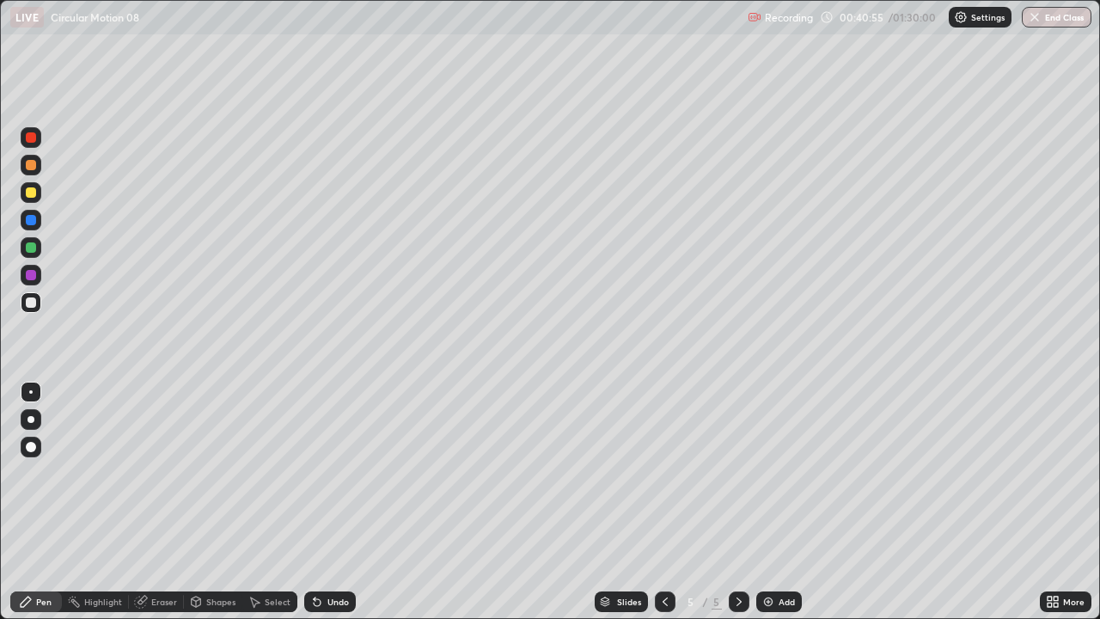
click at [334, 473] on div "Undo" at bounding box center [330, 601] width 52 height 21
click at [222, 473] on div "Shapes" at bounding box center [220, 601] width 29 height 9
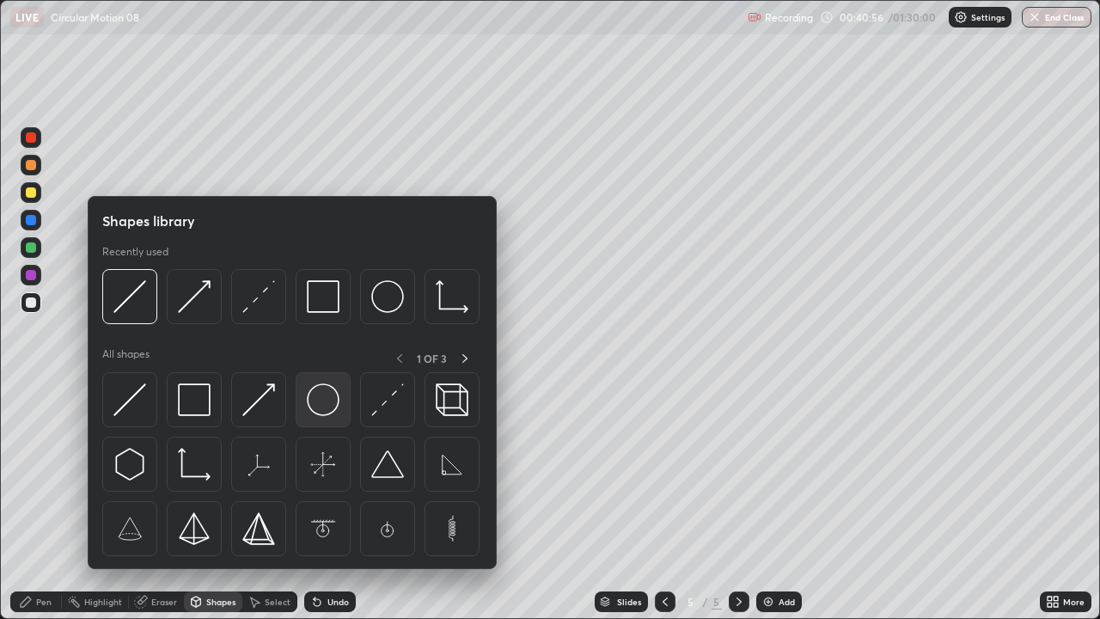
click at [316, 412] on img at bounding box center [323, 399] width 33 height 33
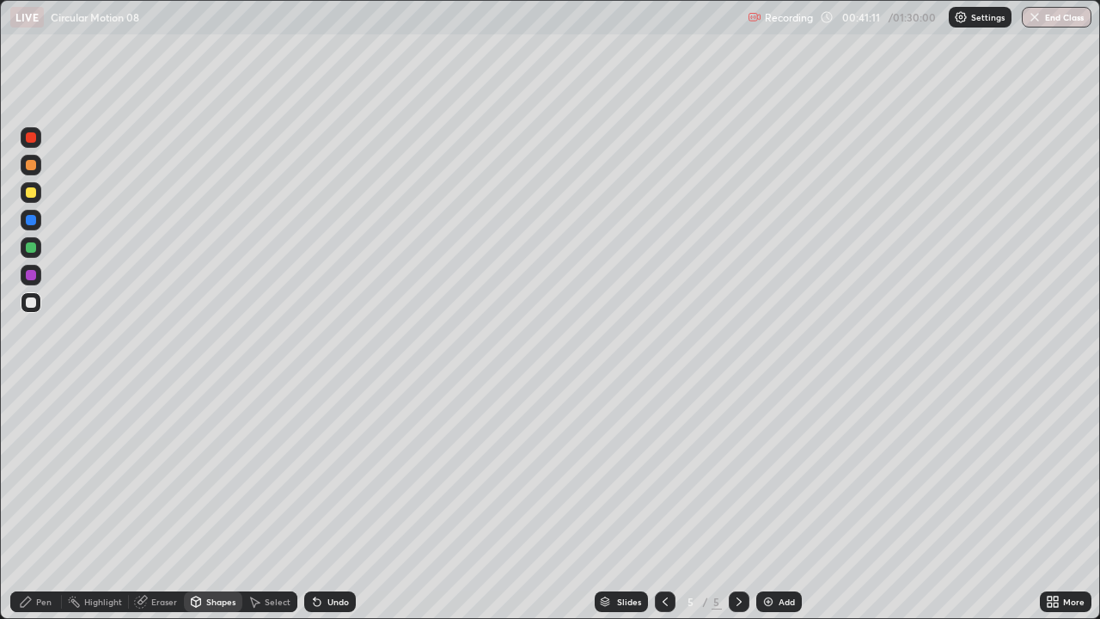
click at [324, 473] on div "Undo" at bounding box center [330, 601] width 52 height 21
click at [46, 473] on div "Pen" at bounding box center [43, 601] width 15 height 9
click at [31, 419] on div at bounding box center [31, 419] width 7 height 7
click at [220, 473] on div "Shapes" at bounding box center [220, 601] width 29 height 9
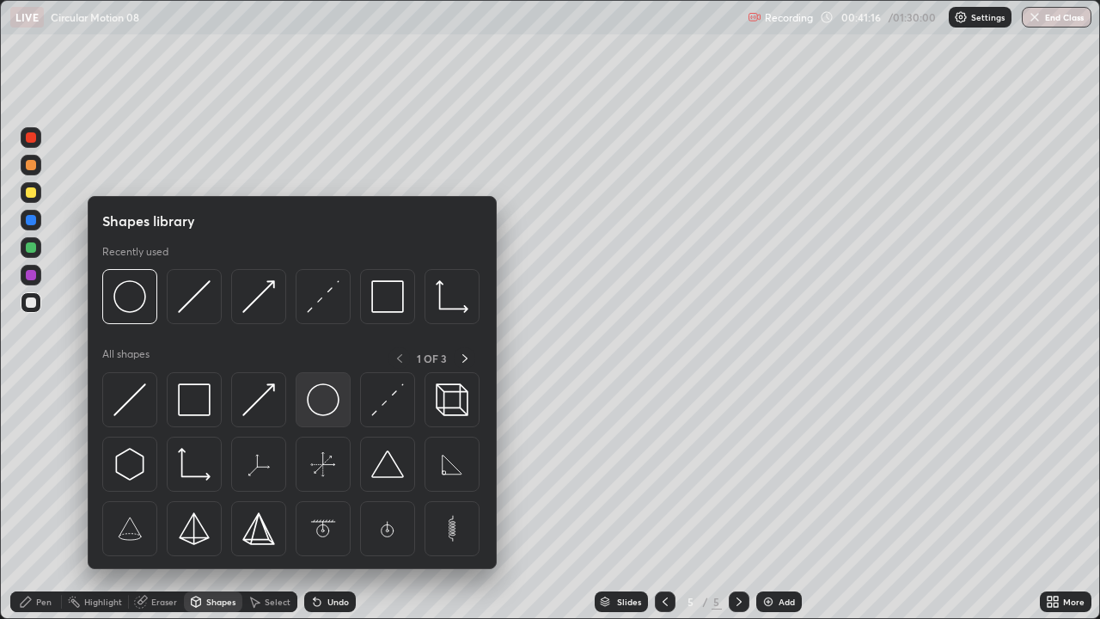
click at [325, 415] on img at bounding box center [323, 399] width 33 height 33
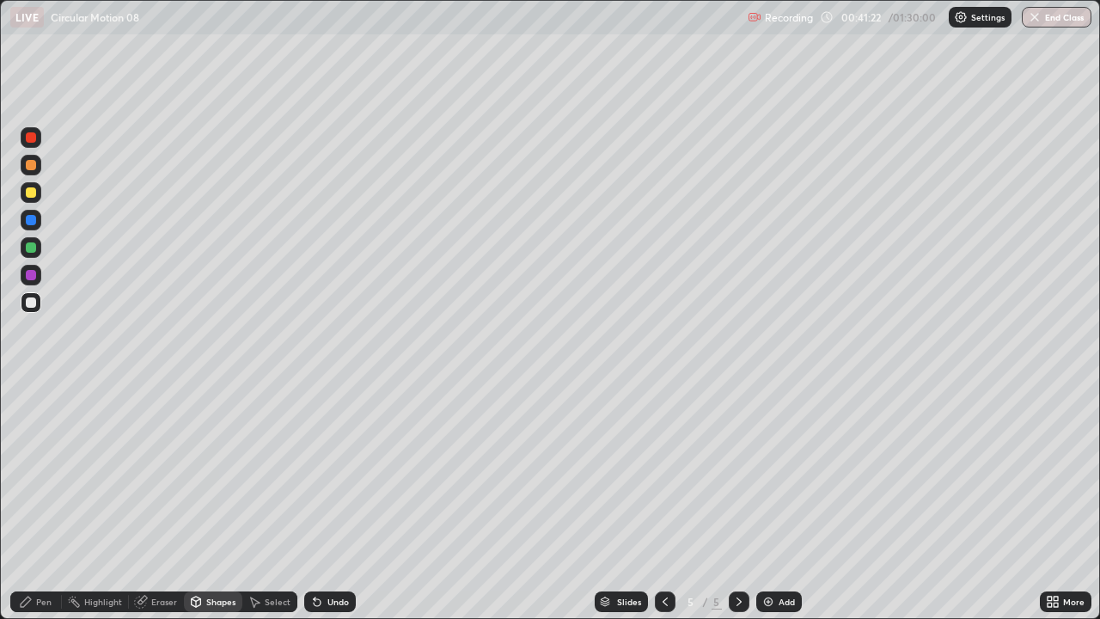
click at [30, 193] on div at bounding box center [31, 192] width 10 height 10
click at [34, 164] on div at bounding box center [31, 165] width 10 height 10
click at [34, 252] on div at bounding box center [31, 247] width 21 height 21
click at [223, 473] on div "Shapes" at bounding box center [220, 601] width 29 height 9
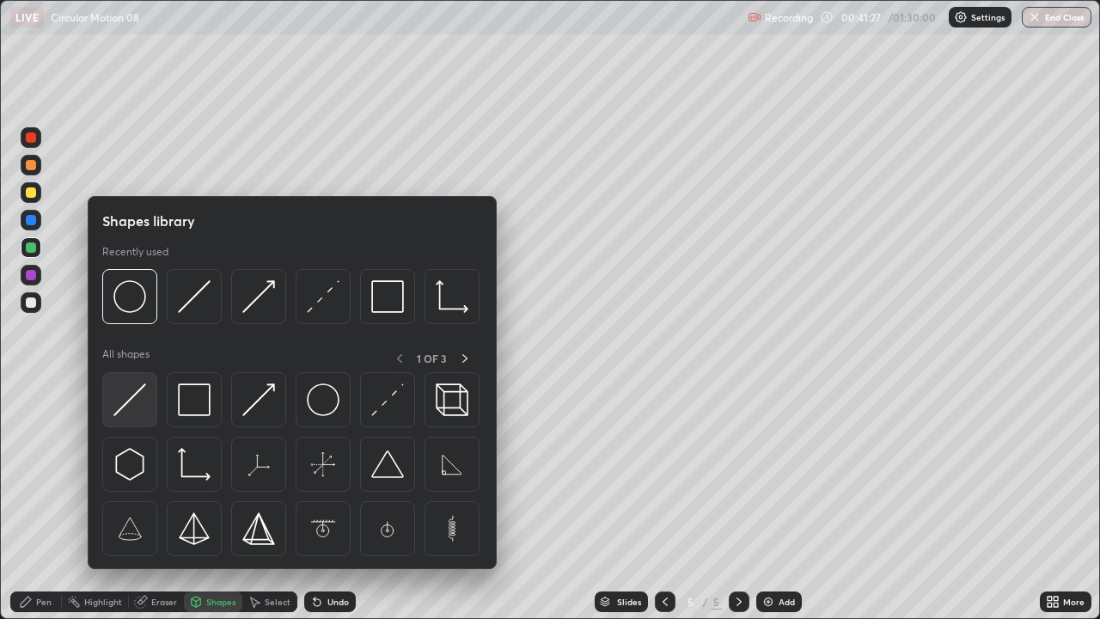
click at [143, 411] on img at bounding box center [129, 399] width 33 height 33
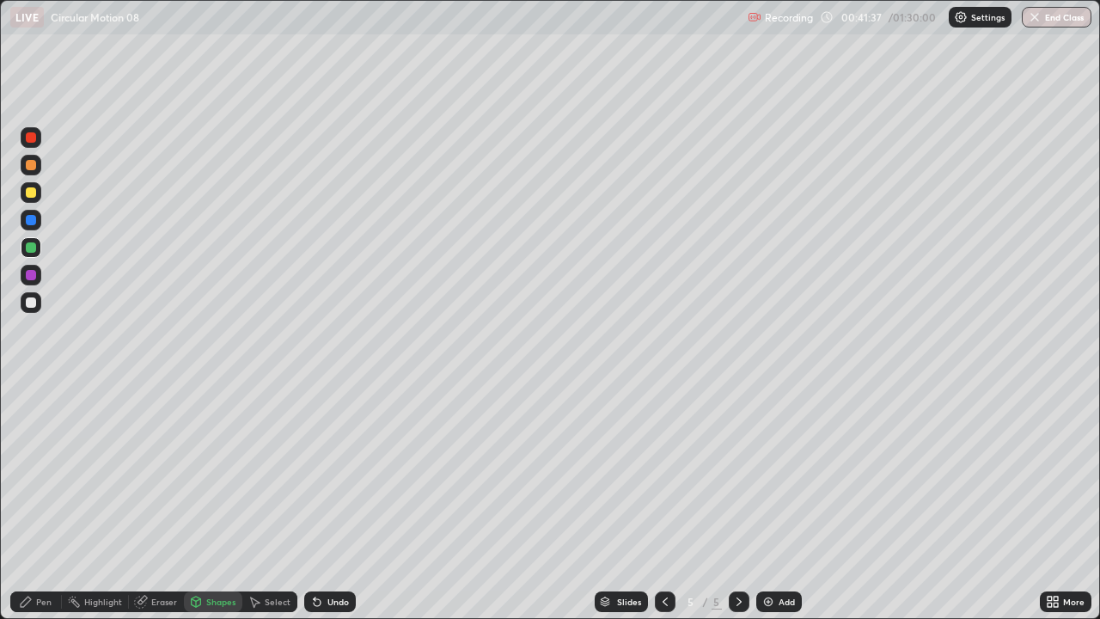
click at [32, 272] on div at bounding box center [31, 275] width 10 height 10
click at [266, 473] on div "Select" at bounding box center [269, 601] width 55 height 21
click at [220, 473] on div "Shapes" at bounding box center [220, 601] width 29 height 9
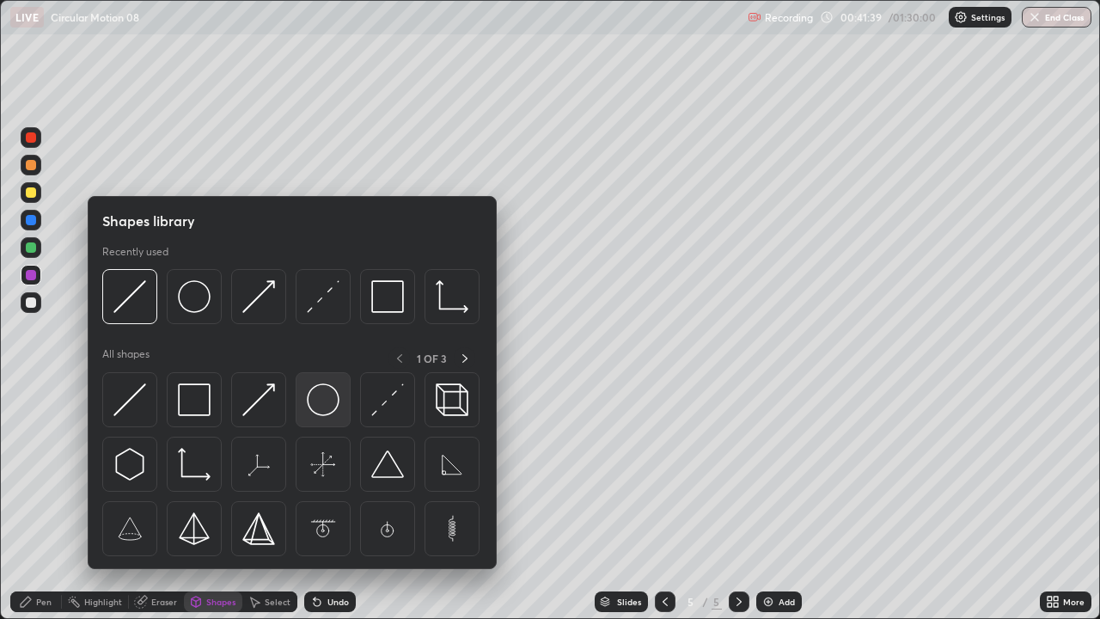
click at [328, 411] on img at bounding box center [323, 399] width 33 height 33
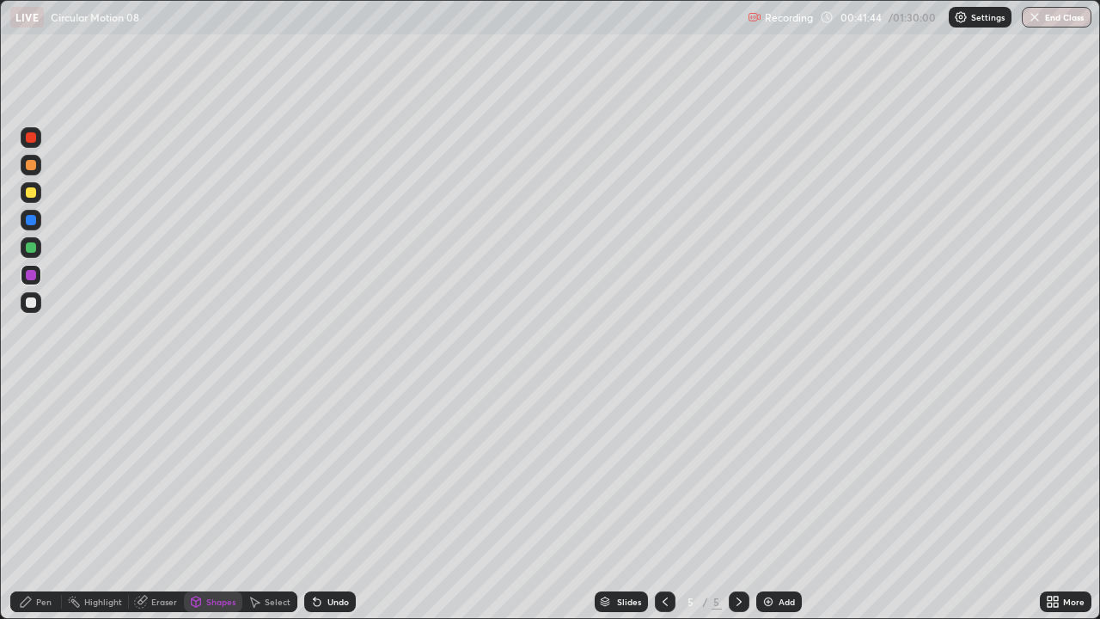
click at [335, 473] on div "Undo" at bounding box center [337, 601] width 21 height 9
click at [37, 254] on div at bounding box center [31, 247] width 21 height 21
click at [32, 303] on div at bounding box center [31, 302] width 10 height 10
click at [206, 473] on div "Shapes" at bounding box center [220, 601] width 29 height 9
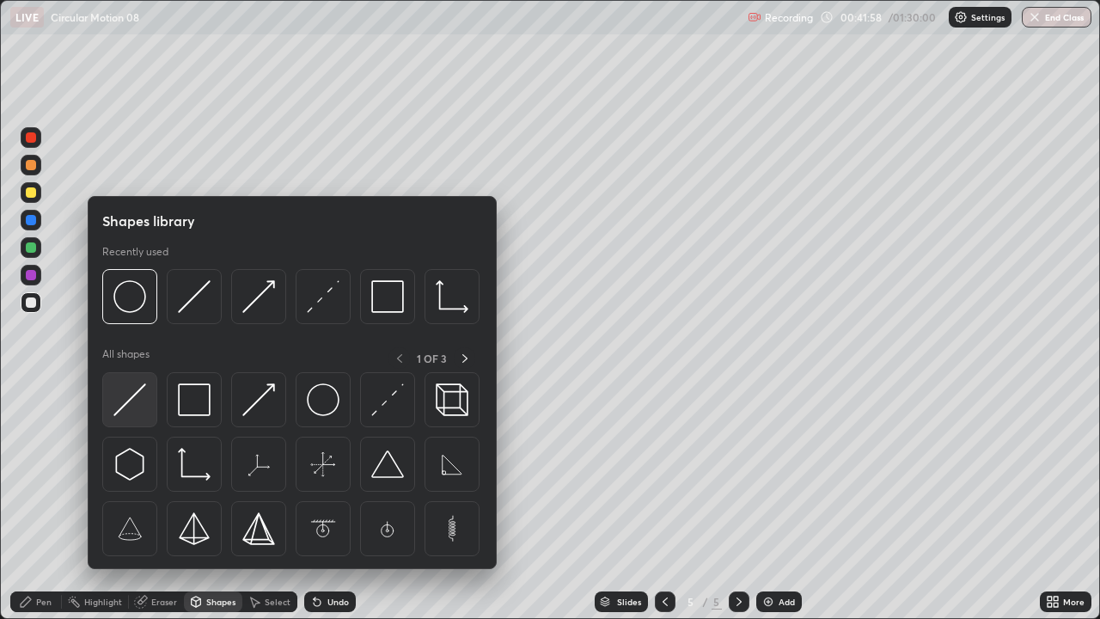
click at [138, 412] on img at bounding box center [129, 399] width 33 height 33
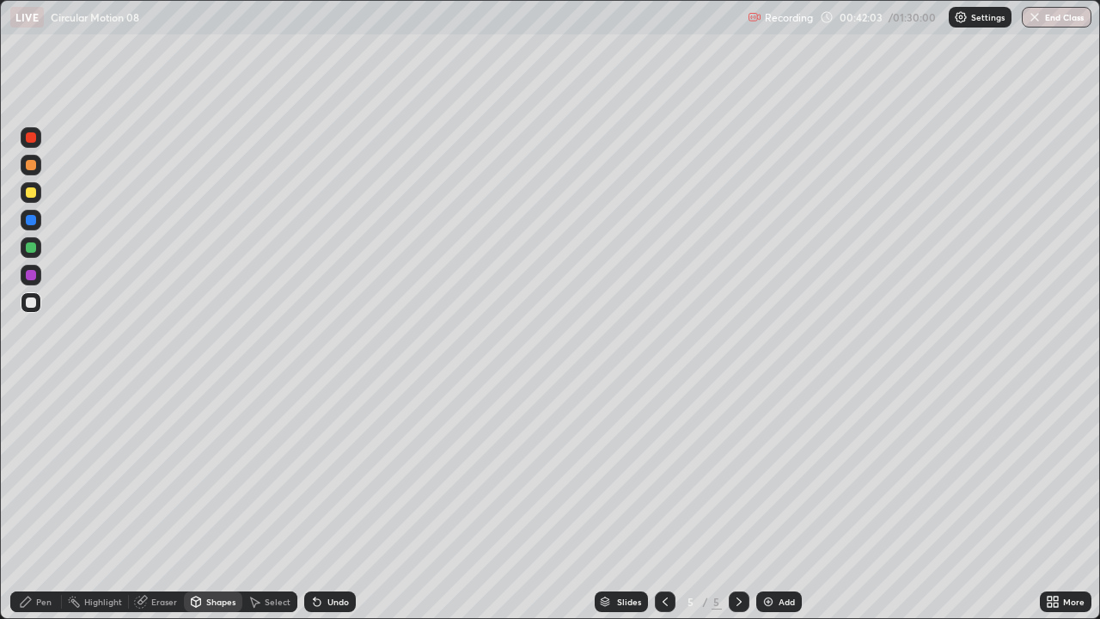
click at [327, 473] on div "Undo" at bounding box center [330, 601] width 52 height 21
click at [41, 473] on div "Pen" at bounding box center [36, 601] width 52 height 21
click at [34, 251] on div at bounding box center [31, 247] width 10 height 10
click at [223, 473] on div "Shapes" at bounding box center [220, 601] width 29 height 9
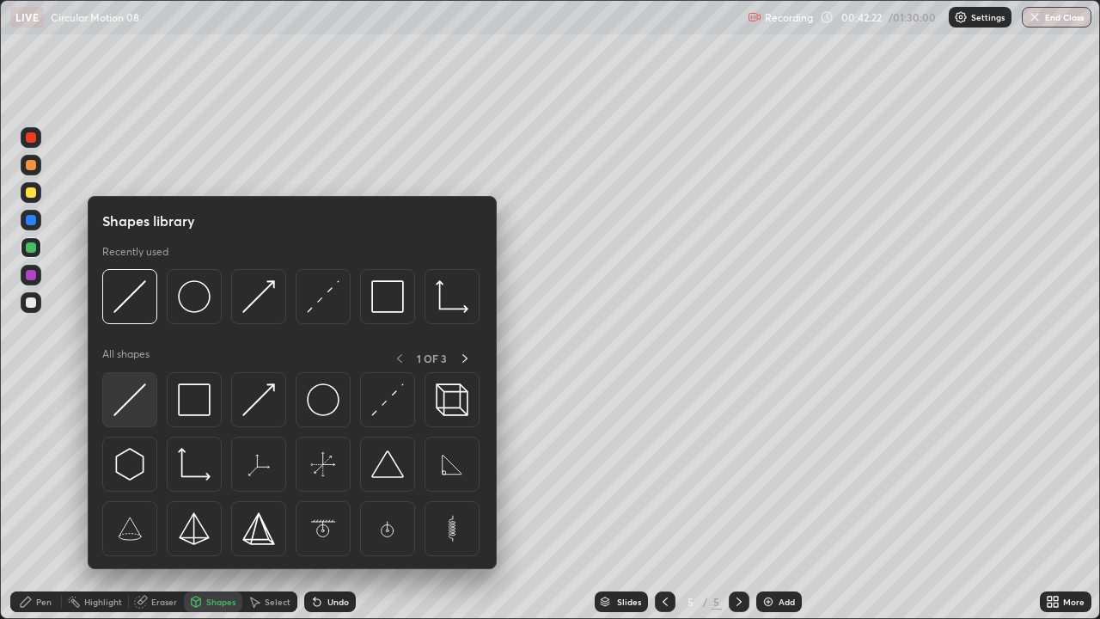
click at [143, 411] on img at bounding box center [129, 399] width 33 height 33
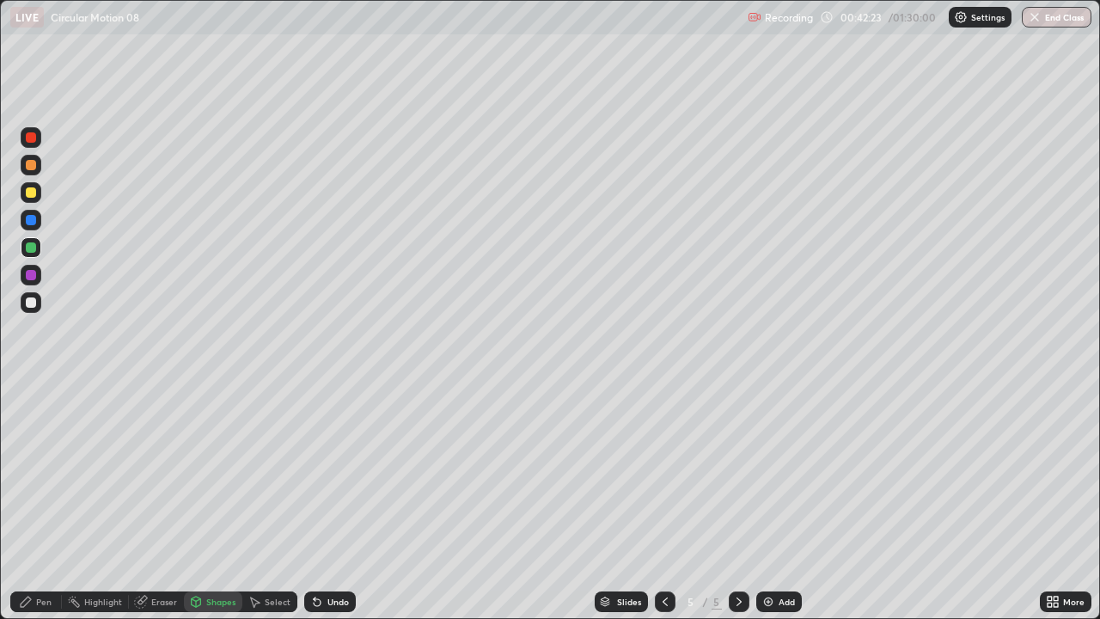
click at [215, 473] on div "Shapes" at bounding box center [220, 601] width 29 height 9
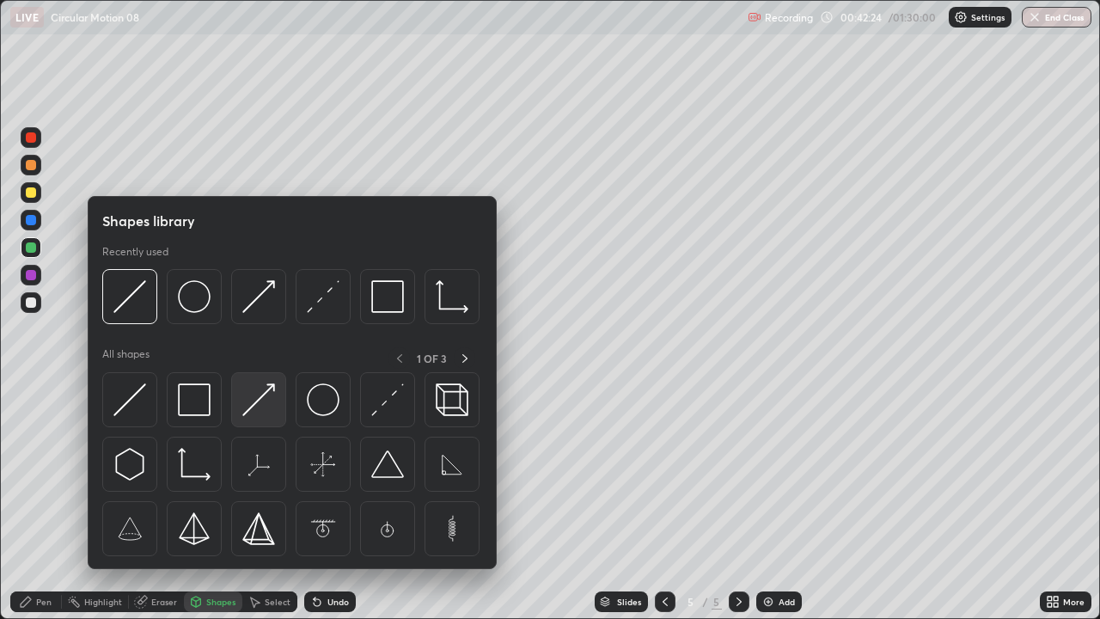
click at [267, 404] on img at bounding box center [258, 399] width 33 height 33
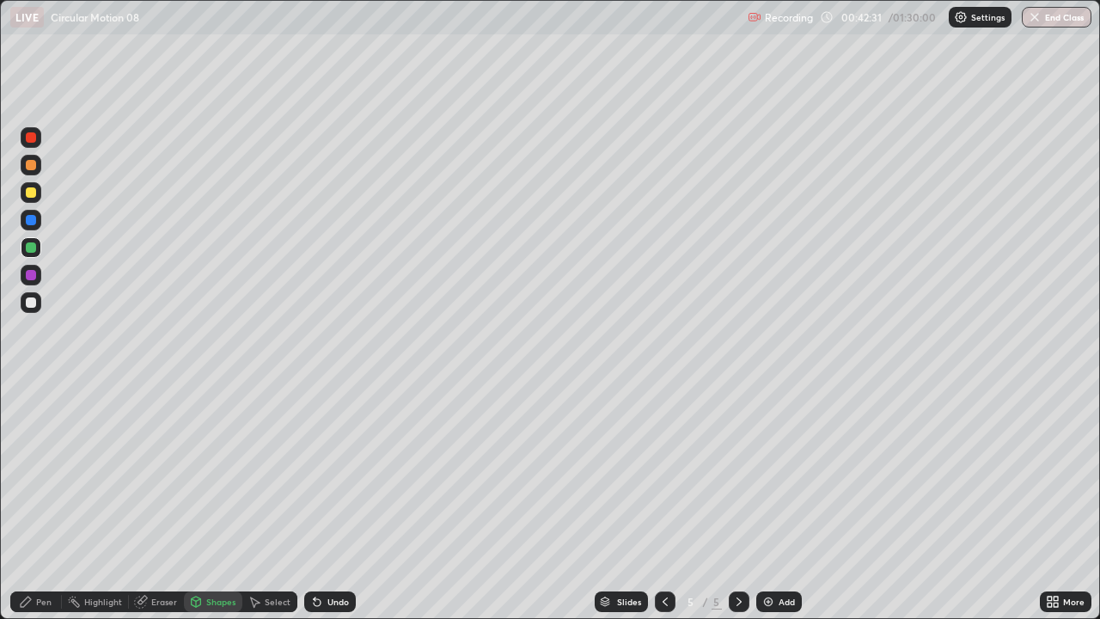
click at [49, 473] on div "Pen" at bounding box center [36, 601] width 52 height 21
click at [210, 473] on div "Shapes" at bounding box center [220, 601] width 29 height 9
click at [40, 473] on div "Pen" at bounding box center [43, 601] width 15 height 9
click at [33, 222] on div at bounding box center [31, 220] width 10 height 10
click at [28, 141] on div at bounding box center [31, 137] width 10 height 10
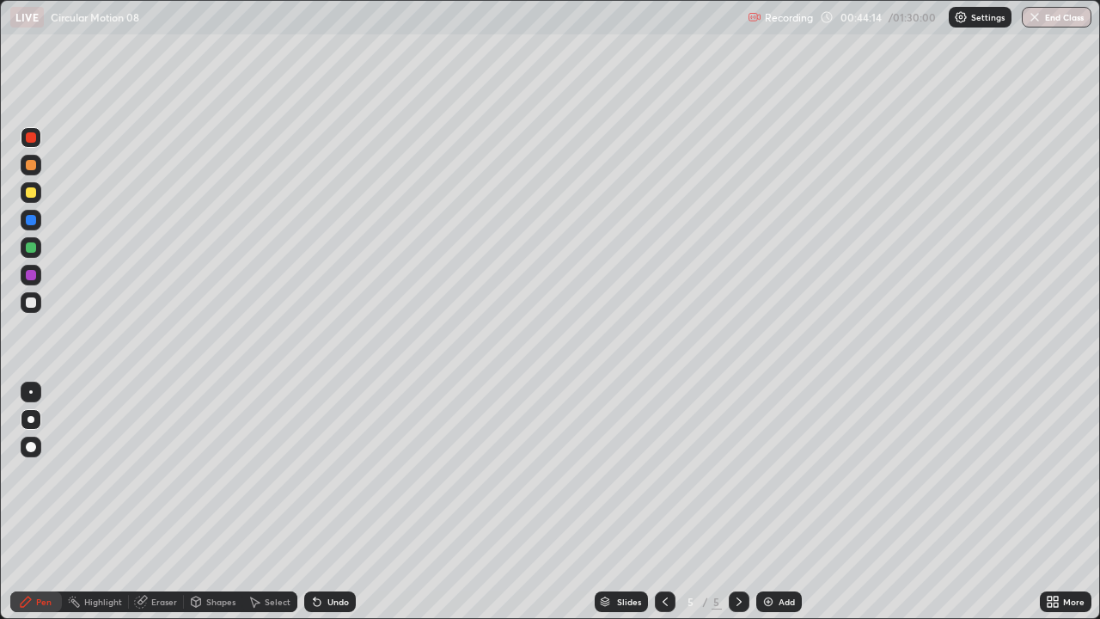
click at [208, 473] on div "Shapes" at bounding box center [220, 601] width 29 height 9
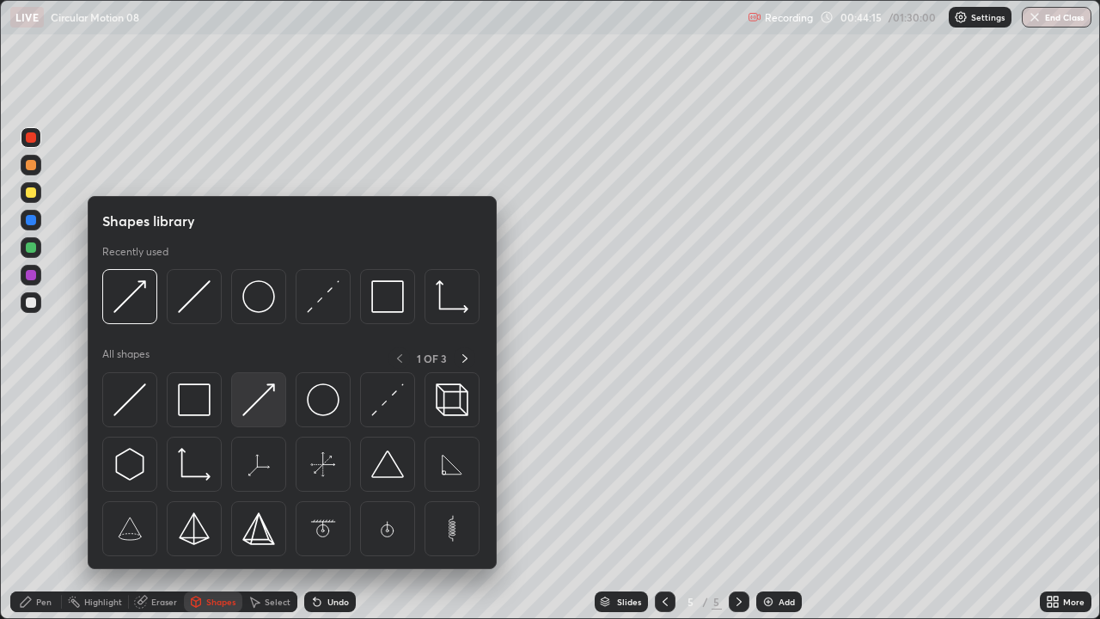
click at [255, 406] on img at bounding box center [258, 399] width 33 height 33
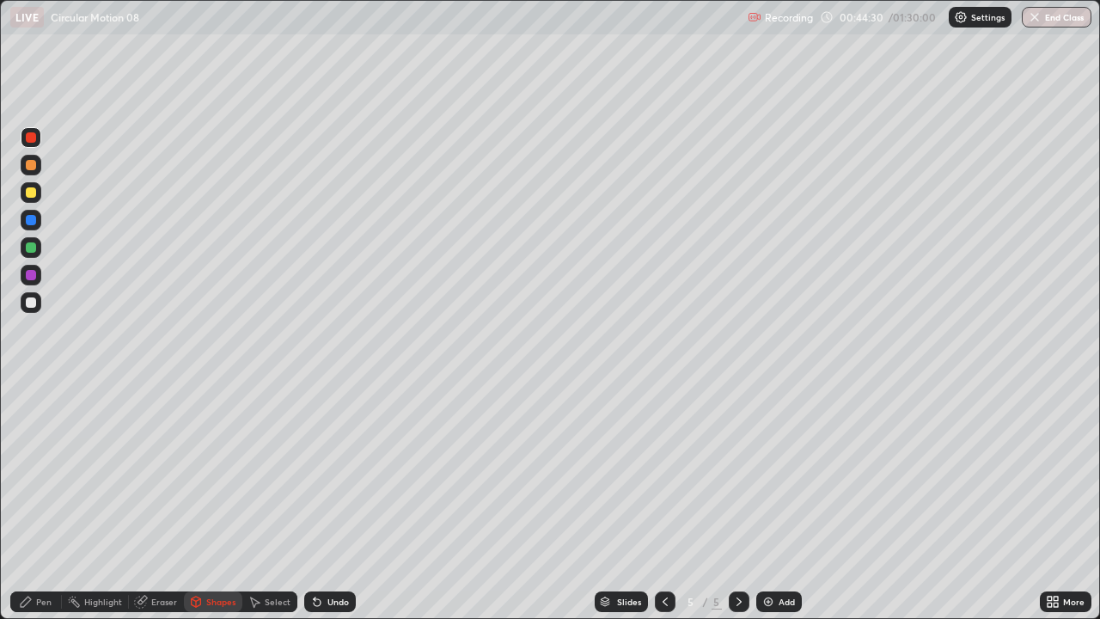
click at [48, 473] on div "Pen" at bounding box center [36, 601] width 52 height 21
click at [325, 473] on div "Undo" at bounding box center [330, 601] width 52 height 21
click at [207, 473] on div "Shapes" at bounding box center [220, 601] width 29 height 9
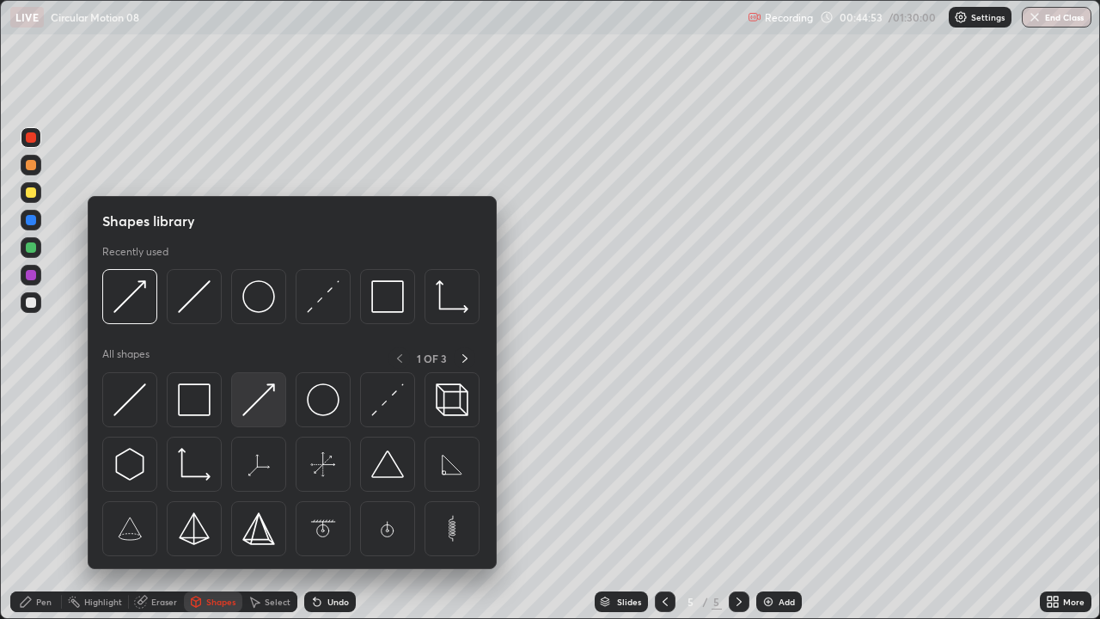
click at [245, 403] on img at bounding box center [258, 399] width 33 height 33
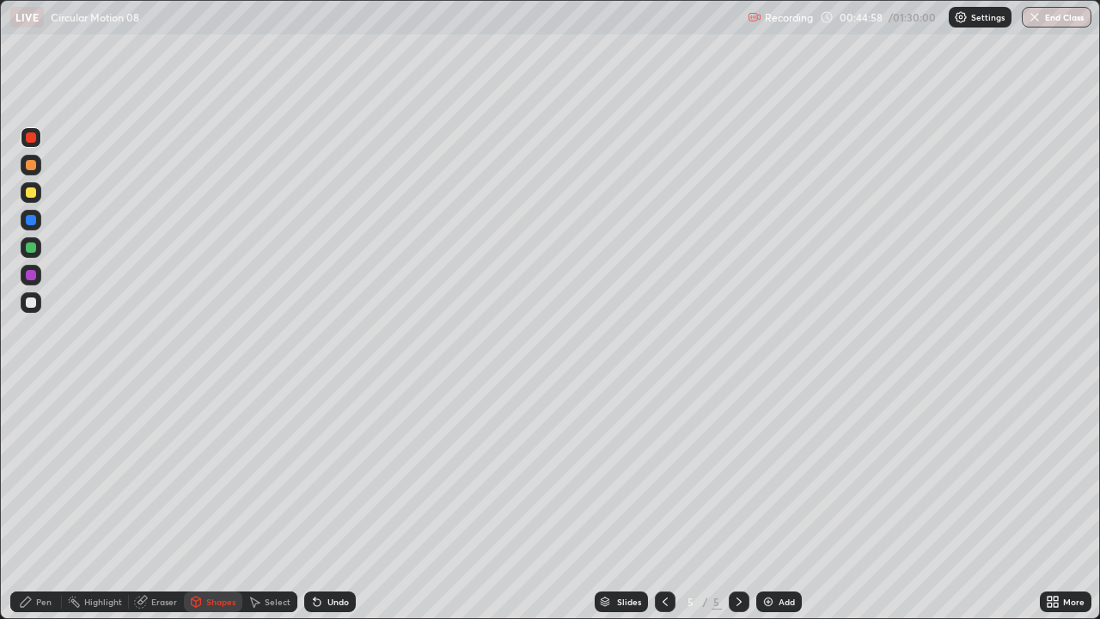
click at [46, 473] on div "Pen" at bounding box center [43, 601] width 15 height 9
click at [156, 473] on div "Eraser" at bounding box center [164, 601] width 26 height 9
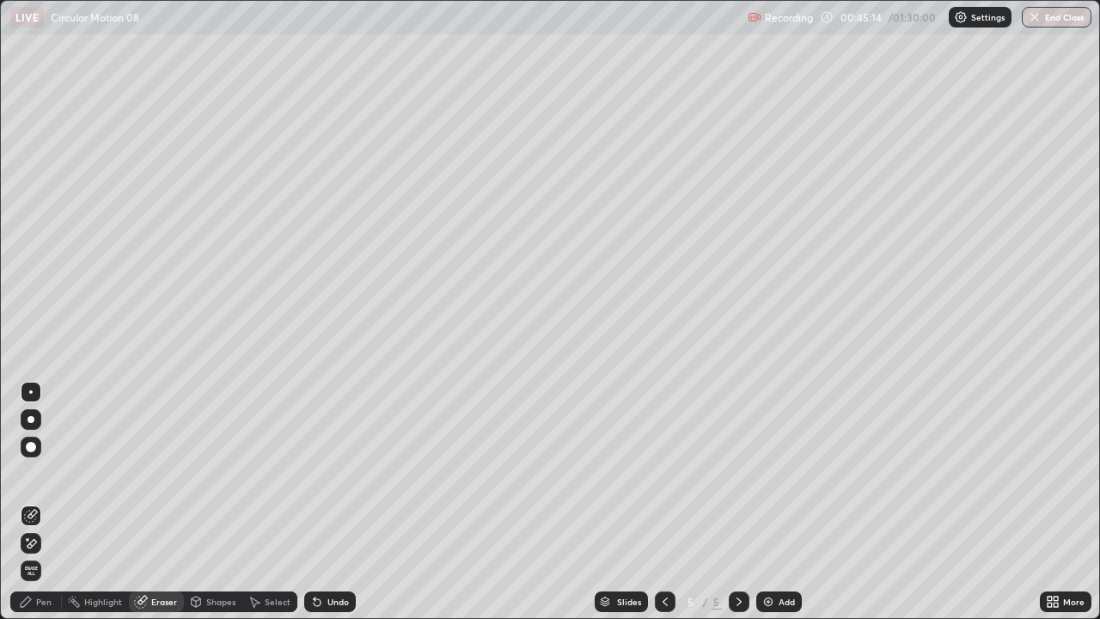
click at [30, 473] on icon at bounding box center [26, 602] width 14 height 14
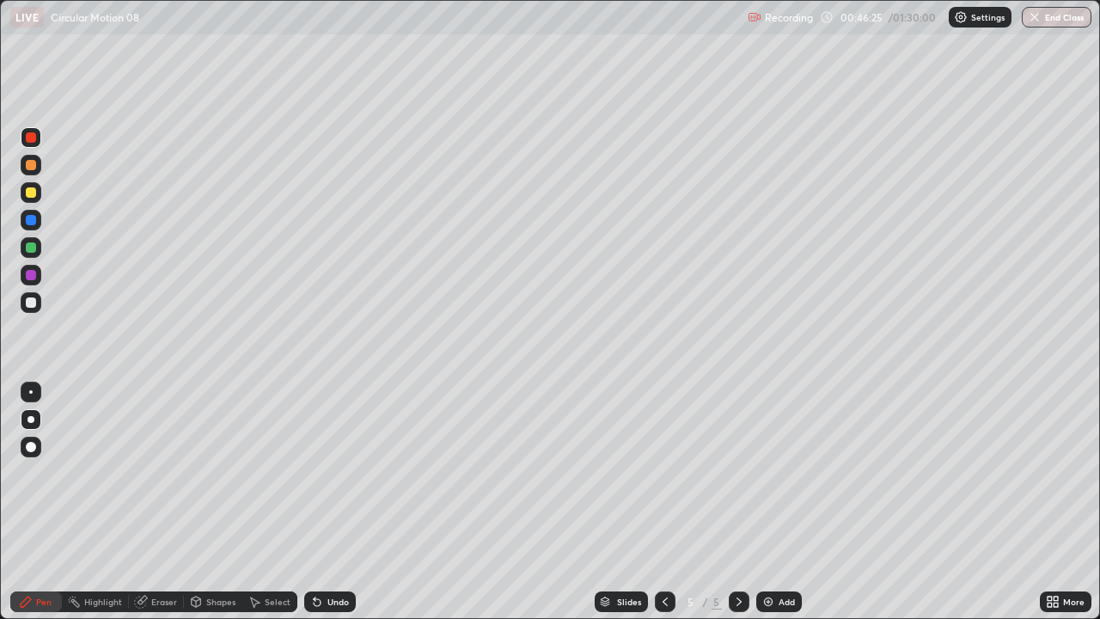
click at [153, 473] on div "Eraser" at bounding box center [164, 601] width 26 height 9
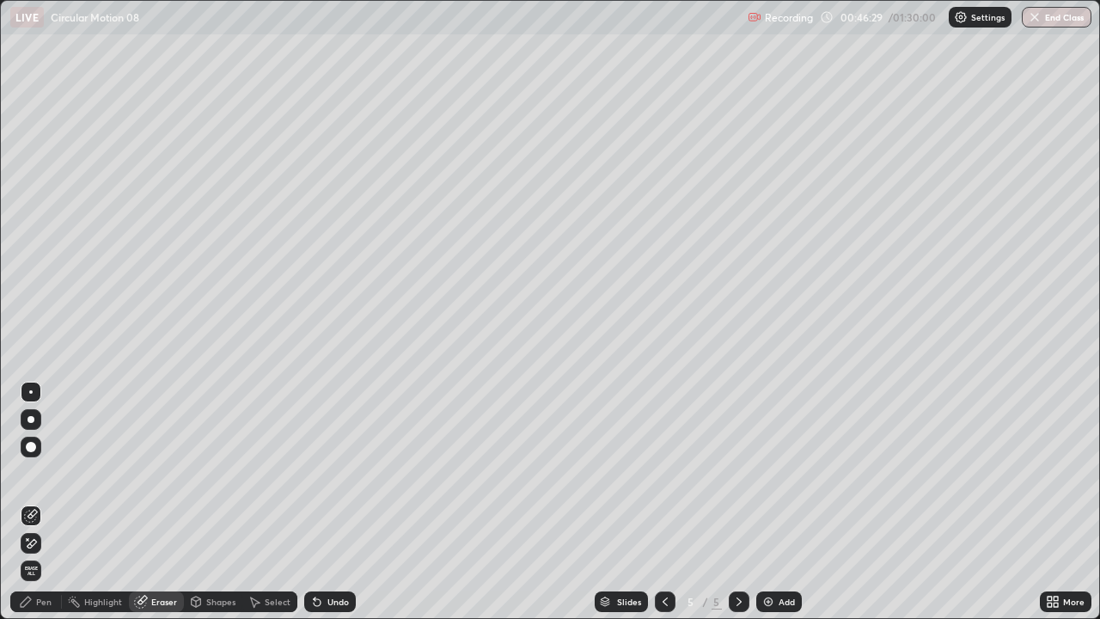
click at [41, 473] on div "Pen" at bounding box center [36, 601] width 52 height 21
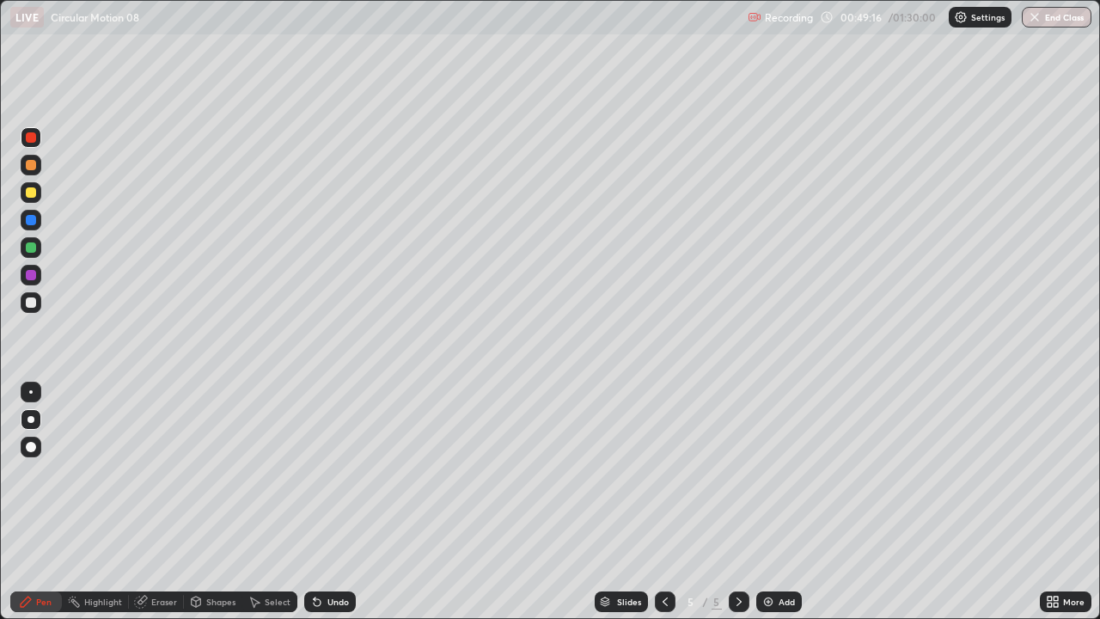
click at [164, 473] on div "Eraser" at bounding box center [164, 601] width 26 height 9
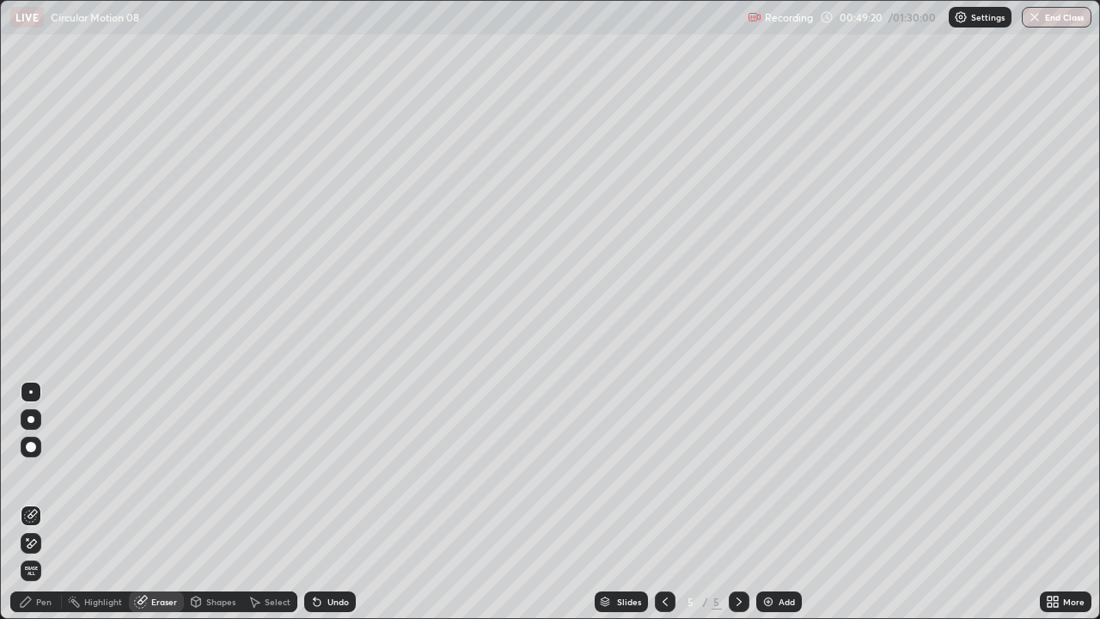
click at [266, 473] on div "Select" at bounding box center [278, 601] width 26 height 9
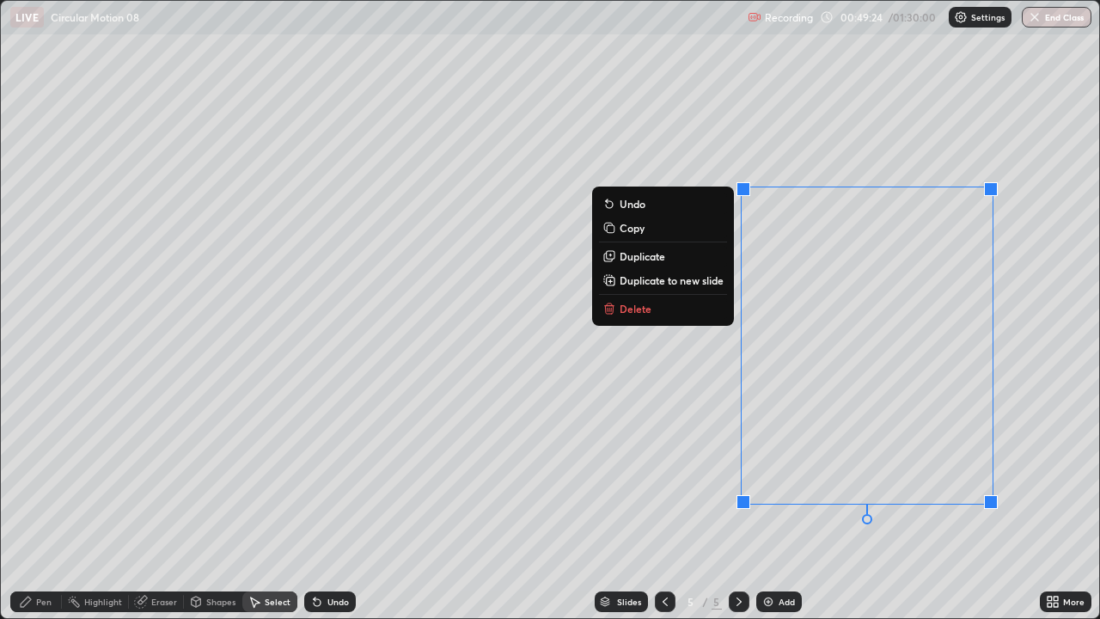
click at [638, 306] on p "Delete" at bounding box center [636, 309] width 32 height 14
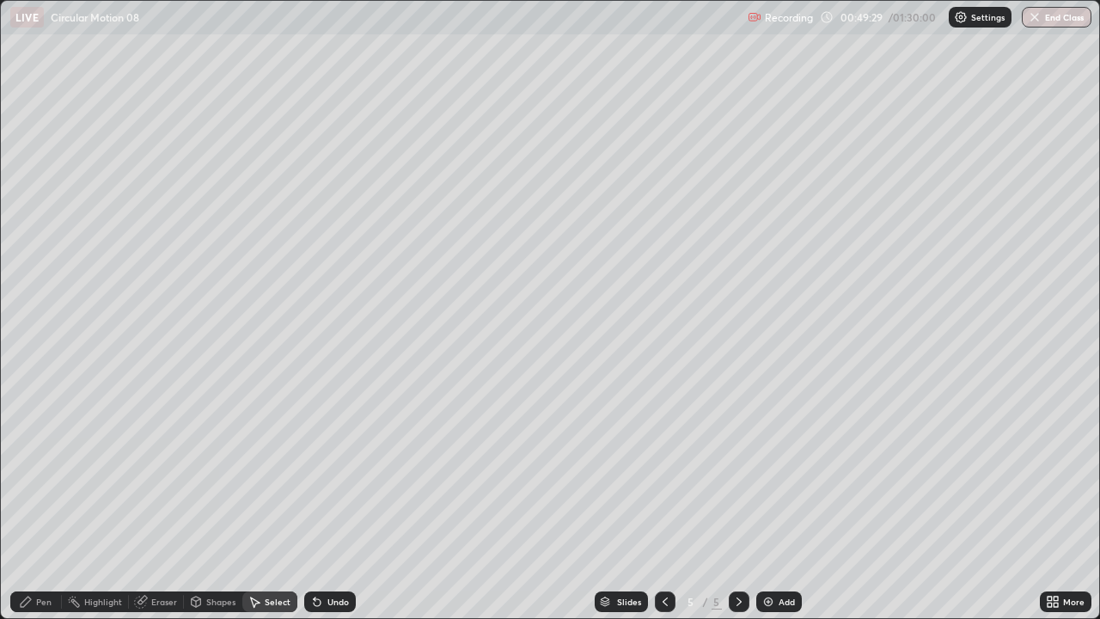
click at [174, 473] on div "Eraser" at bounding box center [164, 601] width 26 height 9
click at [769, 473] on img at bounding box center [769, 602] width 14 height 14
click at [214, 473] on div "Shapes" at bounding box center [213, 601] width 58 height 21
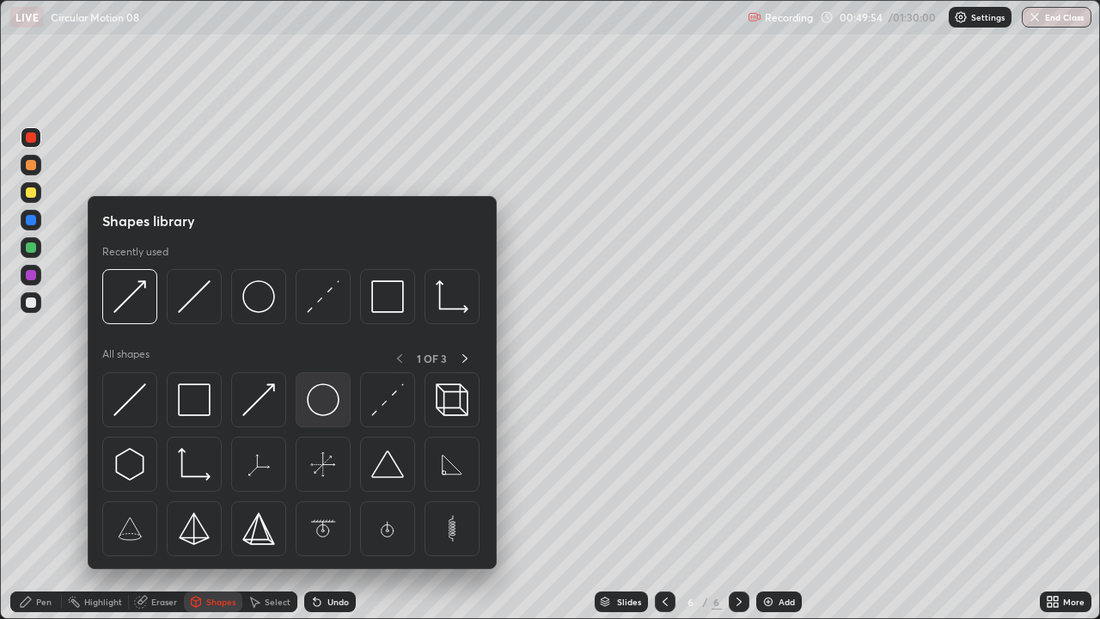
click at [321, 413] on img at bounding box center [323, 399] width 33 height 33
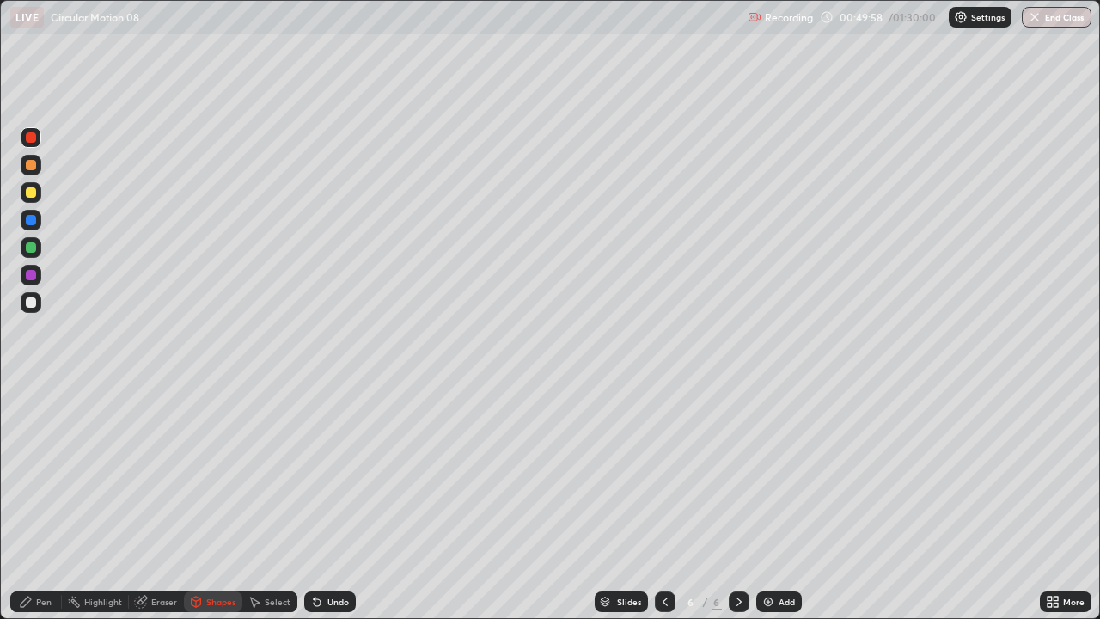
click at [328, 473] on div "Undo" at bounding box center [337, 601] width 21 height 9
click at [31, 303] on div at bounding box center [31, 302] width 10 height 10
click at [202, 473] on div "Shapes" at bounding box center [213, 601] width 58 height 21
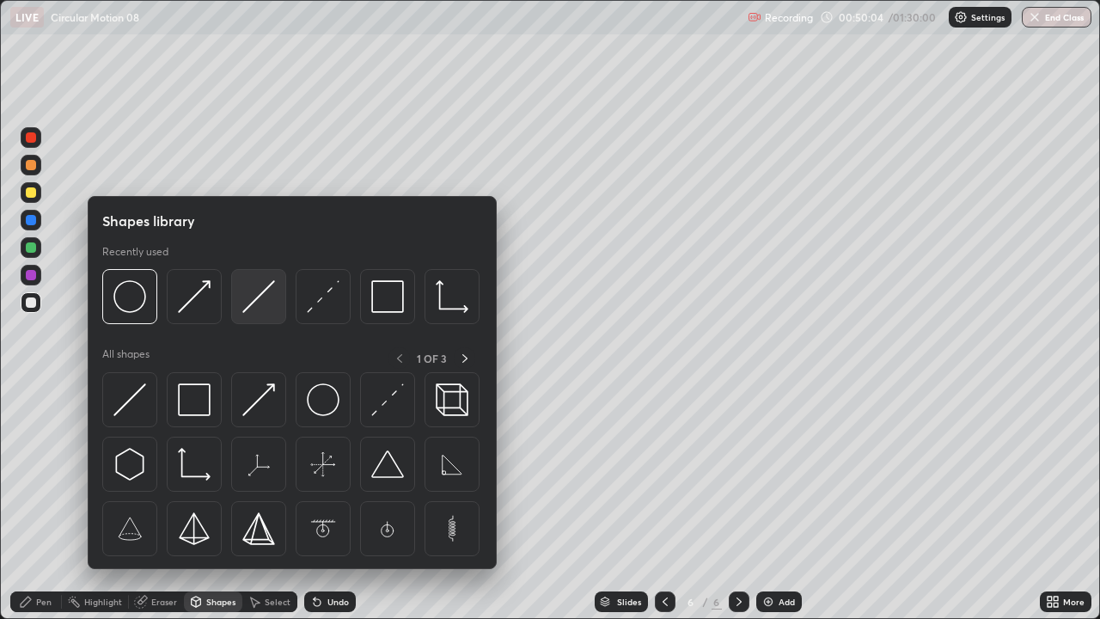
click at [251, 298] on img at bounding box center [258, 296] width 33 height 33
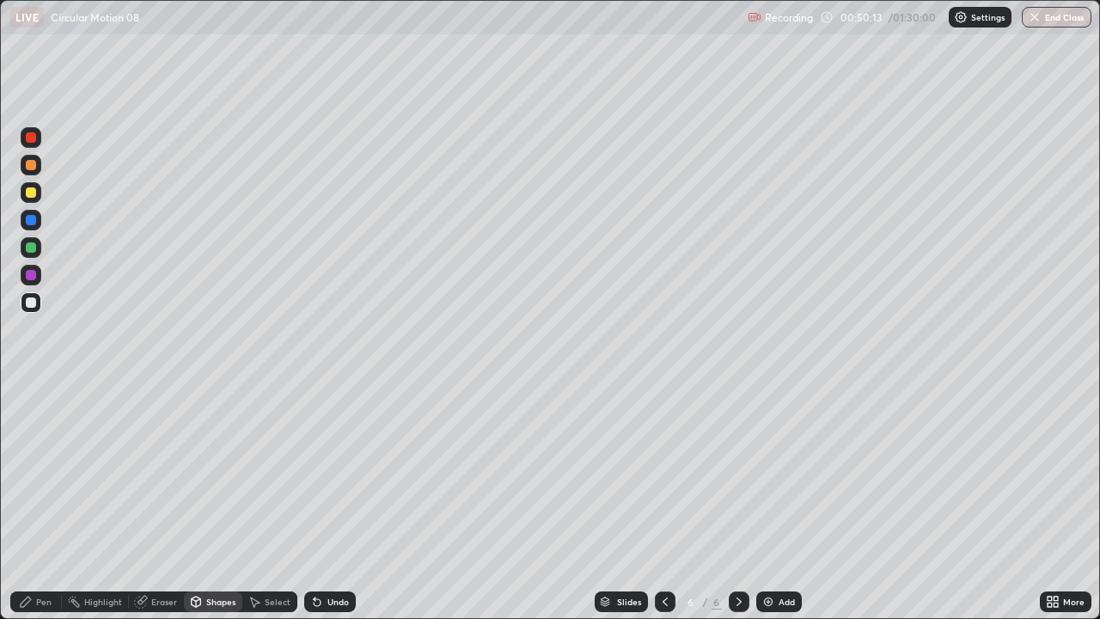
click at [315, 473] on icon at bounding box center [317, 602] width 7 height 7
click at [208, 473] on div "Shapes" at bounding box center [220, 601] width 29 height 9
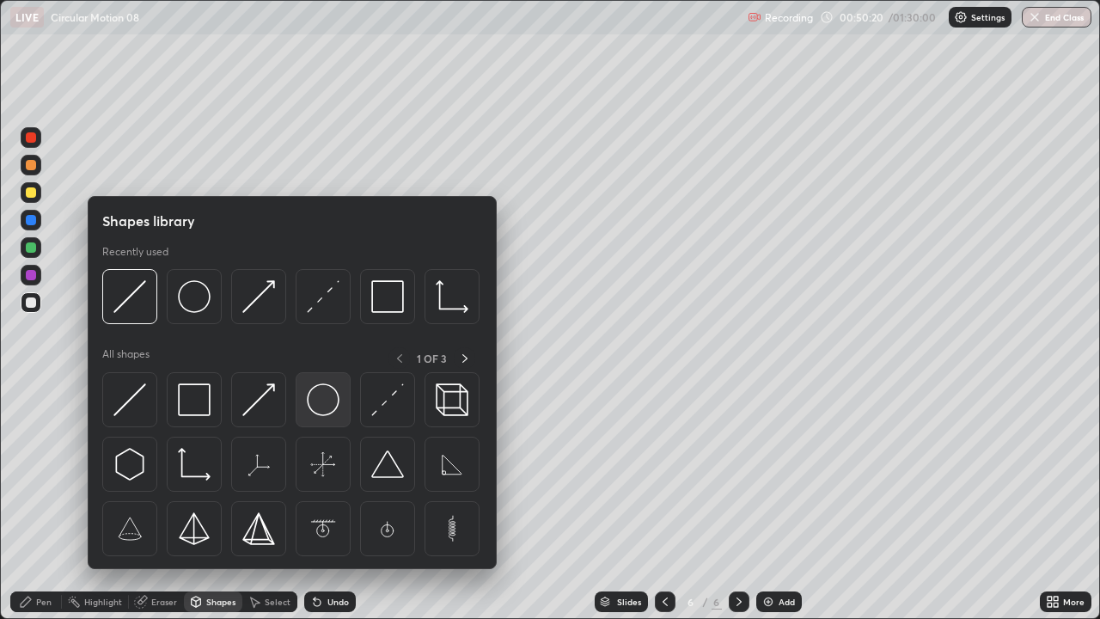
click at [309, 411] on img at bounding box center [323, 399] width 33 height 33
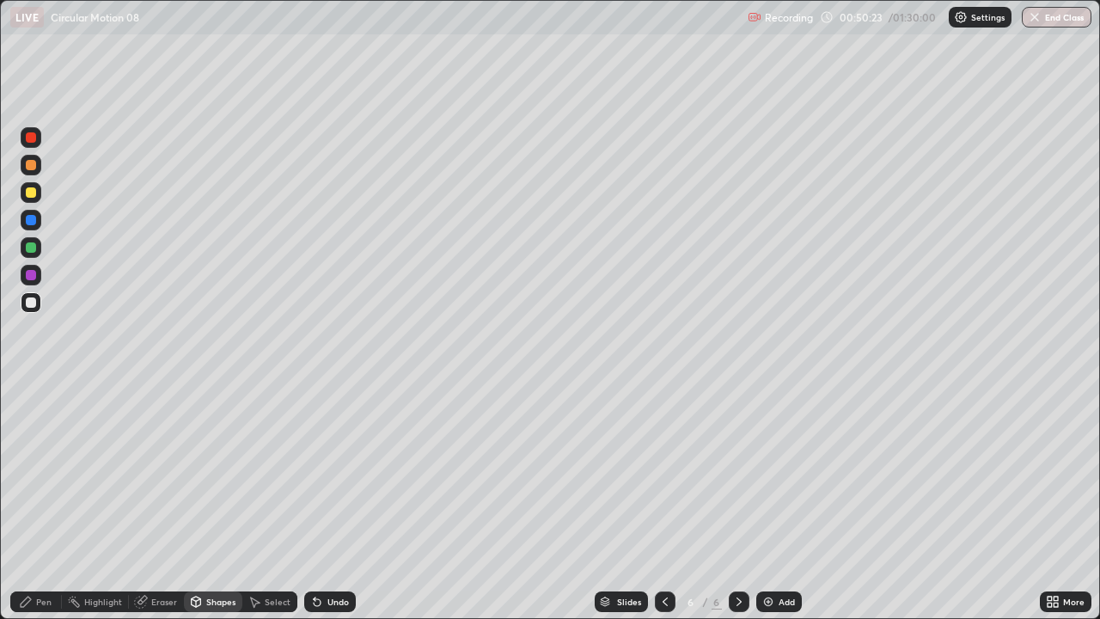
click at [334, 473] on div "Undo" at bounding box center [330, 601] width 52 height 21
click at [339, 473] on div "Undo" at bounding box center [337, 601] width 21 height 9
click at [159, 473] on div "Eraser" at bounding box center [164, 601] width 26 height 9
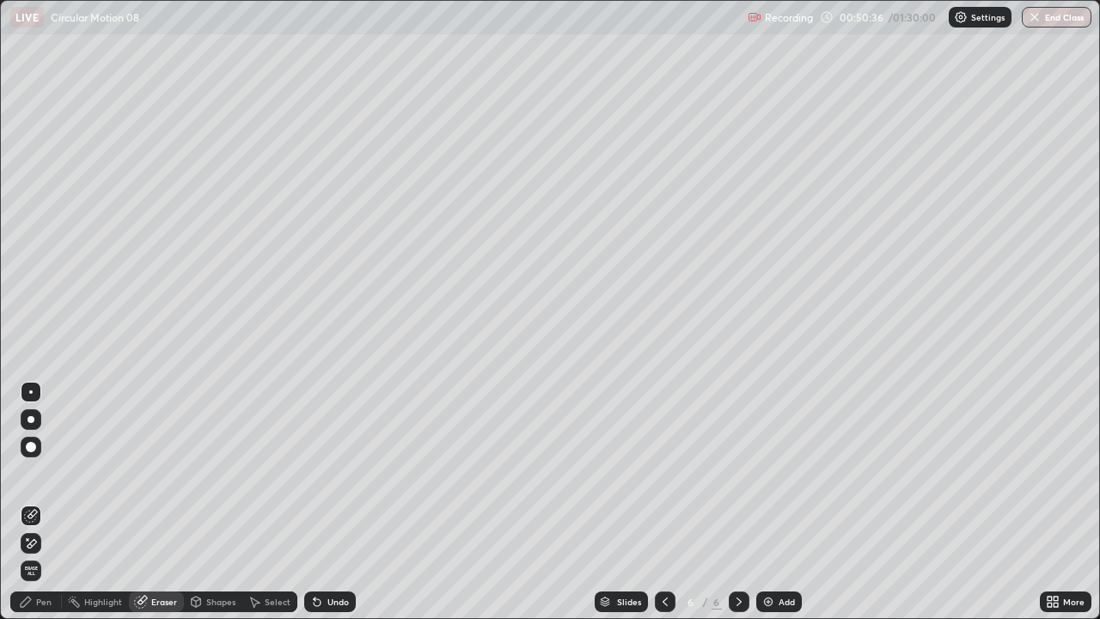
click at [162, 473] on div "Eraser" at bounding box center [164, 601] width 26 height 9
click at [216, 473] on div "Shapes" at bounding box center [220, 601] width 29 height 9
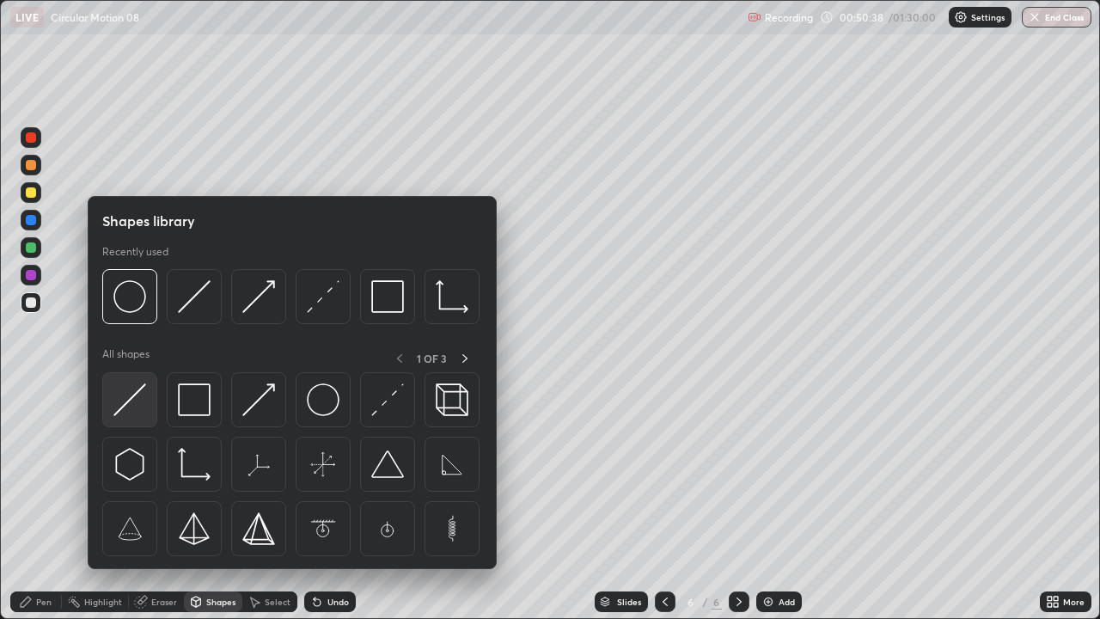
click at [139, 407] on img at bounding box center [129, 399] width 33 height 33
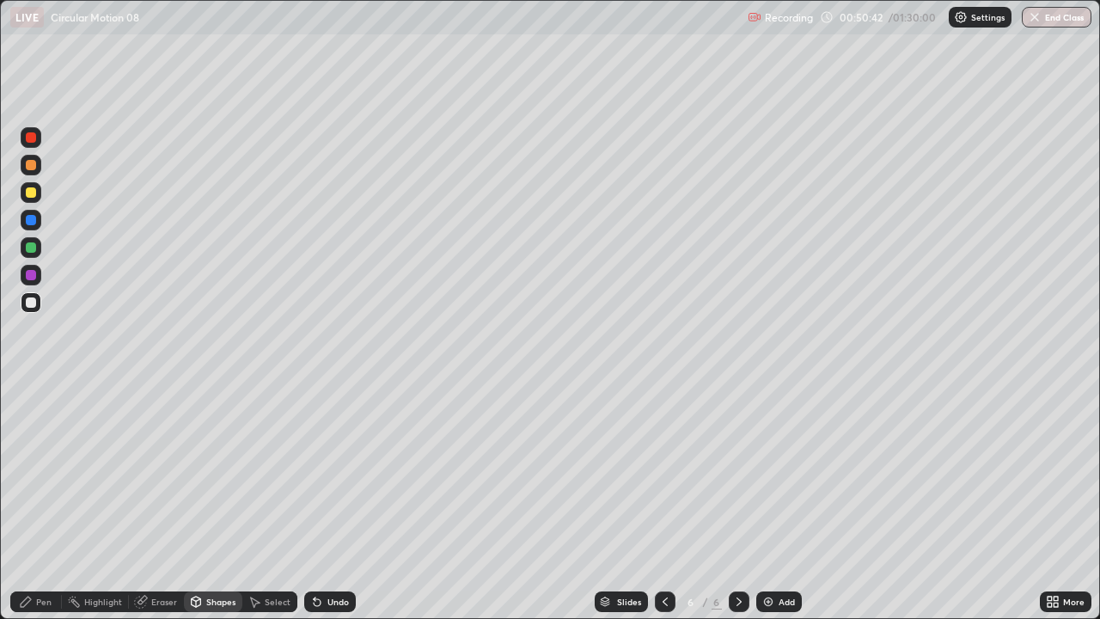
click at [330, 473] on div "Undo" at bounding box center [337, 601] width 21 height 9
click at [335, 473] on div "Undo" at bounding box center [337, 601] width 21 height 9
click at [327, 473] on div "Undo" at bounding box center [337, 601] width 21 height 9
click at [331, 473] on div "Undo" at bounding box center [337, 601] width 21 height 9
click at [332, 473] on div "Undo" at bounding box center [337, 601] width 21 height 9
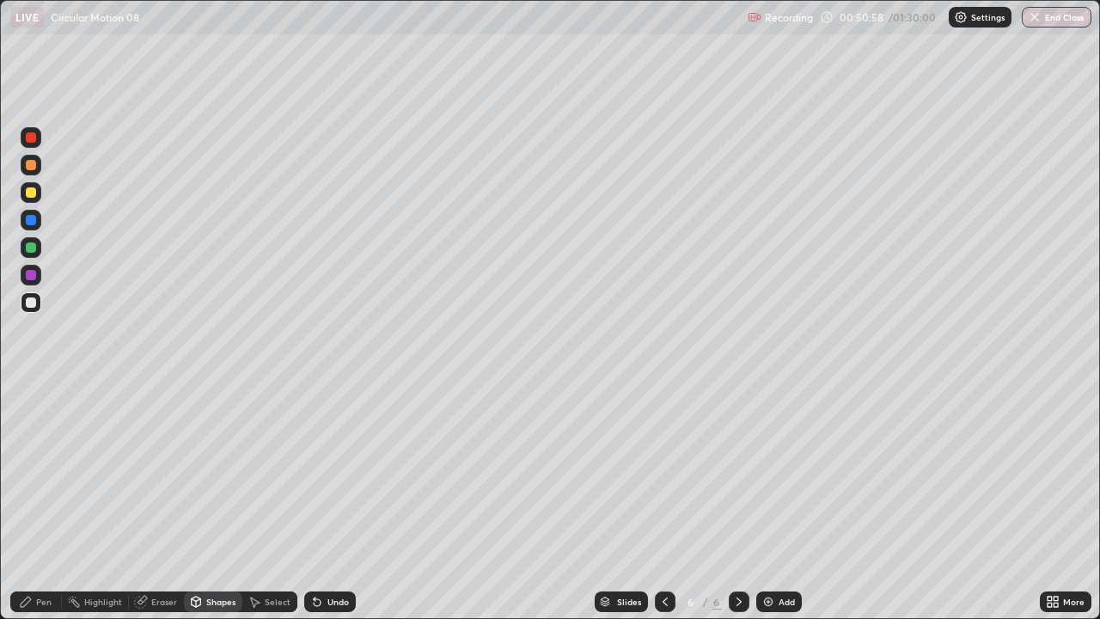
click at [327, 473] on div "Undo" at bounding box center [337, 601] width 21 height 9
click at [329, 473] on div "Undo" at bounding box center [337, 601] width 21 height 9
click at [206, 473] on div "Shapes" at bounding box center [220, 601] width 29 height 9
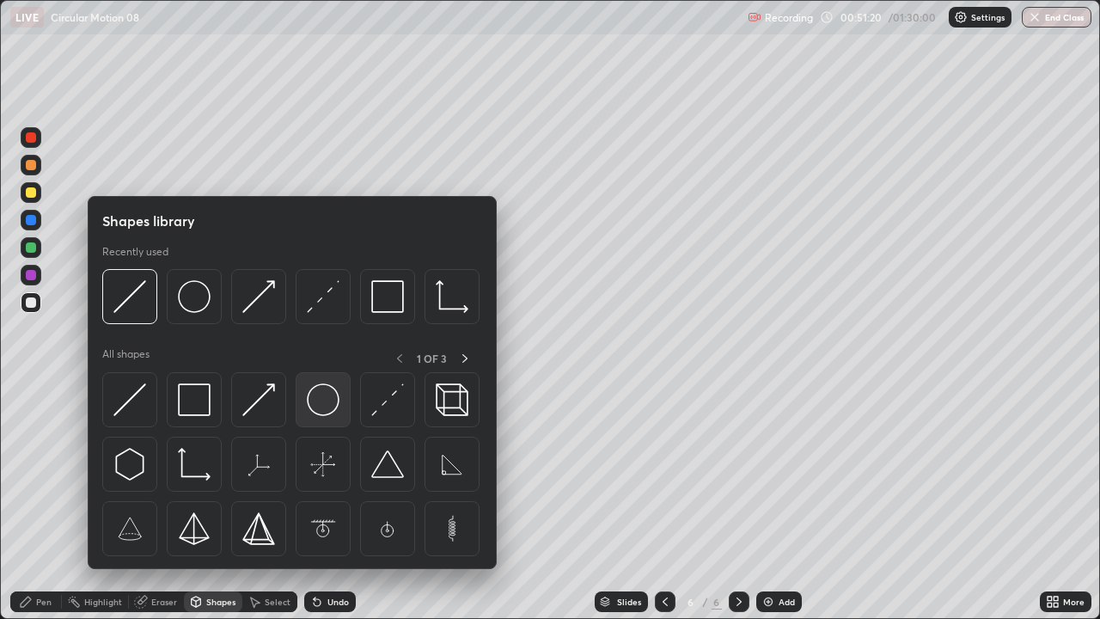
click at [308, 399] on img at bounding box center [323, 399] width 33 height 33
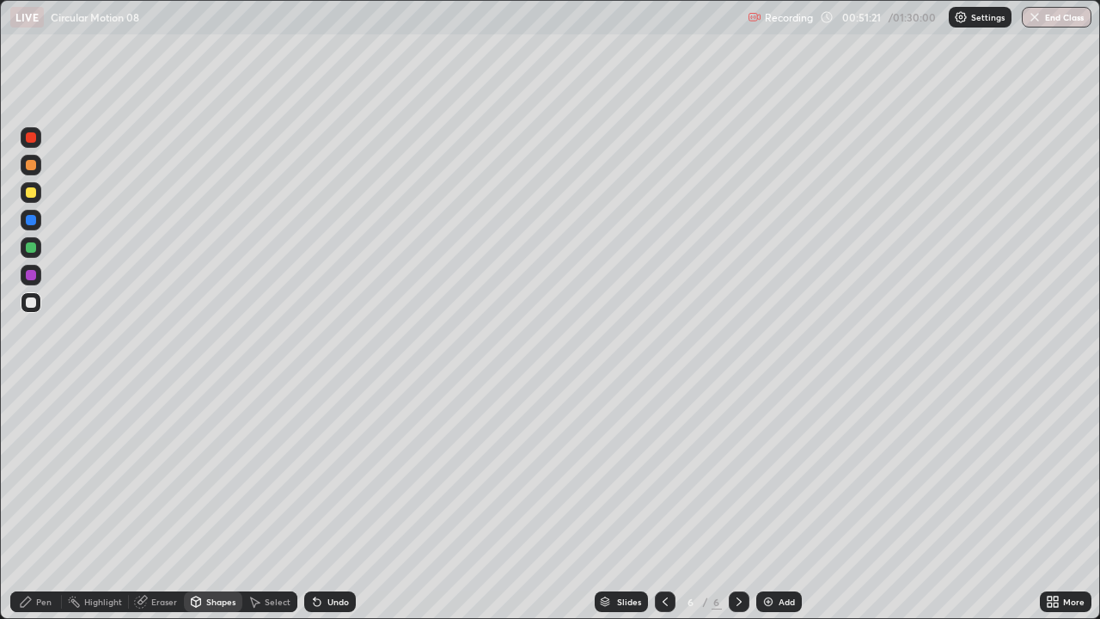
click at [30, 227] on div at bounding box center [31, 220] width 21 height 21
click at [331, 473] on div "Undo" at bounding box center [337, 601] width 21 height 9
click at [328, 473] on div "Undo" at bounding box center [337, 601] width 21 height 9
click at [211, 473] on div "Shapes" at bounding box center [220, 601] width 29 height 9
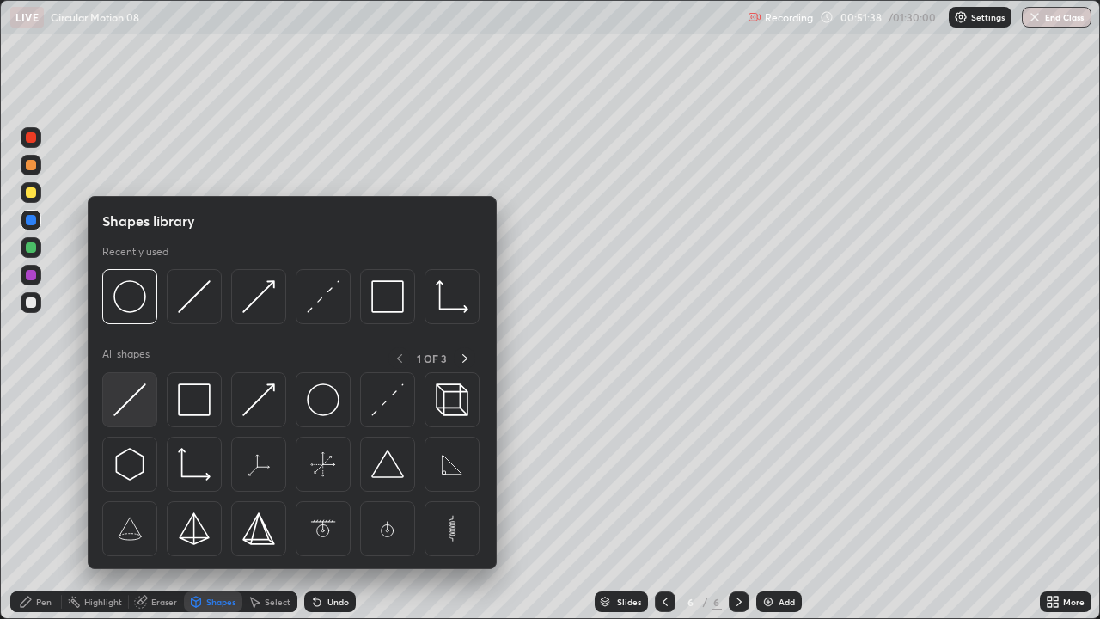
click at [130, 413] on img at bounding box center [129, 399] width 33 height 33
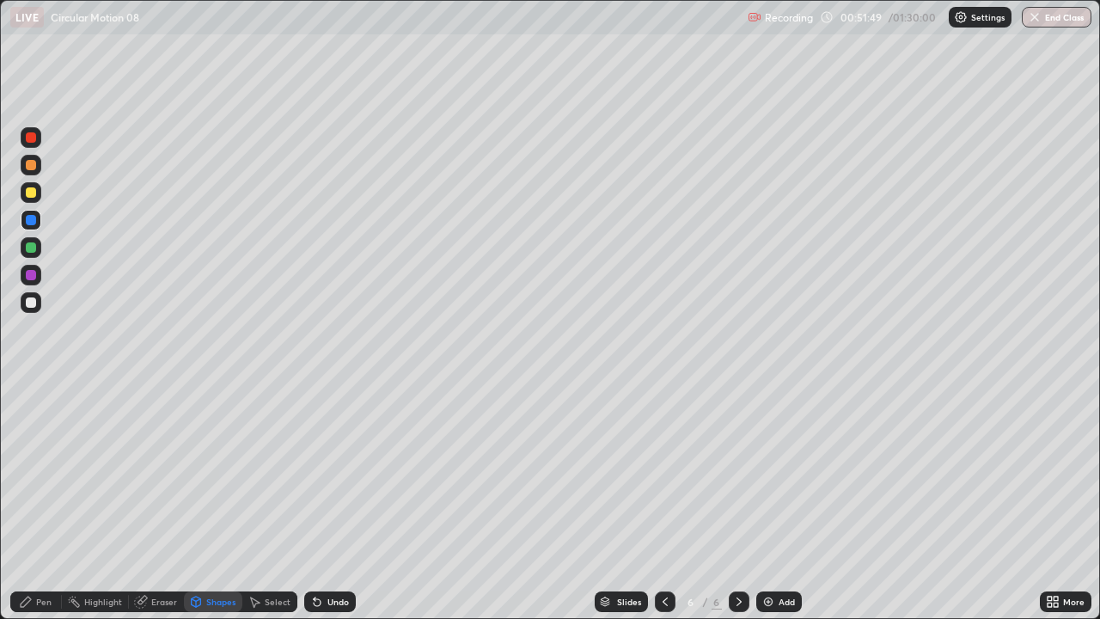
click at [44, 473] on div "Pen" at bounding box center [43, 601] width 15 height 9
click at [210, 473] on div "Shapes" at bounding box center [220, 601] width 29 height 9
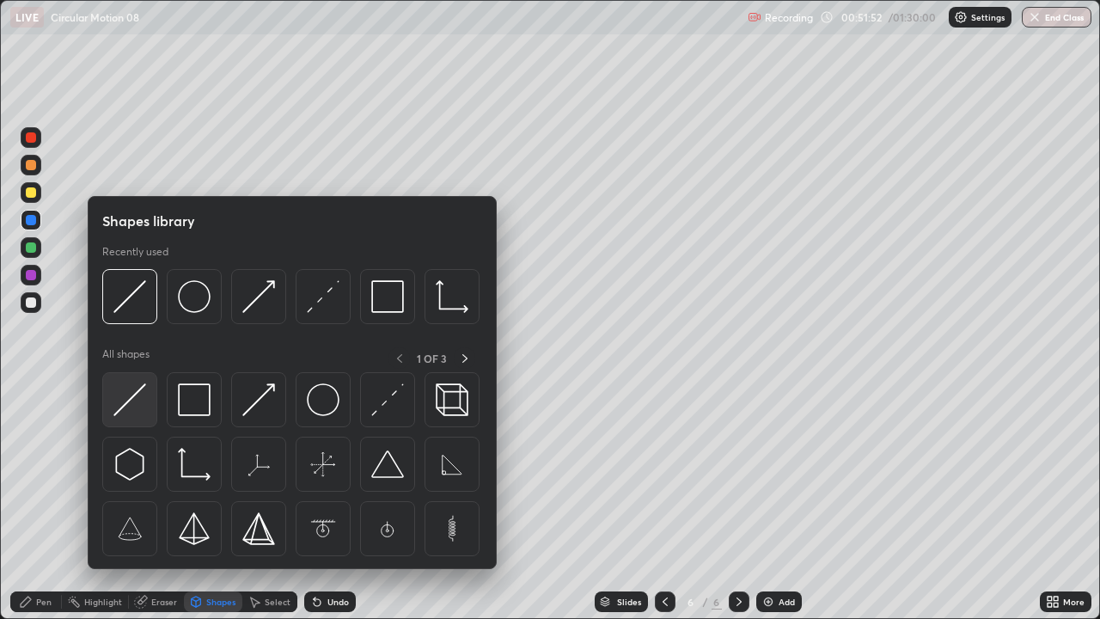
click at [130, 405] on img at bounding box center [129, 399] width 33 height 33
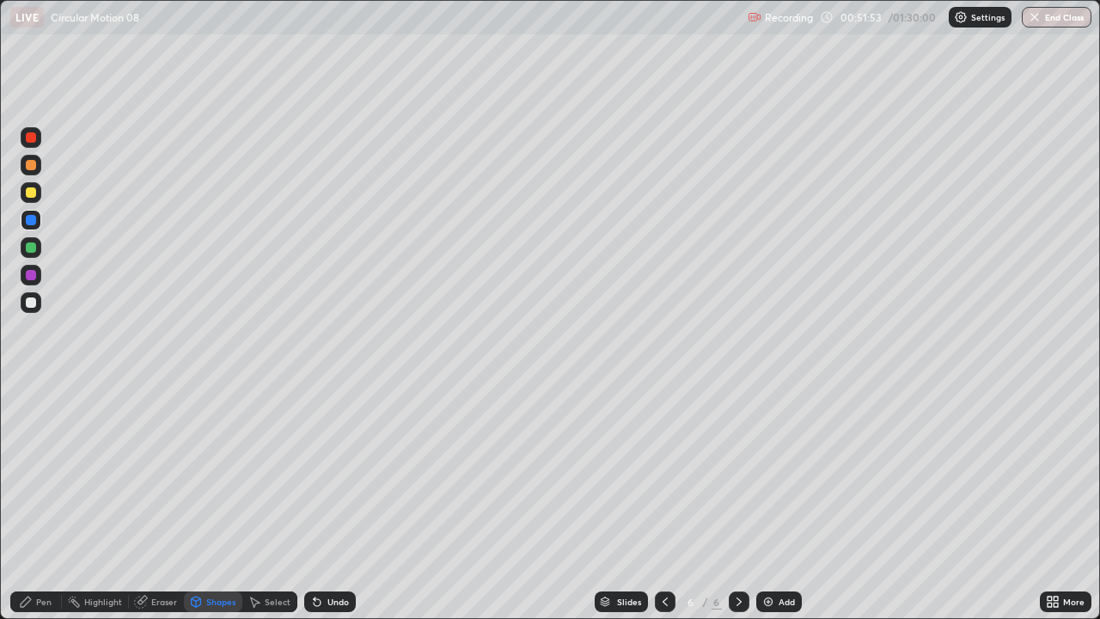
click at [30, 299] on div at bounding box center [31, 302] width 10 height 10
click at [36, 473] on div "Pen" at bounding box center [43, 601] width 15 height 9
click at [210, 473] on div "Shapes" at bounding box center [220, 601] width 29 height 9
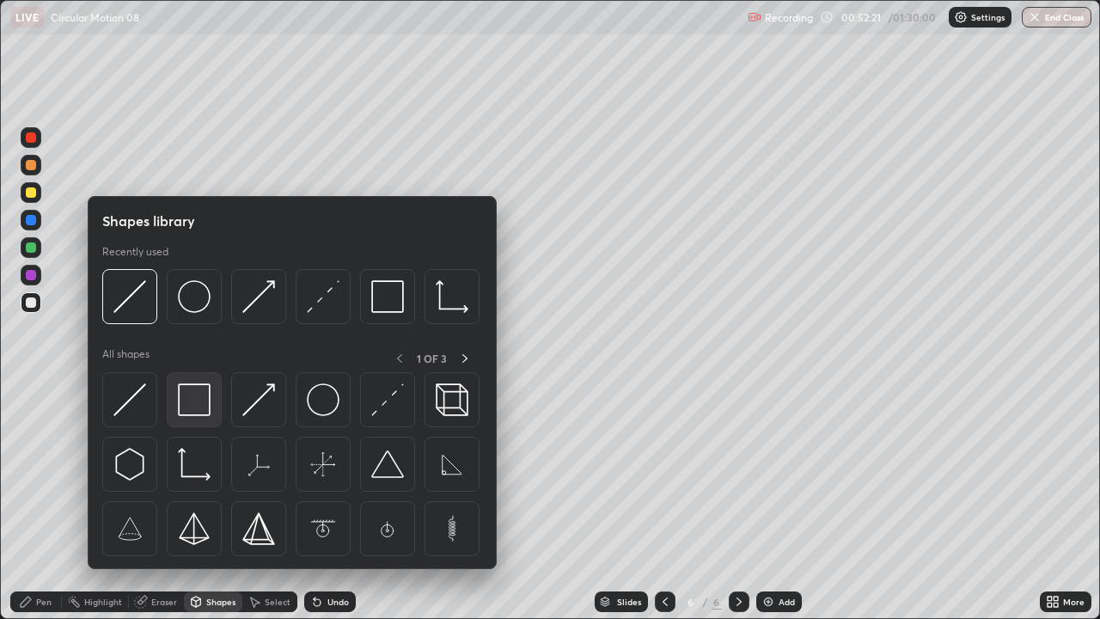
click at [200, 407] on img at bounding box center [194, 399] width 33 height 33
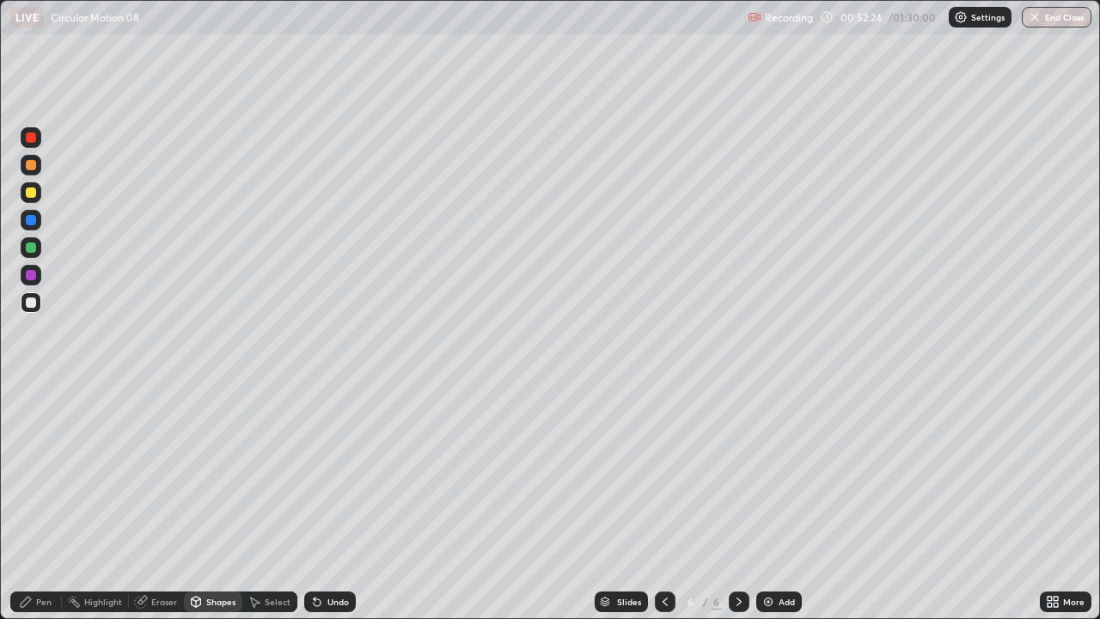
click at [34, 275] on div at bounding box center [31, 275] width 10 height 10
click at [322, 473] on div "Undo" at bounding box center [330, 601] width 52 height 21
click at [336, 473] on div "Undo" at bounding box center [337, 601] width 21 height 9
click at [46, 473] on div "Pen" at bounding box center [43, 601] width 15 height 9
click at [31, 305] on div at bounding box center [31, 302] width 10 height 10
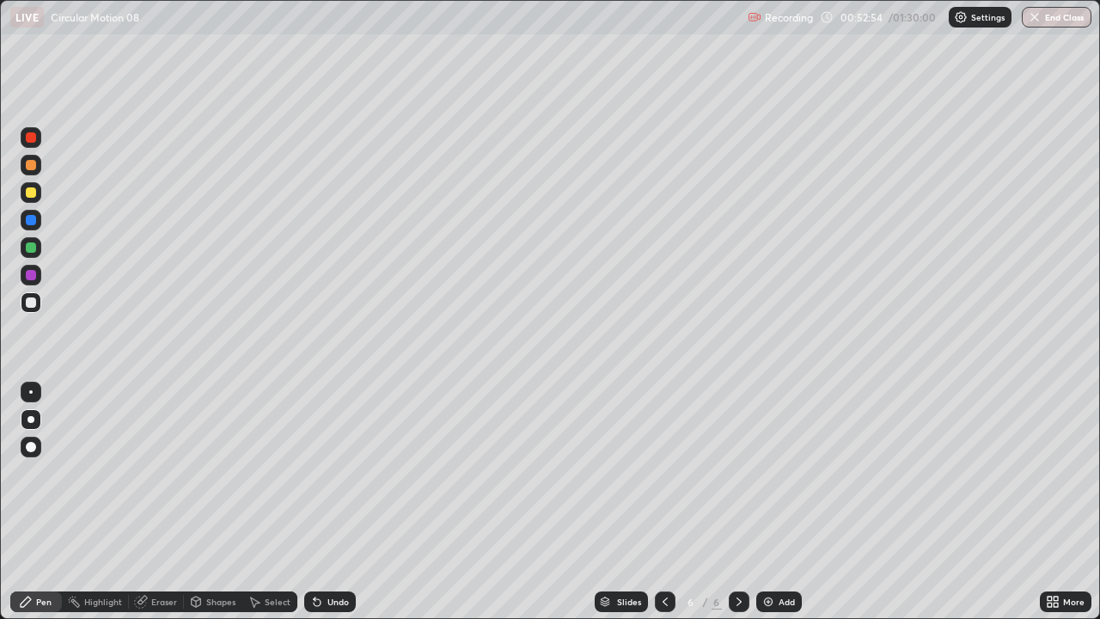
click at [31, 249] on div at bounding box center [31, 247] width 10 height 10
click at [31, 221] on div at bounding box center [31, 220] width 10 height 10
click at [33, 168] on div at bounding box center [31, 165] width 10 height 10
click at [328, 473] on div "Undo" at bounding box center [337, 601] width 21 height 9
click at [213, 473] on div "Shapes" at bounding box center [220, 601] width 29 height 9
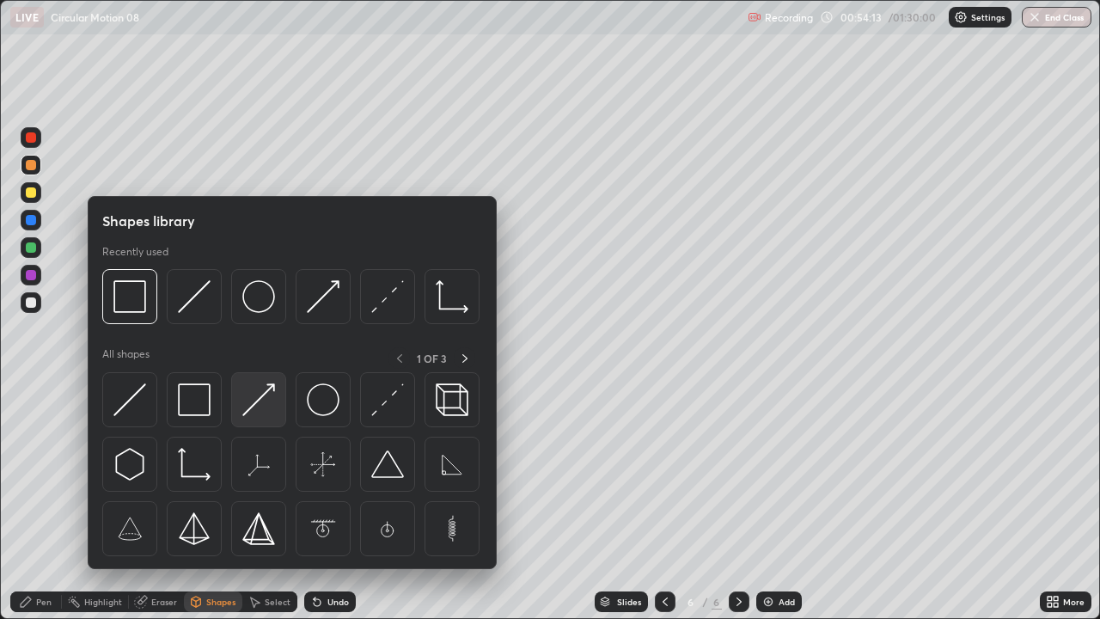
click at [256, 413] on img at bounding box center [258, 399] width 33 height 33
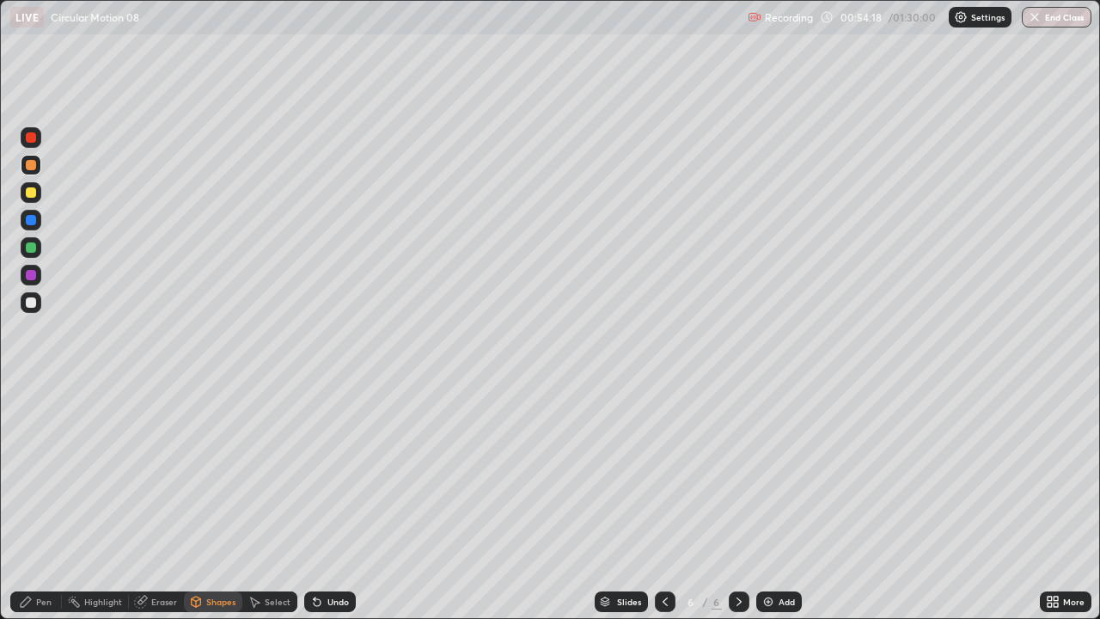
click at [335, 473] on div "Undo" at bounding box center [337, 601] width 21 height 9
click at [324, 473] on div "Undo" at bounding box center [330, 601] width 52 height 21
click at [329, 473] on div "Undo" at bounding box center [337, 601] width 21 height 9
click at [323, 473] on div "Undo" at bounding box center [330, 601] width 52 height 21
click at [30, 300] on div at bounding box center [31, 302] width 10 height 10
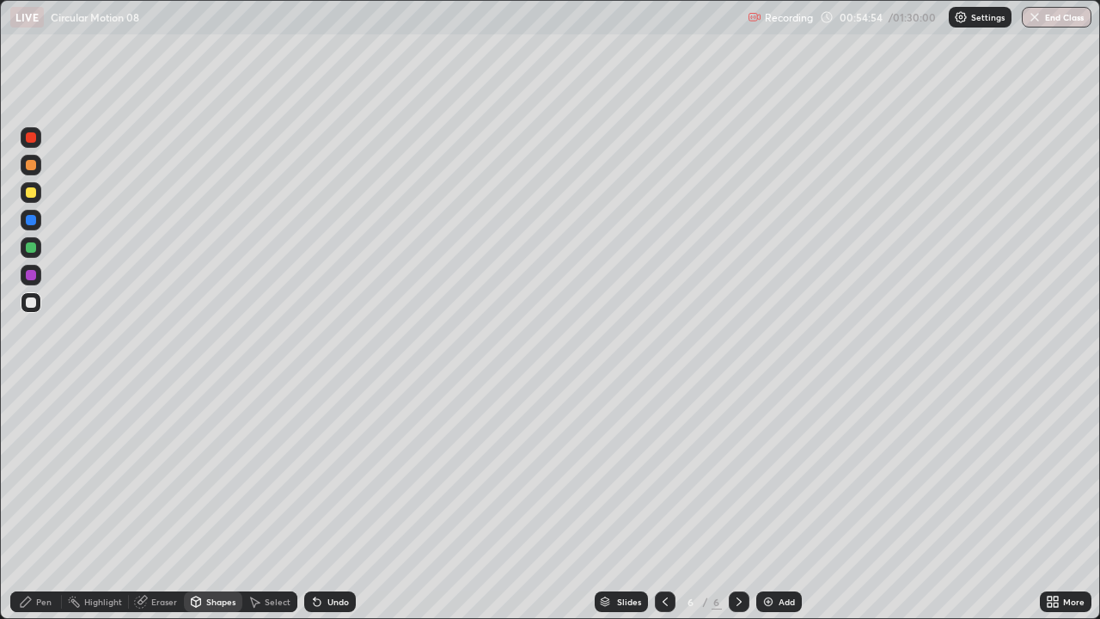
click at [331, 473] on div "Undo" at bounding box center [337, 601] width 21 height 9
click at [56, 473] on div "Pen" at bounding box center [36, 601] width 52 height 21
click at [328, 473] on div "Undo" at bounding box center [337, 601] width 21 height 9
click at [333, 473] on div "Undo" at bounding box center [337, 601] width 21 height 9
click at [335, 473] on div "Undo" at bounding box center [337, 601] width 21 height 9
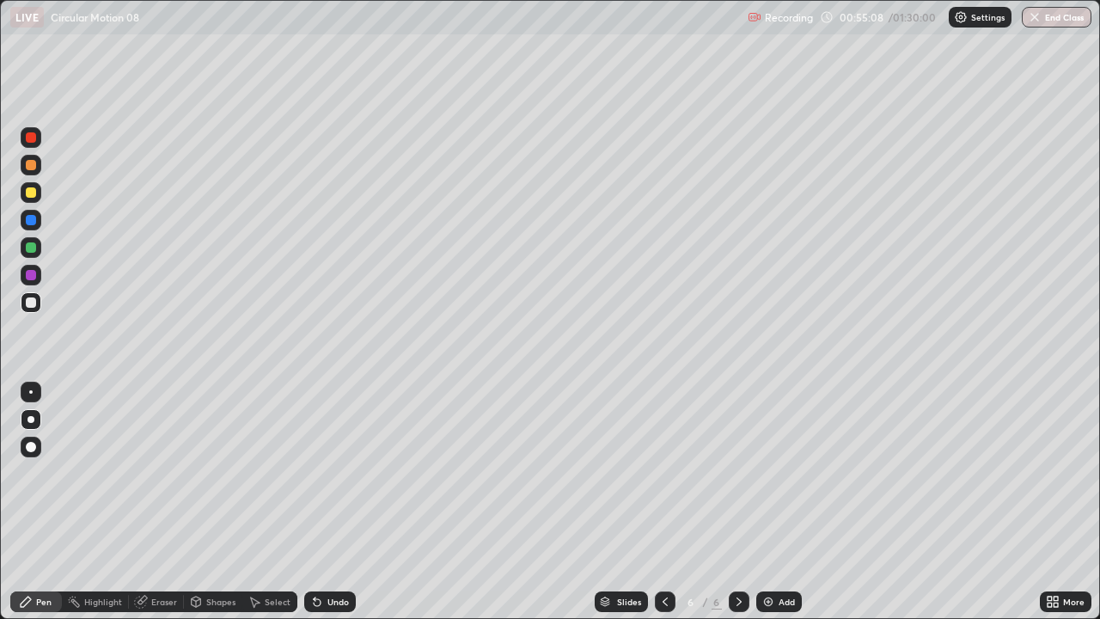
click at [334, 473] on div "Undo" at bounding box center [337, 601] width 21 height 9
click at [332, 473] on div "Undo" at bounding box center [337, 601] width 21 height 9
click at [334, 473] on div "Undo" at bounding box center [337, 601] width 21 height 9
click at [31, 309] on div at bounding box center [31, 302] width 21 height 21
click at [28, 196] on div at bounding box center [31, 192] width 10 height 10
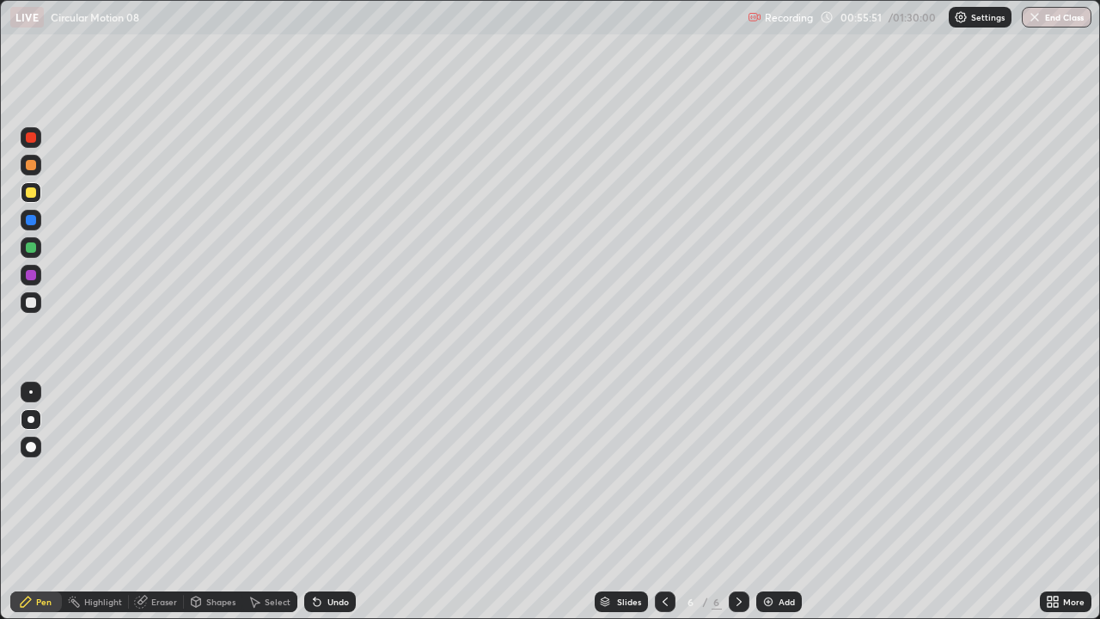
click at [31, 138] on div at bounding box center [31, 137] width 10 height 10
click at [28, 303] on div at bounding box center [31, 302] width 10 height 10
click at [34, 220] on div at bounding box center [31, 220] width 10 height 10
click at [23, 301] on div at bounding box center [31, 302] width 21 height 21
click at [29, 223] on div at bounding box center [31, 220] width 10 height 10
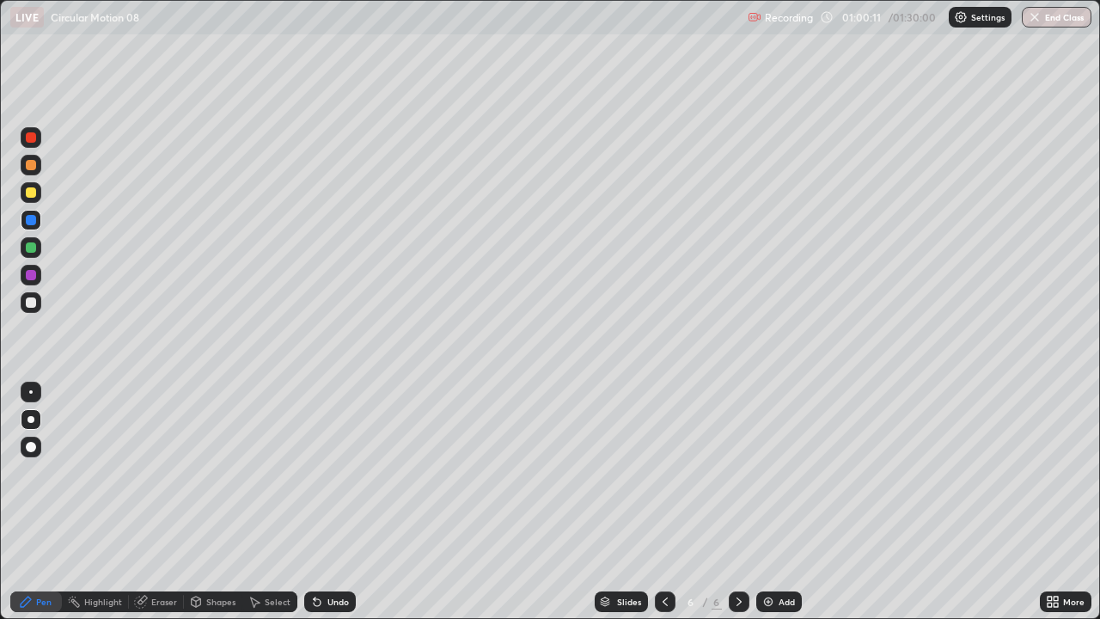
click at [343, 473] on div "Undo" at bounding box center [337, 601] width 21 height 9
click at [340, 473] on div "Undo" at bounding box center [337, 601] width 21 height 9
click at [346, 473] on div "Undo" at bounding box center [337, 601] width 21 height 9
click at [340, 473] on div "Undo" at bounding box center [330, 601] width 52 height 21
click at [34, 272] on div at bounding box center [31, 275] width 10 height 10
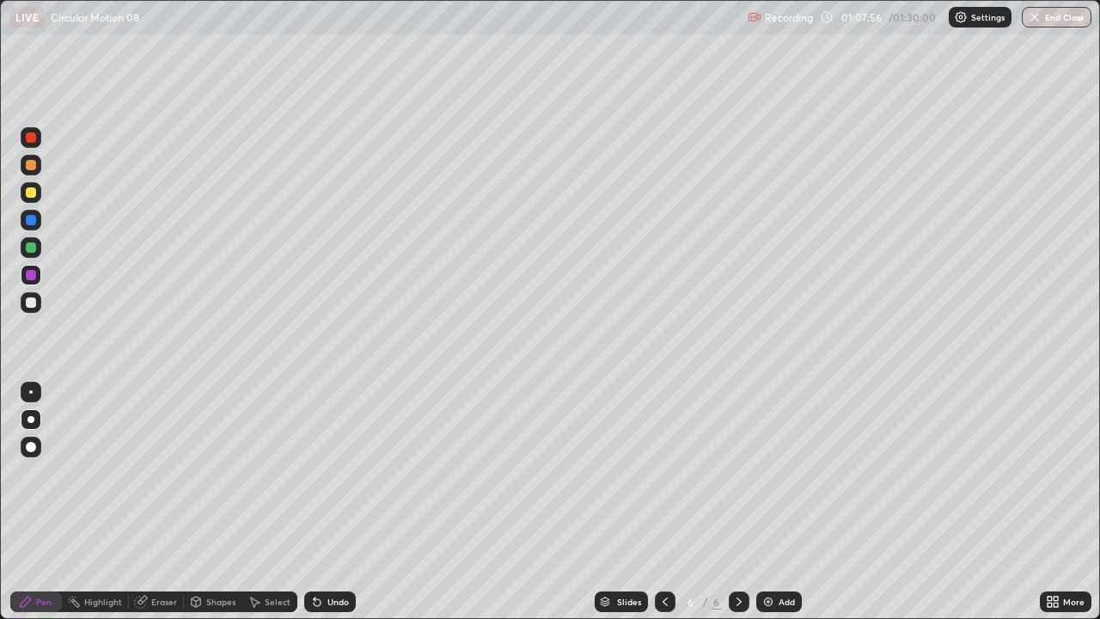
click at [780, 473] on div "Add" at bounding box center [779, 601] width 46 height 21
click at [28, 303] on div at bounding box center [31, 302] width 10 height 10
click at [329, 473] on div "Undo" at bounding box center [337, 601] width 21 height 9
click at [327, 473] on div "Undo" at bounding box center [337, 601] width 21 height 9
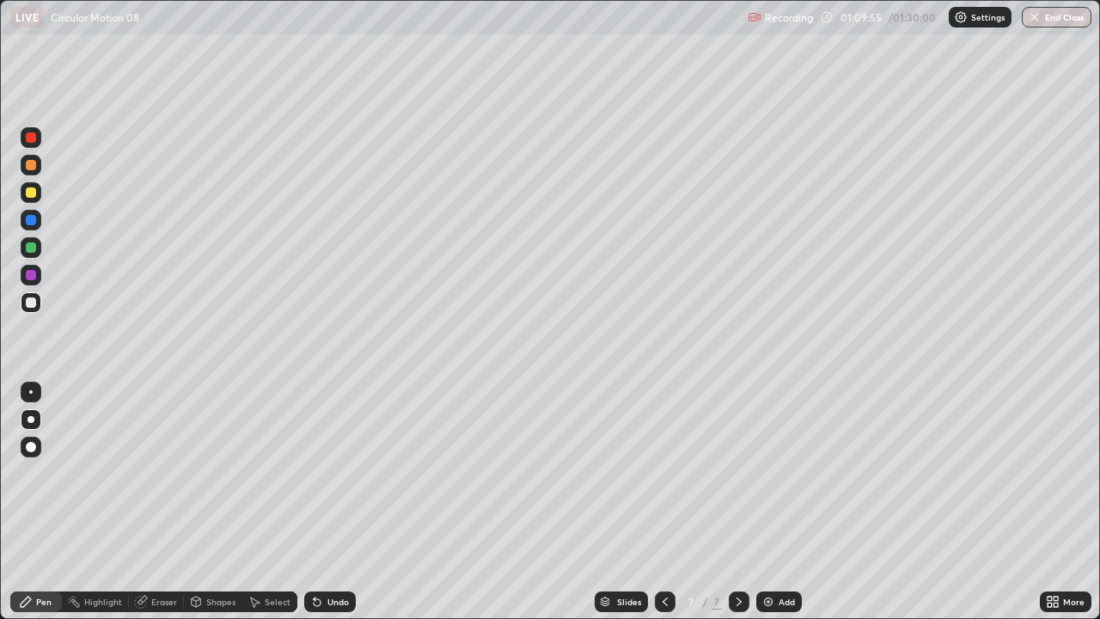
click at [162, 473] on div "Eraser" at bounding box center [164, 601] width 26 height 9
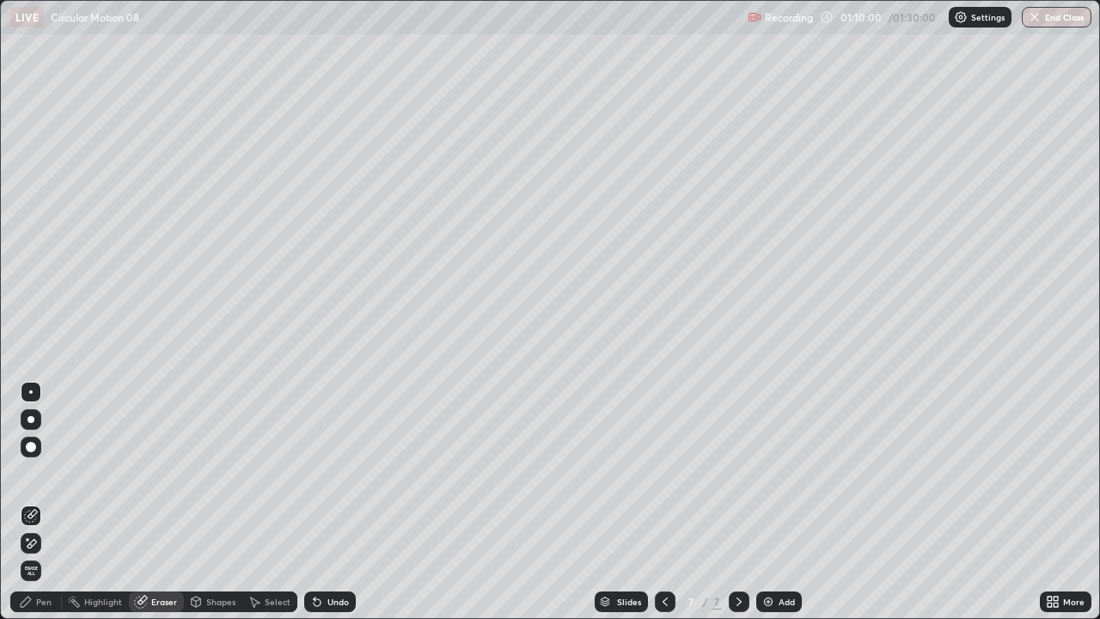
click at [48, 473] on div "Pen" at bounding box center [43, 601] width 15 height 9
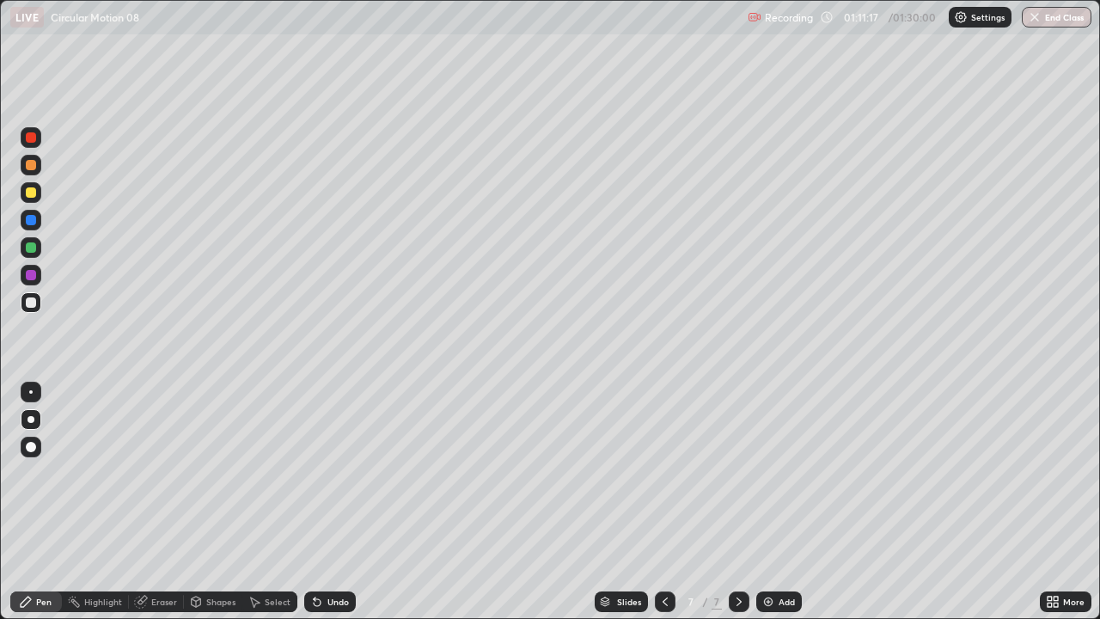
click at [664, 473] on icon at bounding box center [665, 602] width 14 height 14
click at [327, 473] on div "Undo" at bounding box center [337, 601] width 21 height 9
click at [31, 138] on div at bounding box center [31, 137] width 10 height 10
click at [32, 249] on div at bounding box center [31, 247] width 10 height 10
click at [28, 302] on div at bounding box center [31, 302] width 10 height 10
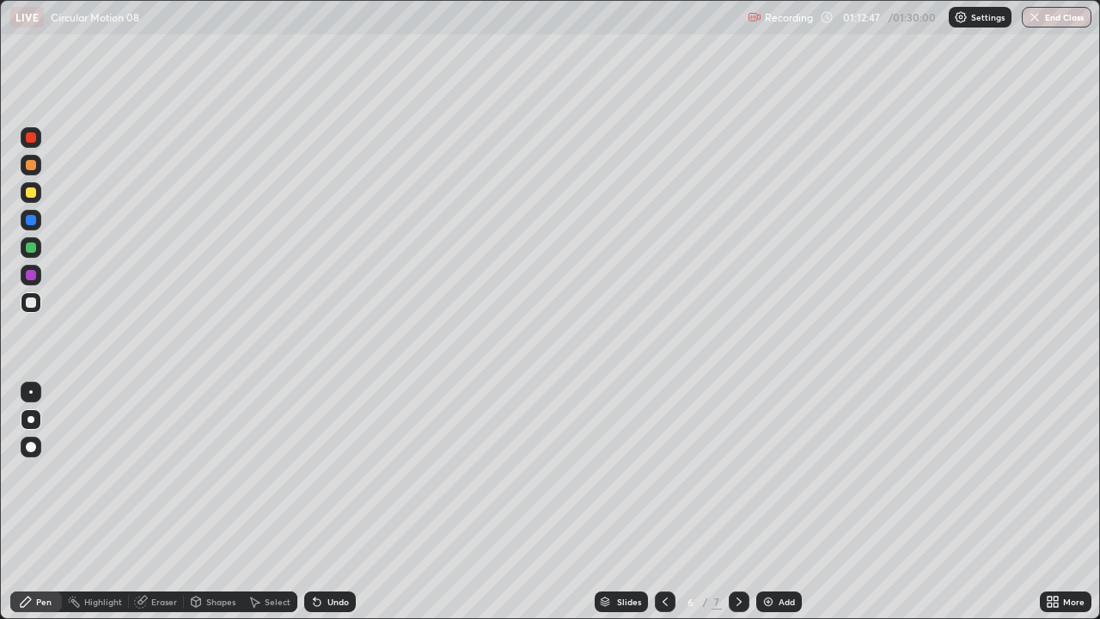
click at [153, 473] on div "Eraser" at bounding box center [164, 601] width 26 height 9
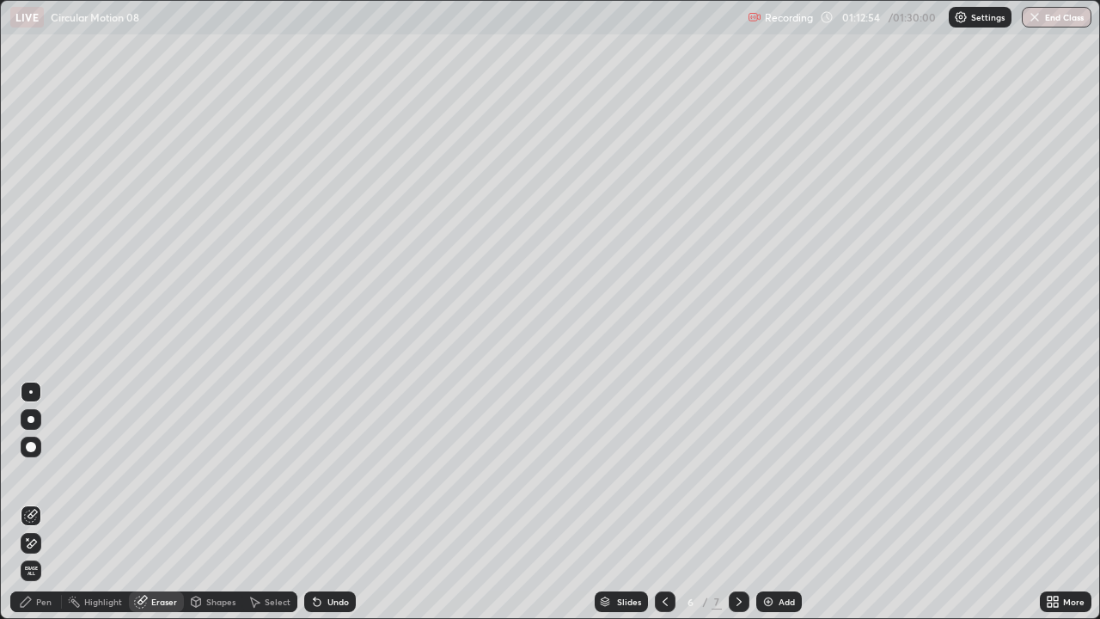
click at [39, 473] on div "Pen" at bounding box center [36, 601] width 52 height 21
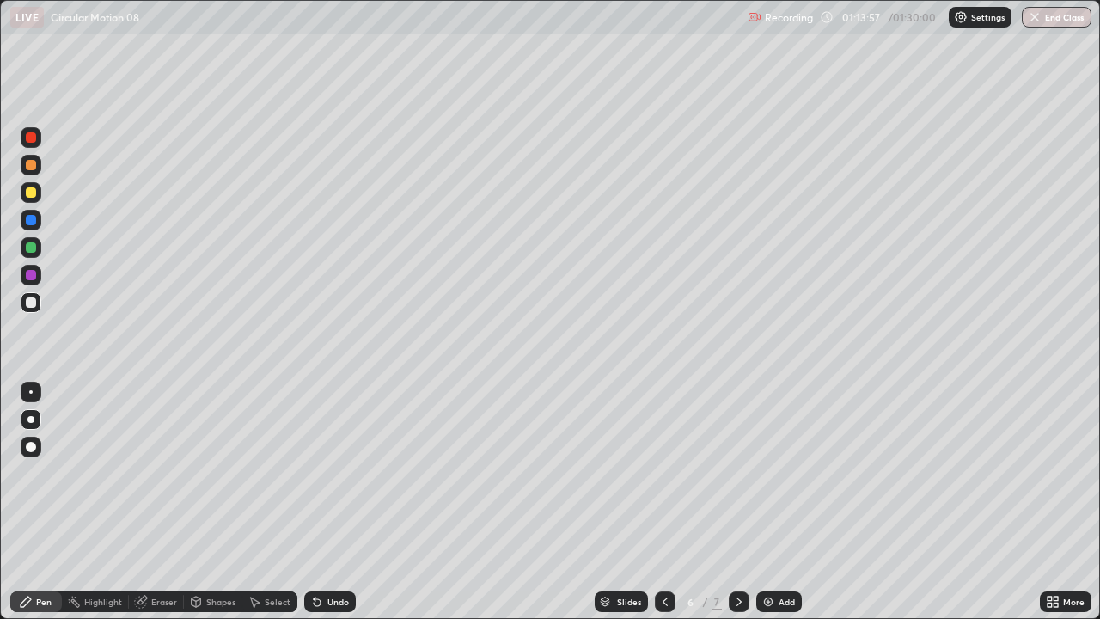
click at [655, 473] on div at bounding box center [665, 601] width 21 height 21
click at [729, 473] on div at bounding box center [739, 601] width 21 height 21
click at [737, 473] on icon at bounding box center [739, 602] width 14 height 14
click at [663, 473] on icon at bounding box center [665, 601] width 5 height 9
click at [1041, 19] on button "End Class" at bounding box center [1057, 17] width 70 height 21
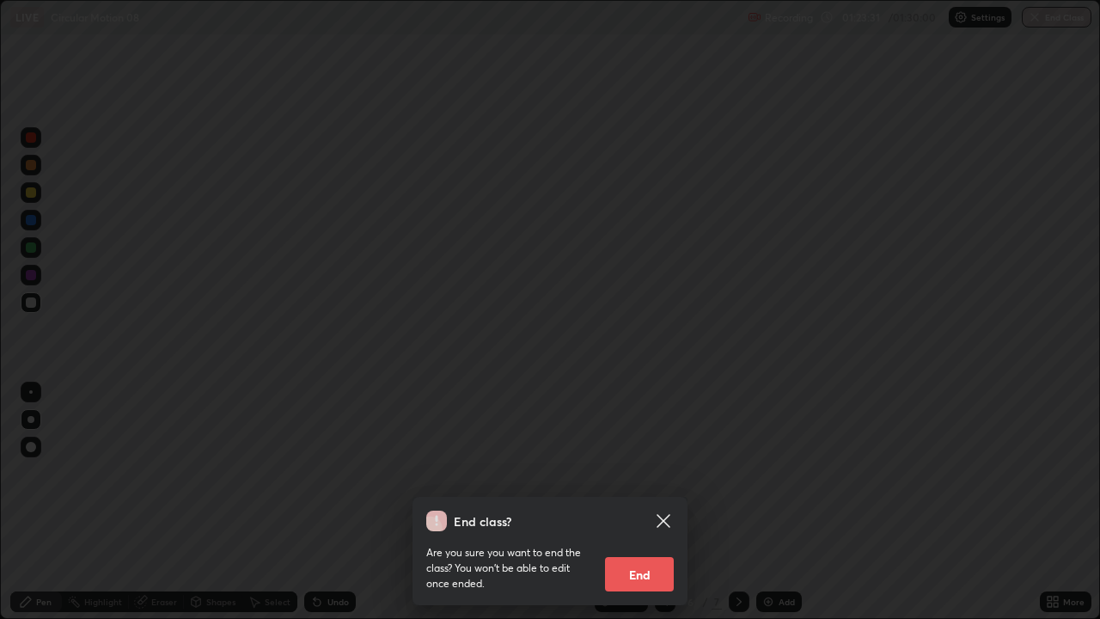
click at [648, 473] on button "End" at bounding box center [639, 574] width 69 height 34
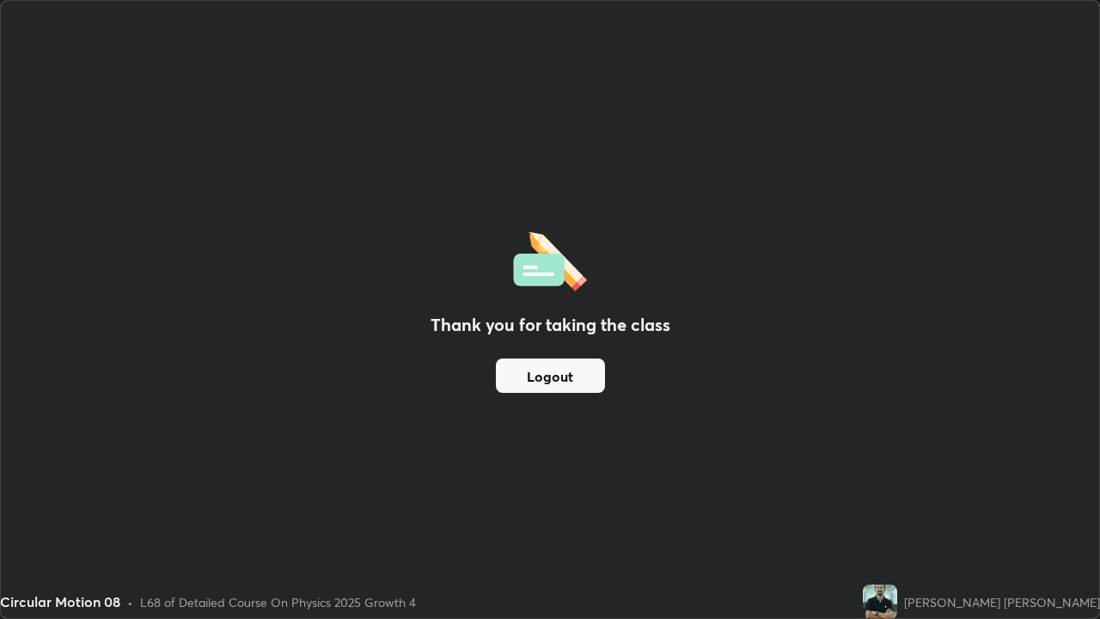
click at [566, 363] on button "Logout" at bounding box center [550, 375] width 109 height 34
click at [566, 370] on button "Logout" at bounding box center [550, 375] width 109 height 34
click at [572, 371] on button "Logout" at bounding box center [550, 375] width 109 height 34
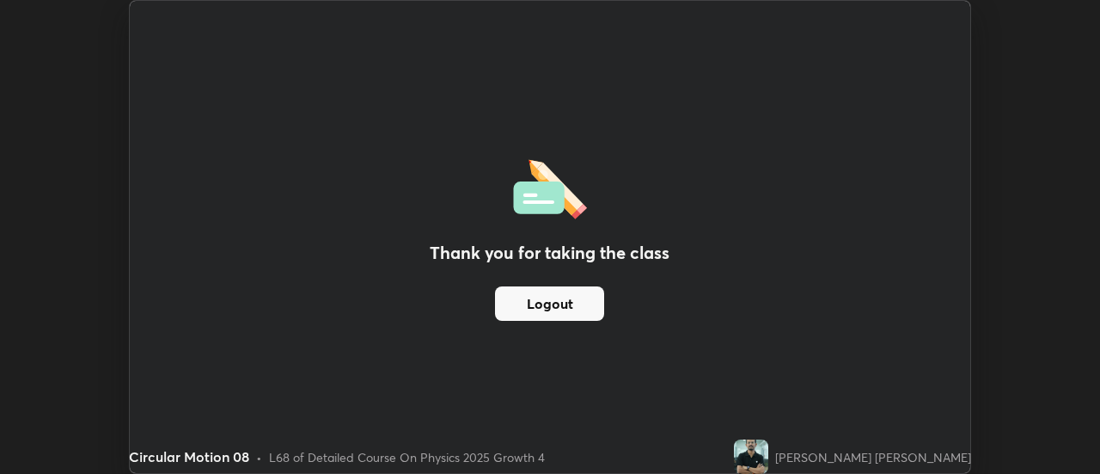
scroll to position [85476, 84850]
